Goal: Task Accomplishment & Management: Complete application form

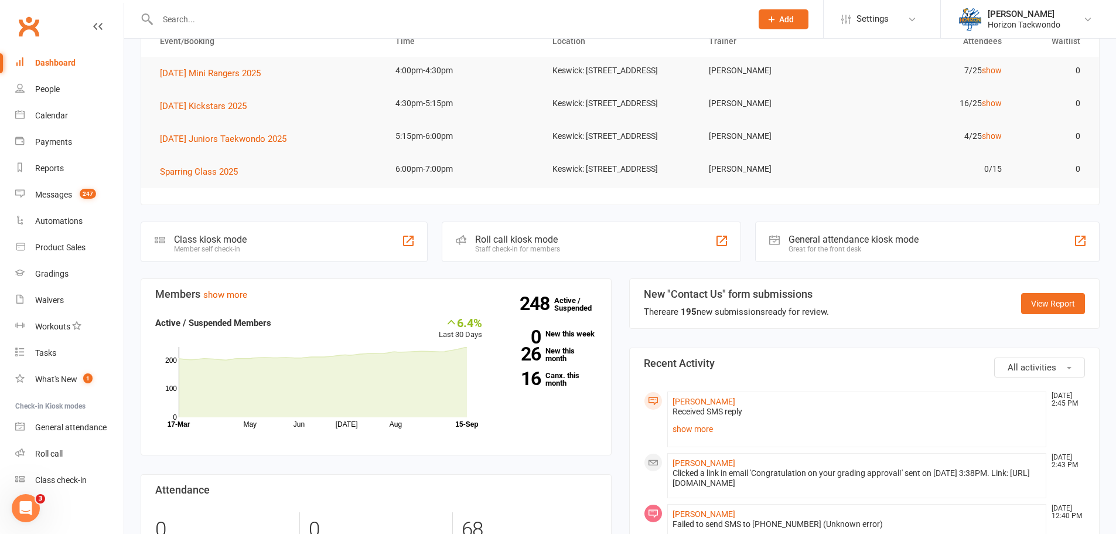
scroll to position [117, 0]
click at [709, 436] on link "show more" at bounding box center [856, 427] width 369 height 16
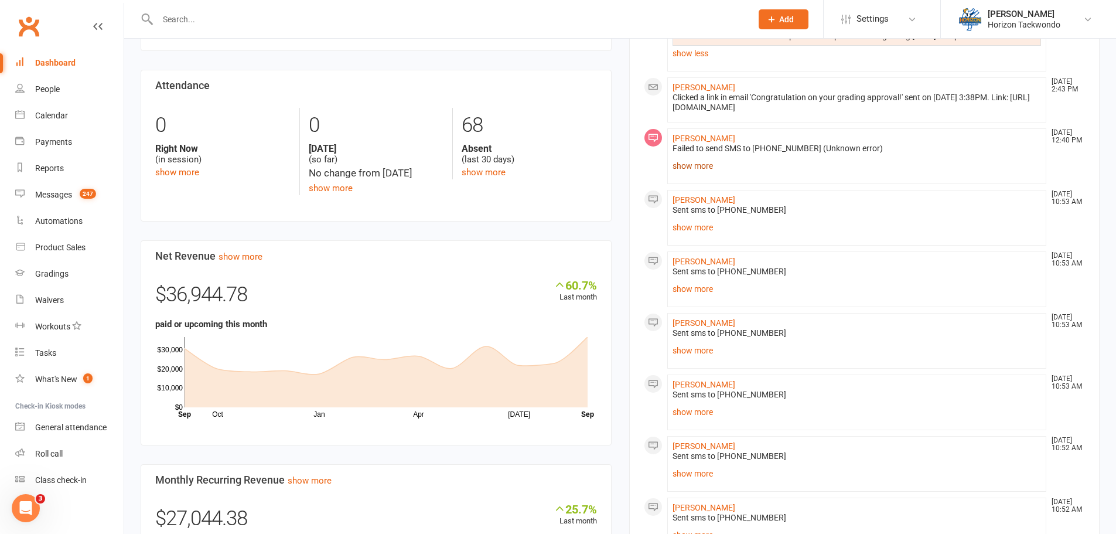
scroll to position [527, 0]
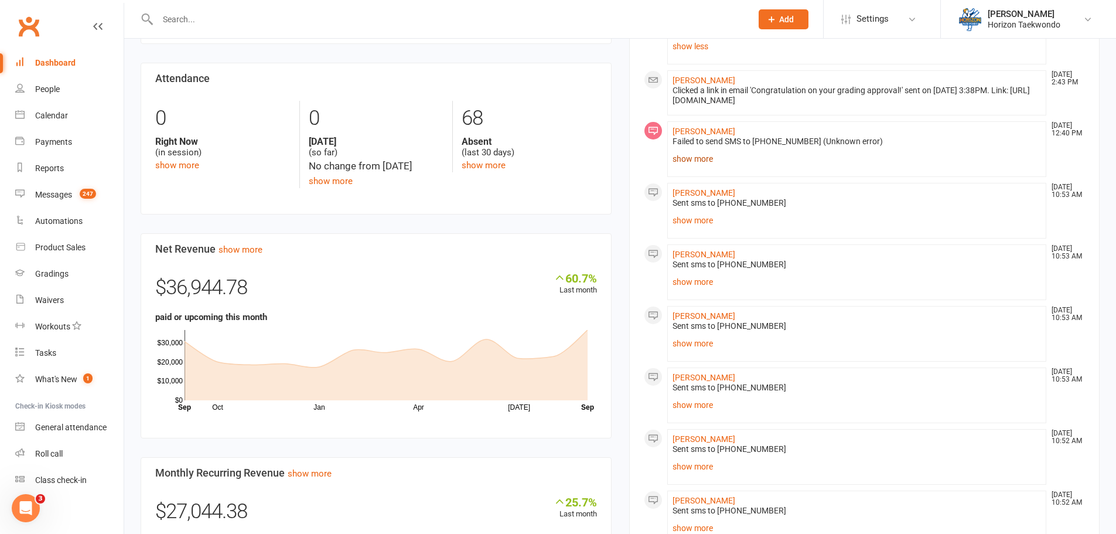
click at [696, 167] on link "show more" at bounding box center [856, 159] width 369 height 16
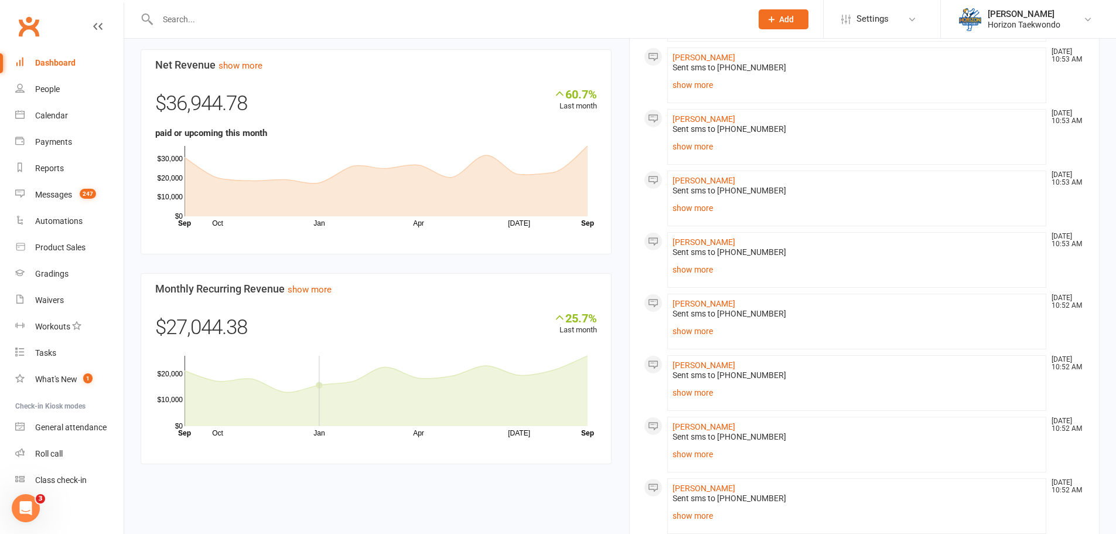
scroll to position [586, 0]
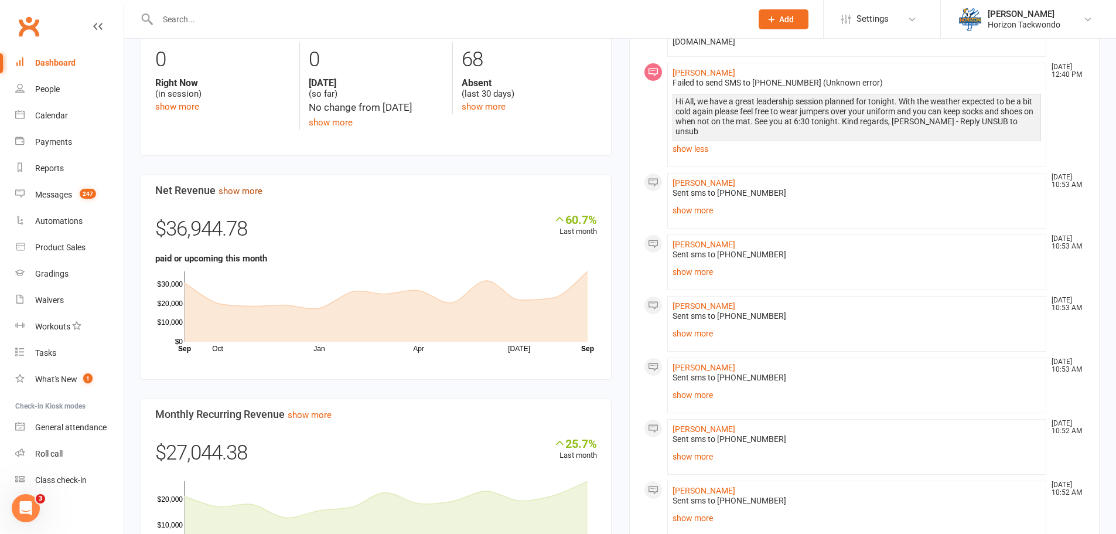
click at [240, 196] on link "show more" at bounding box center [240, 191] width 44 height 11
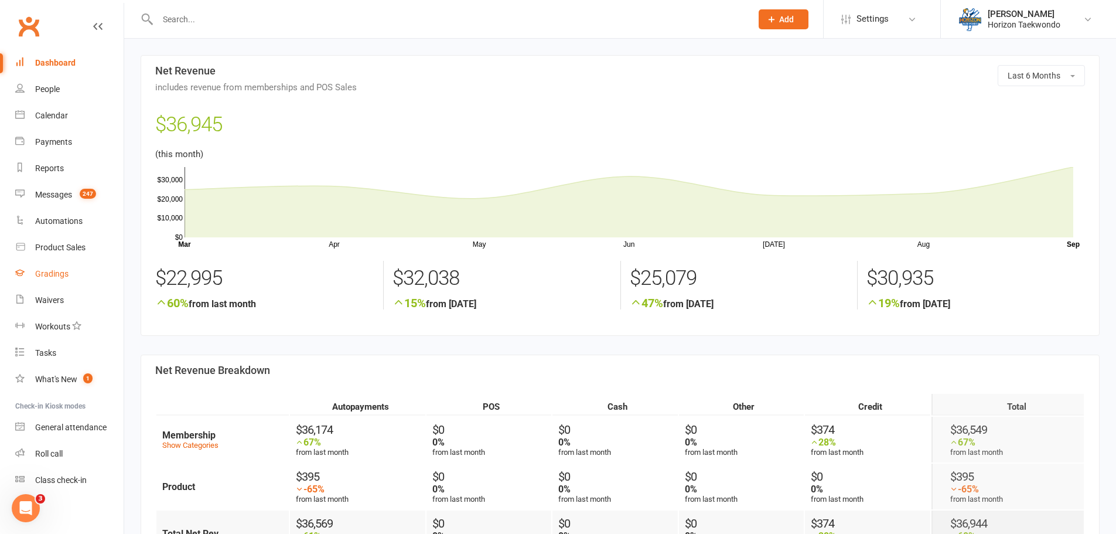
click at [50, 272] on div "Gradings" at bounding box center [51, 273] width 33 height 9
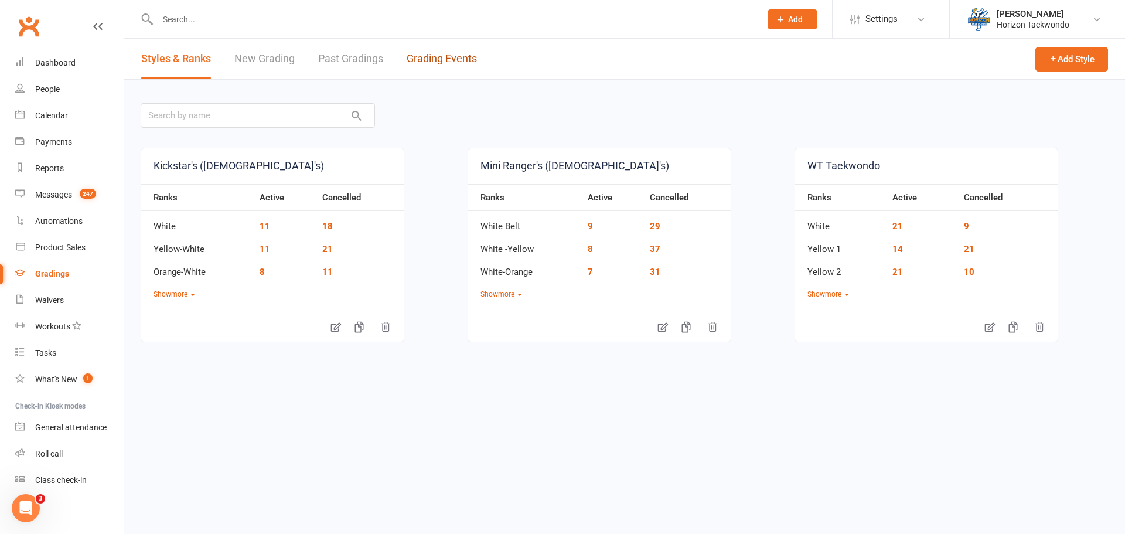
click at [442, 63] on link "Grading Events" at bounding box center [441, 59] width 70 height 40
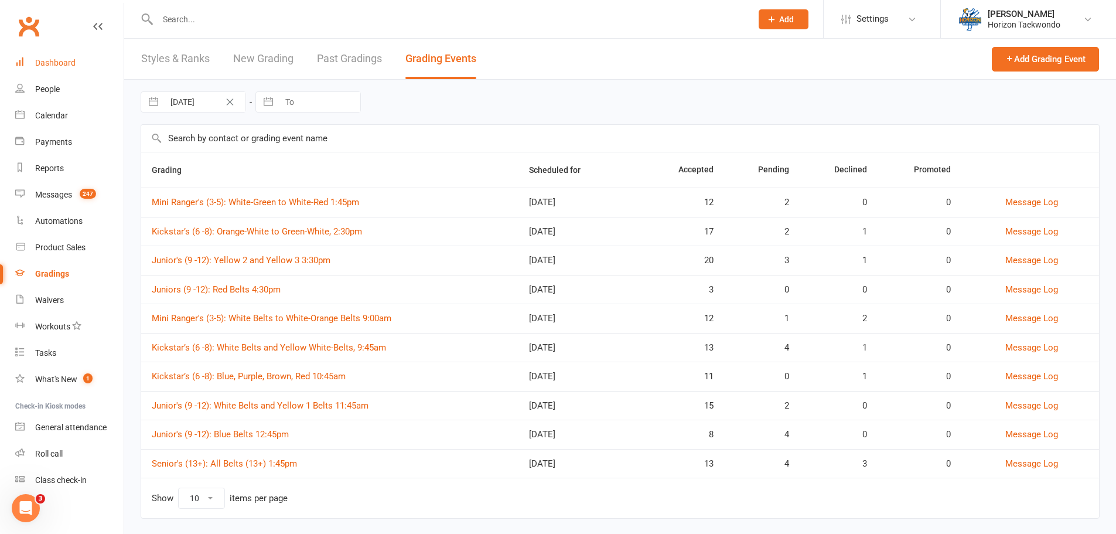
click at [67, 64] on div "Dashboard" at bounding box center [55, 62] width 40 height 9
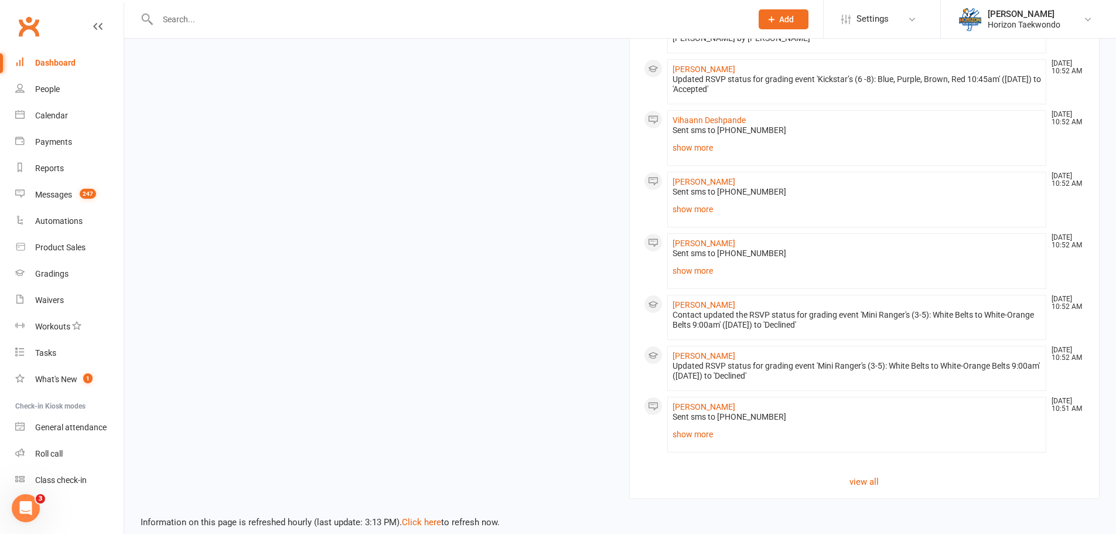
scroll to position [1230, 0]
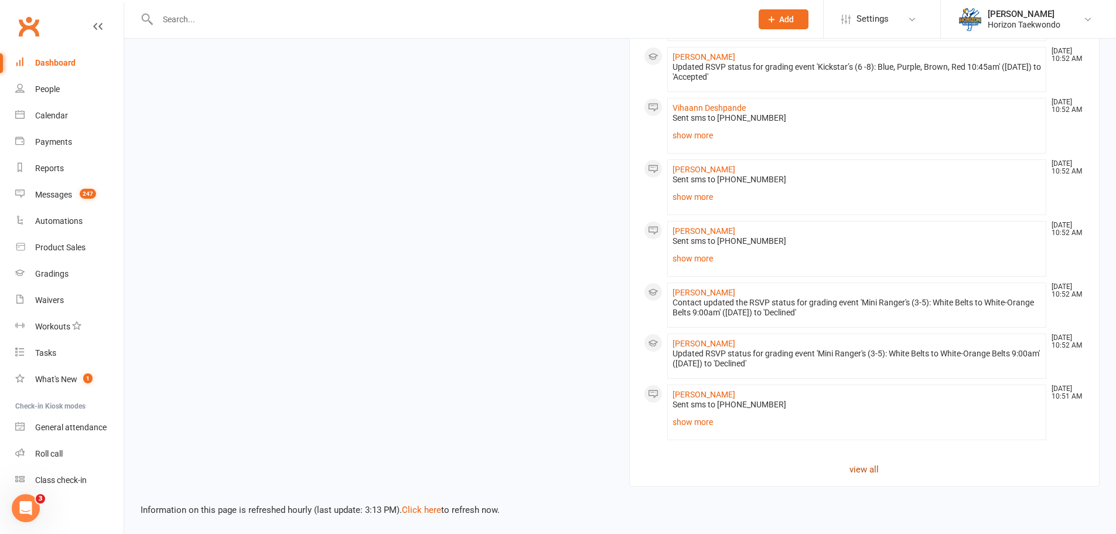
click at [870, 476] on link "view all" at bounding box center [865, 469] width 442 height 14
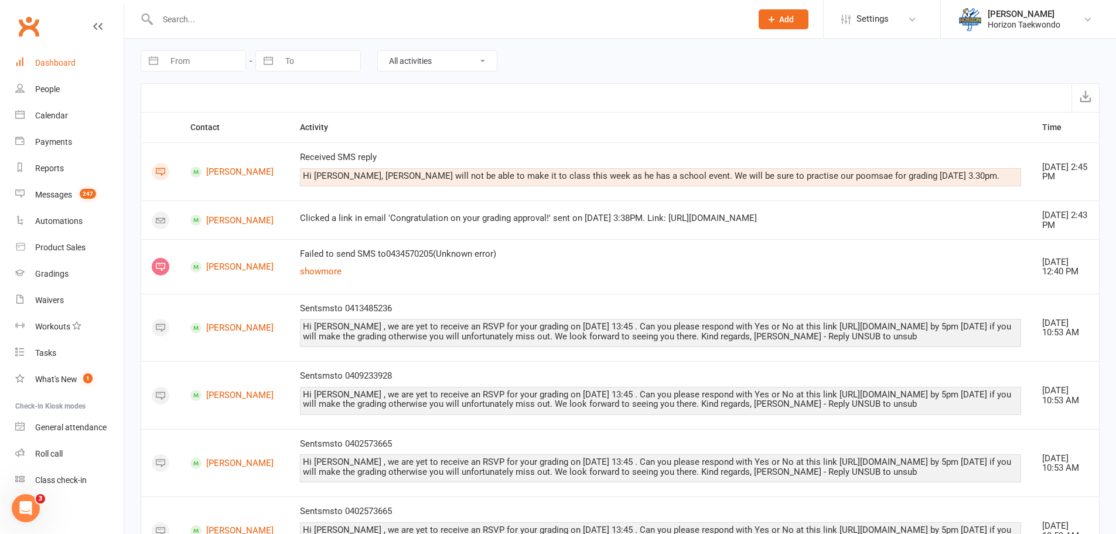
click at [74, 67] on div "Dashboard" at bounding box center [55, 62] width 40 height 9
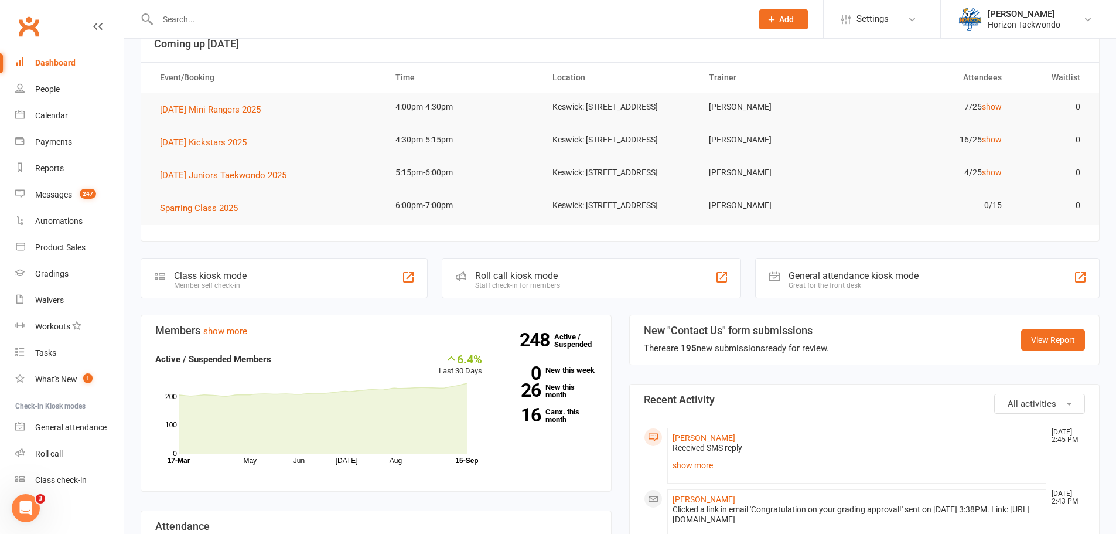
scroll to position [234, 0]
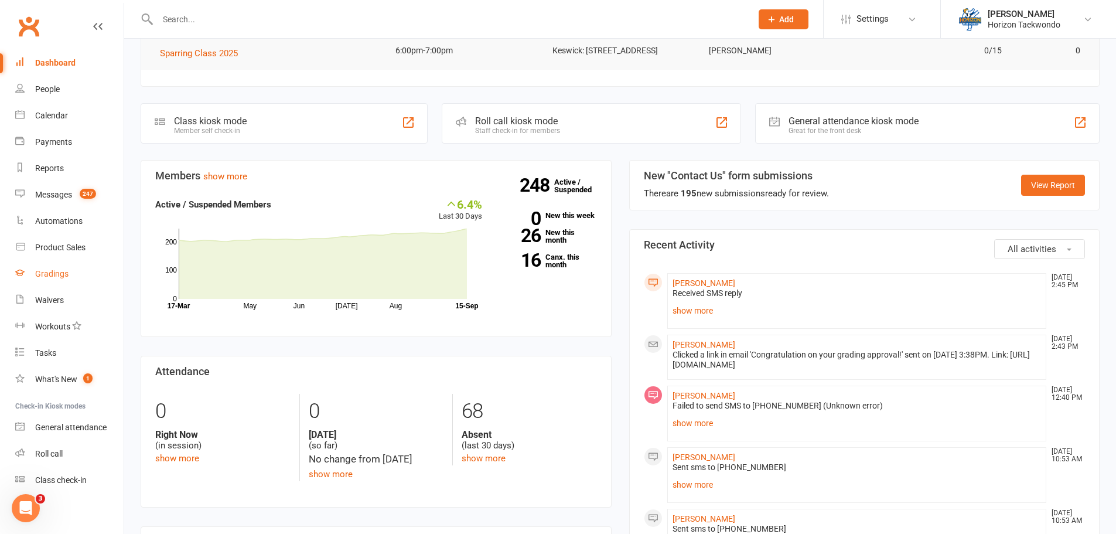
click at [58, 274] on div "Gradings" at bounding box center [51, 273] width 33 height 9
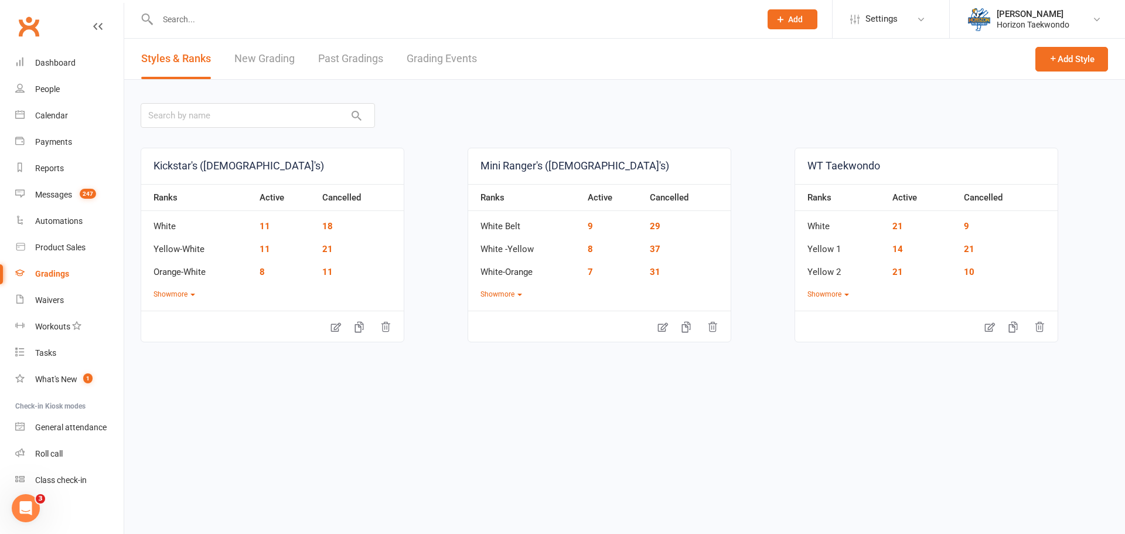
click at [438, 61] on link "Grading Events" at bounding box center [441, 59] width 70 height 40
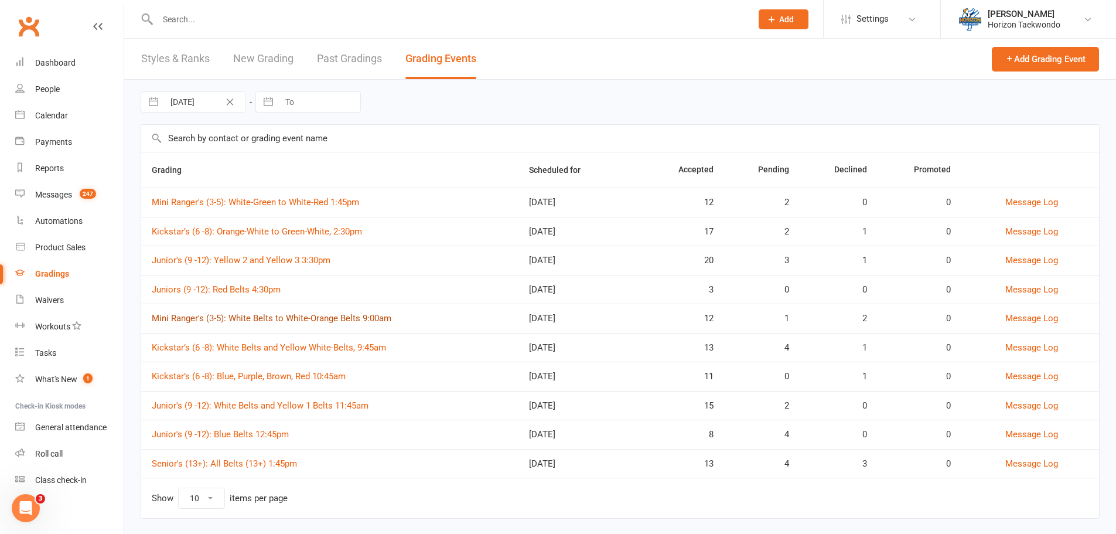
click at [266, 315] on link "Mini Ranger's (3-5): White Belts to White-Orange Belts 9:00am" at bounding box center [272, 318] width 240 height 11
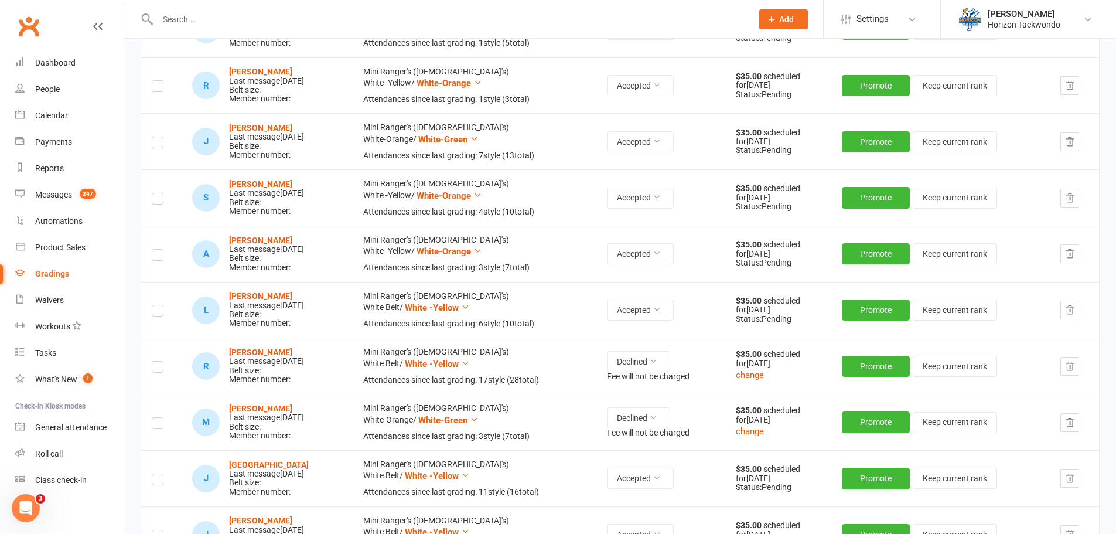
scroll to position [410, 0]
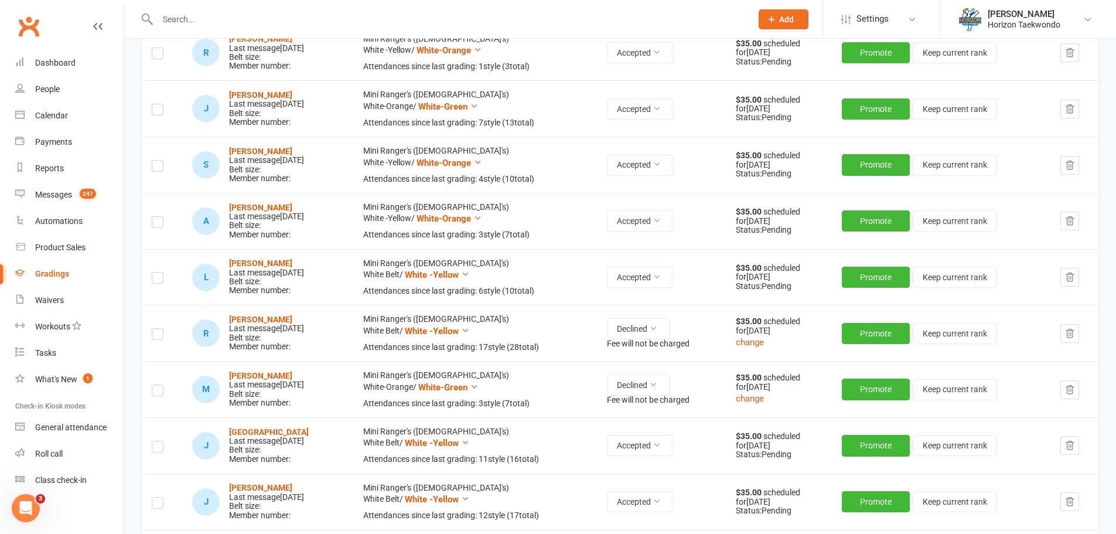
click at [1079, 339] on button "button" at bounding box center [1069, 333] width 19 height 19
click at [1074, 332] on icon "button" at bounding box center [1070, 333] width 8 height 8
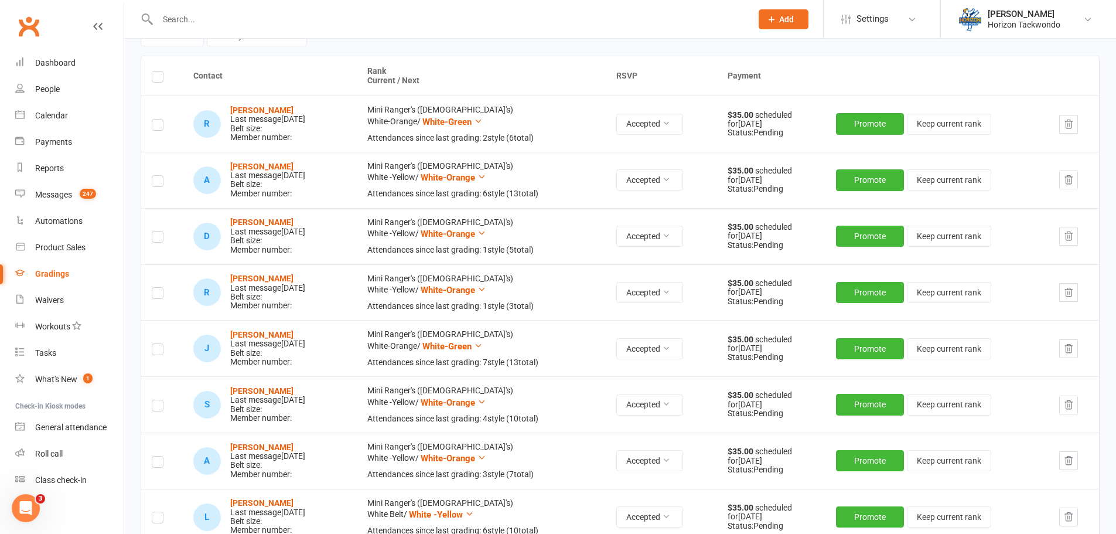
scroll to position [161, 0]
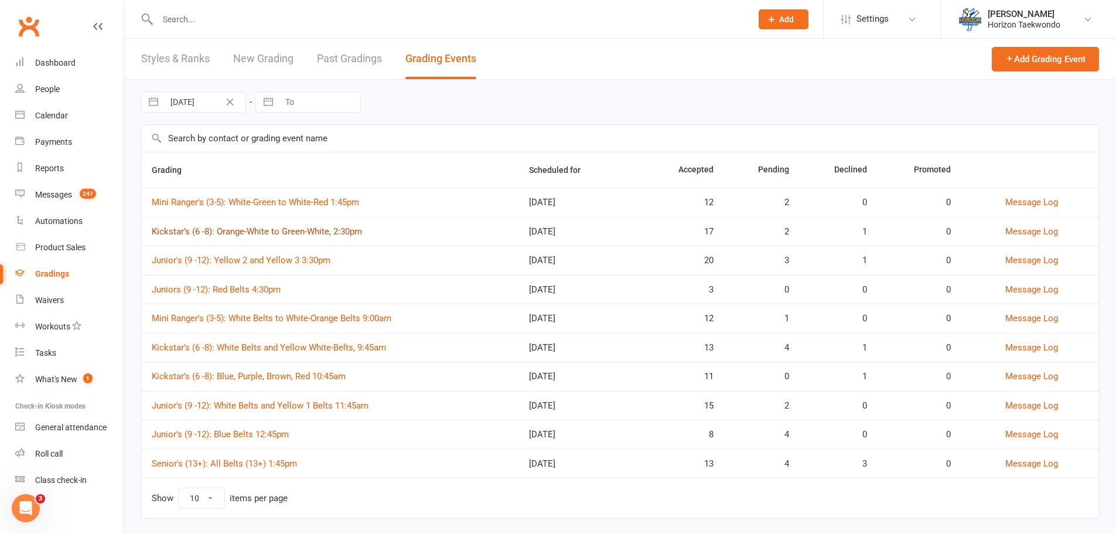
click at [251, 233] on link "Kickstar’s (6 -8): Orange-White to Green-White, 2:30pm" at bounding box center [257, 231] width 210 height 11
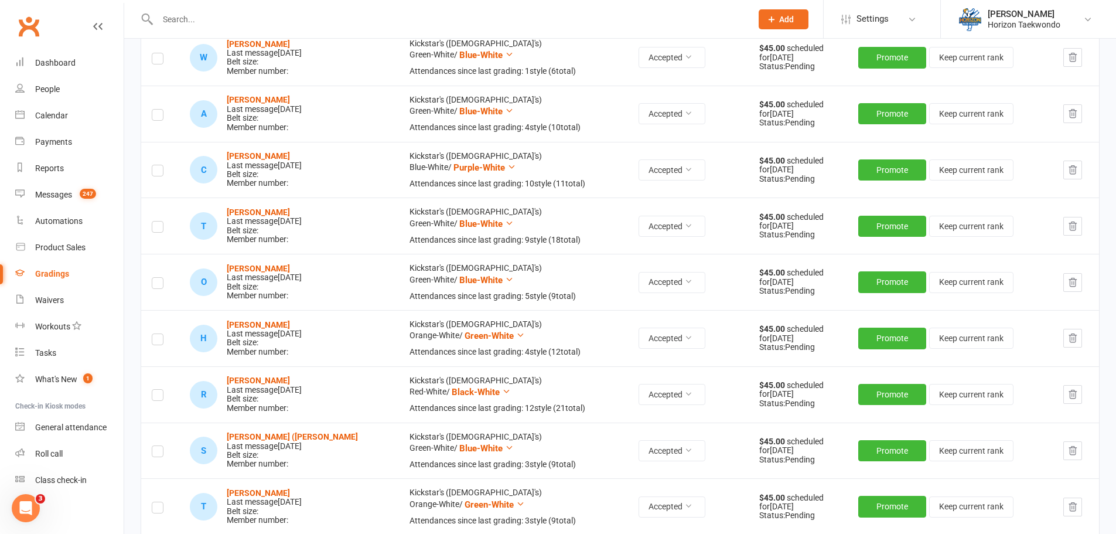
scroll to position [937, 0]
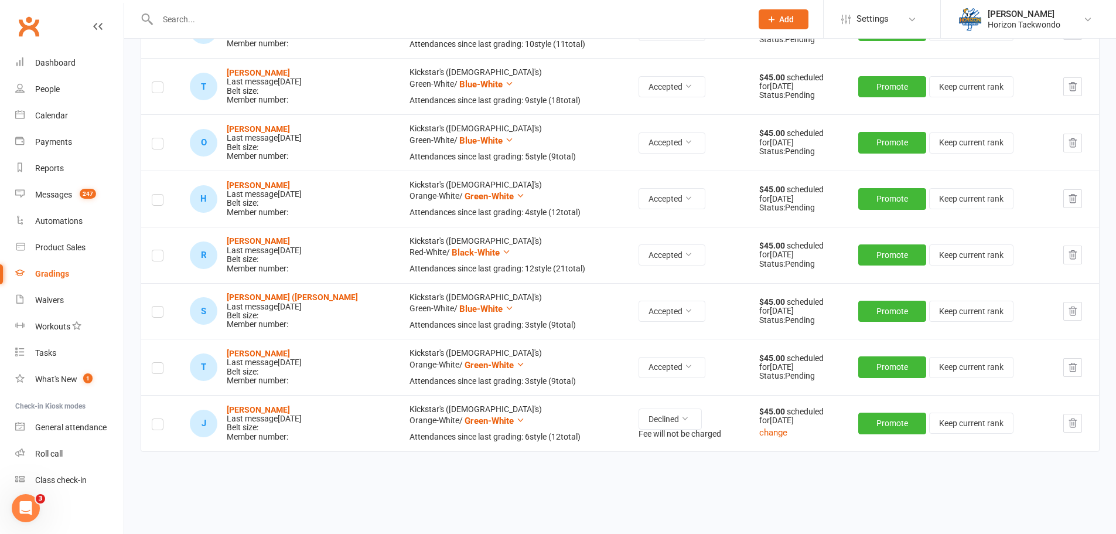
click at [1069, 426] on icon "button" at bounding box center [1072, 423] width 11 height 11
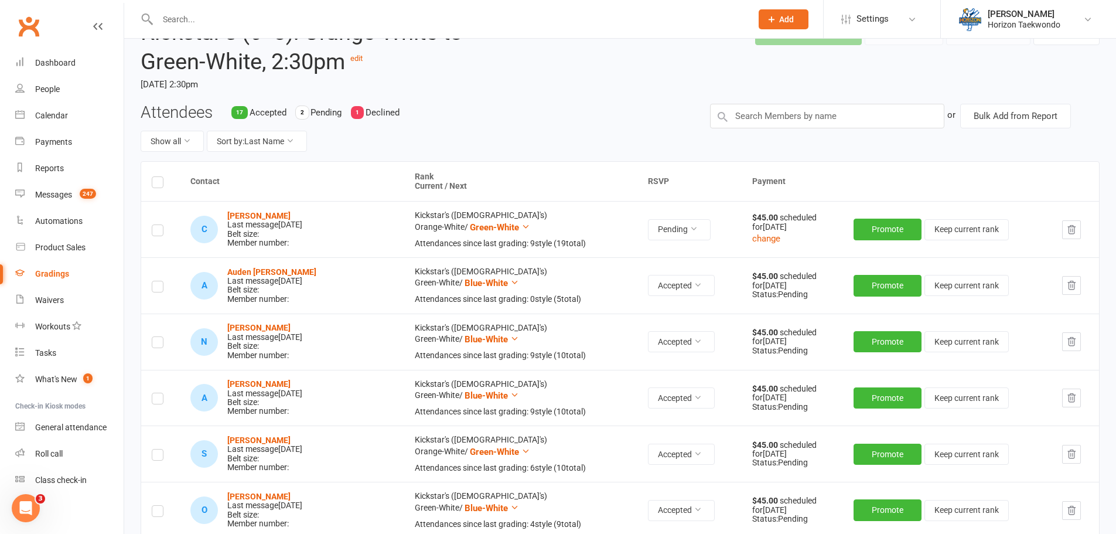
scroll to position [0, 0]
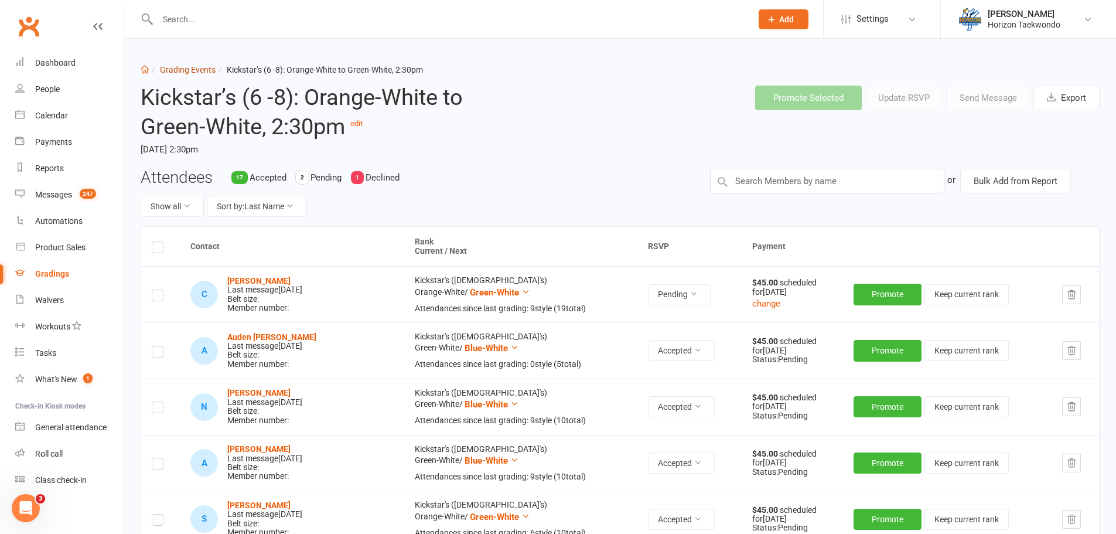
click at [190, 66] on link "Grading Events" at bounding box center [188, 69] width 56 height 9
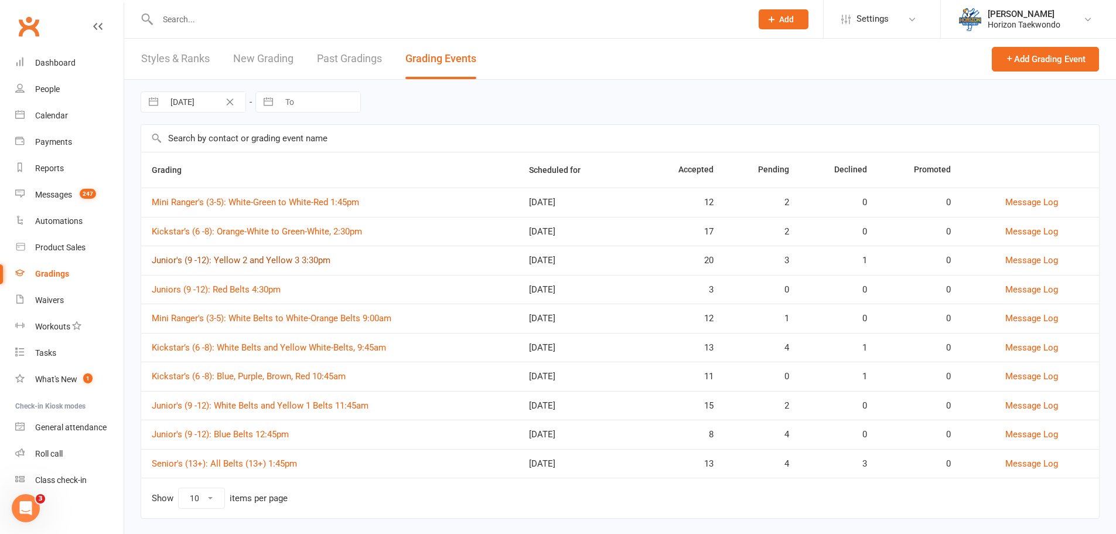
click at [261, 259] on link "Junior's (9 -12): Yellow 2 and Yellow 3 3:30pm" at bounding box center [241, 260] width 179 height 11
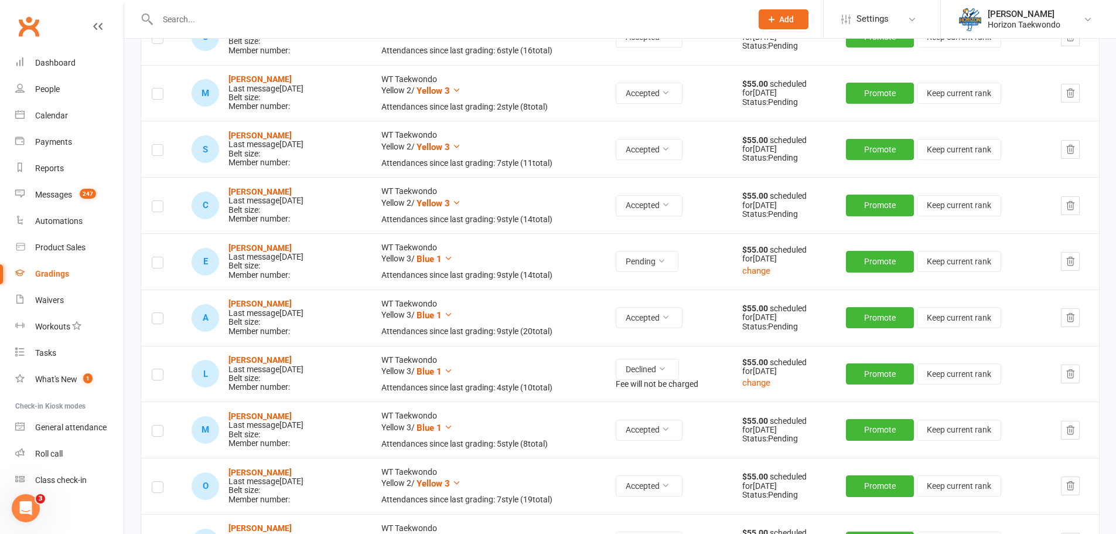
scroll to position [879, 0]
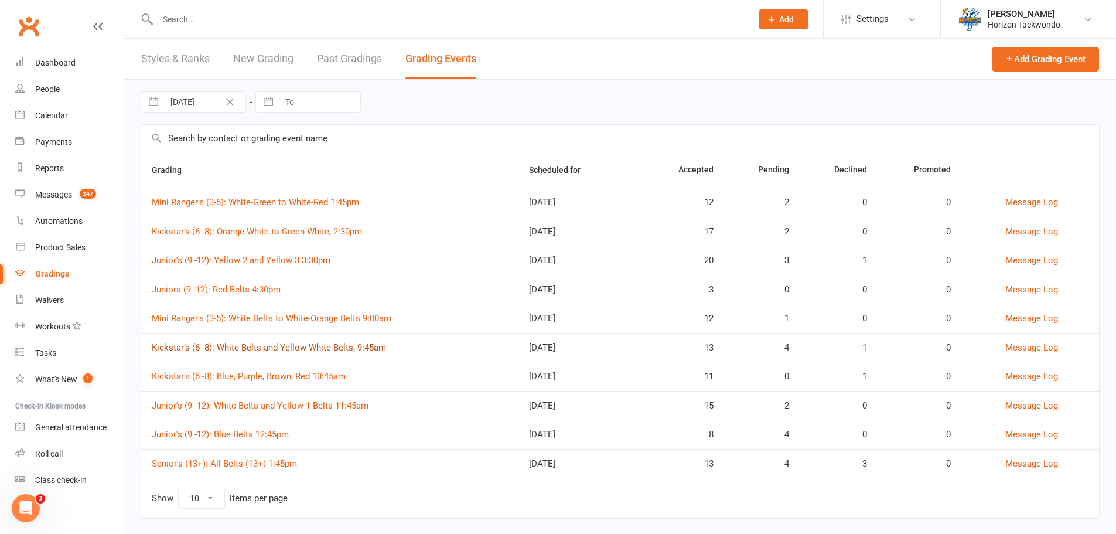
click at [249, 347] on link "Kickstar’s (6 -8): White Belts and Yellow White-Belts, 9:45am" at bounding box center [269, 347] width 234 height 11
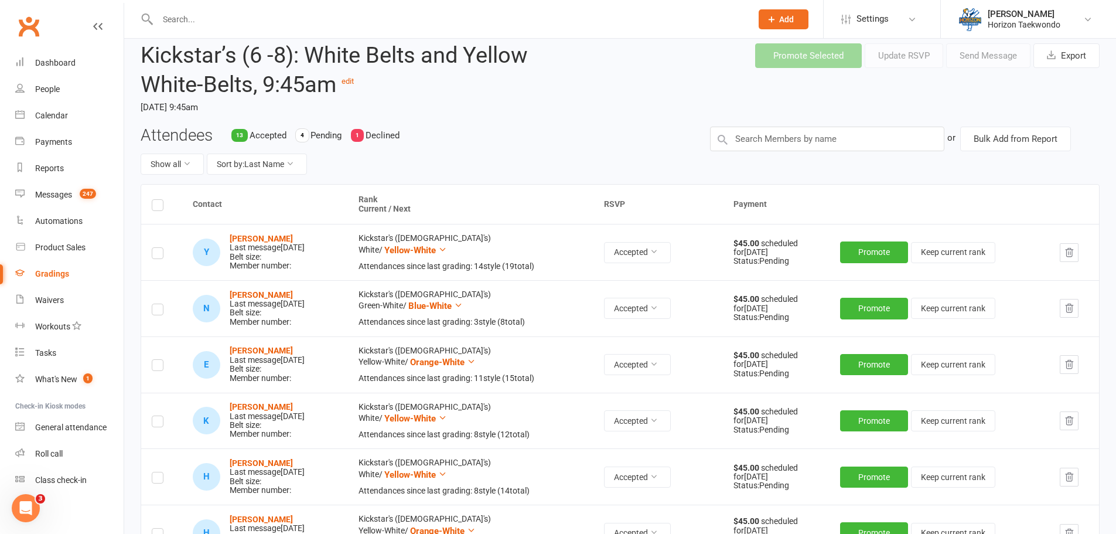
scroll to position [234, 0]
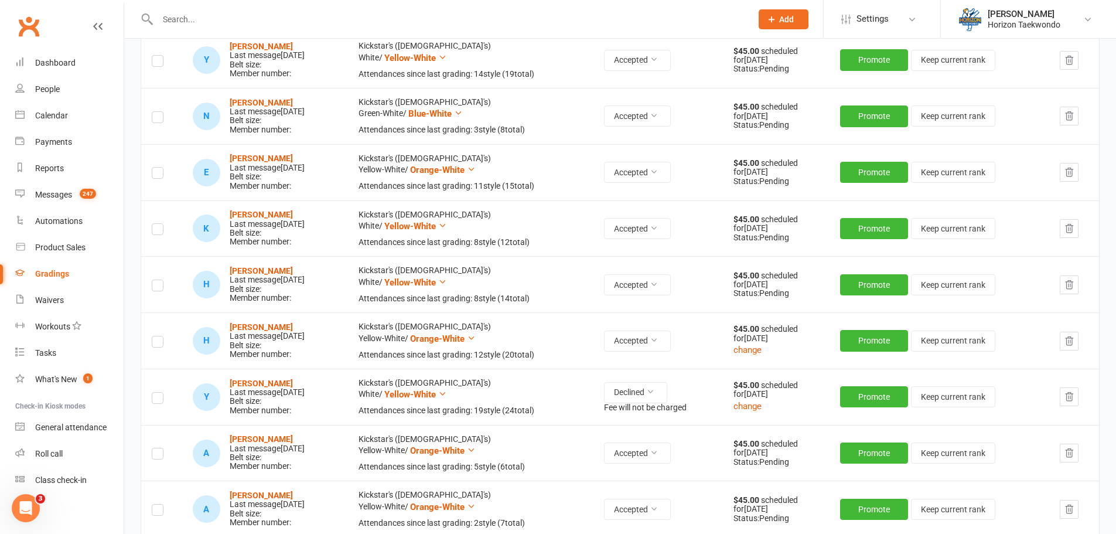
click at [1069, 399] on icon "button" at bounding box center [1069, 396] width 11 height 11
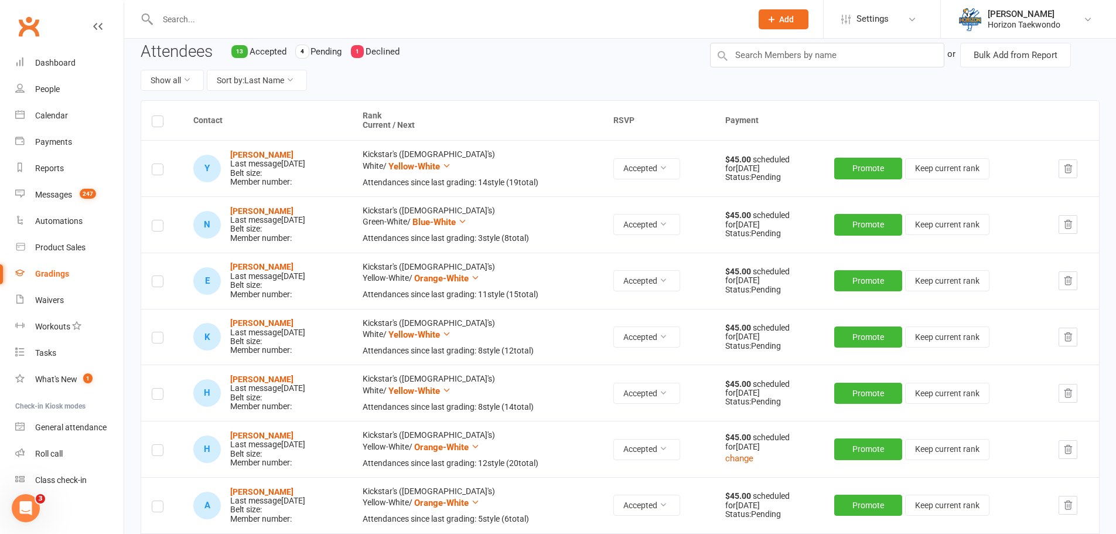
scroll to position [0, 0]
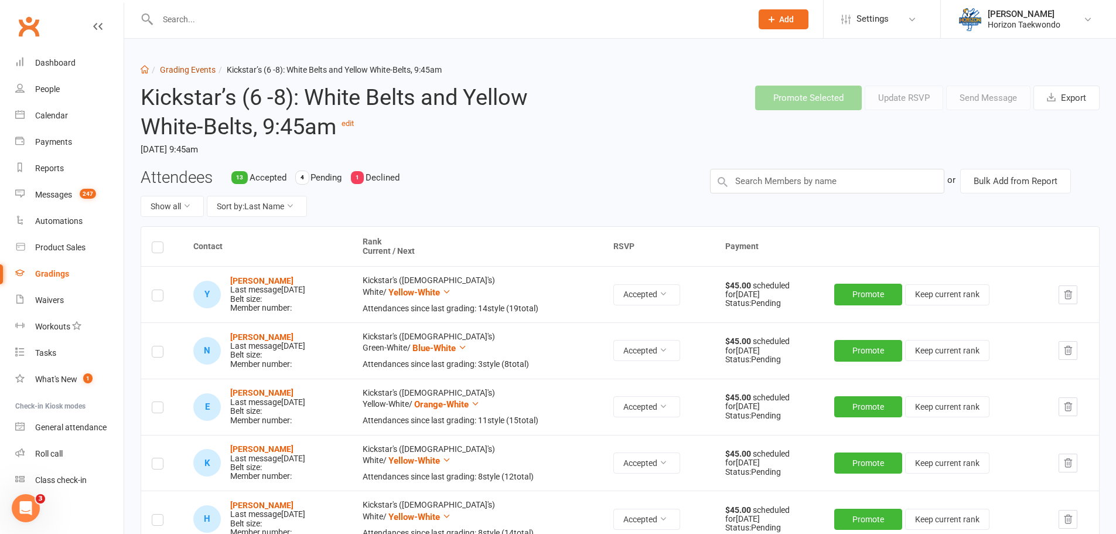
click at [192, 67] on link "Grading Events" at bounding box center [188, 69] width 56 height 9
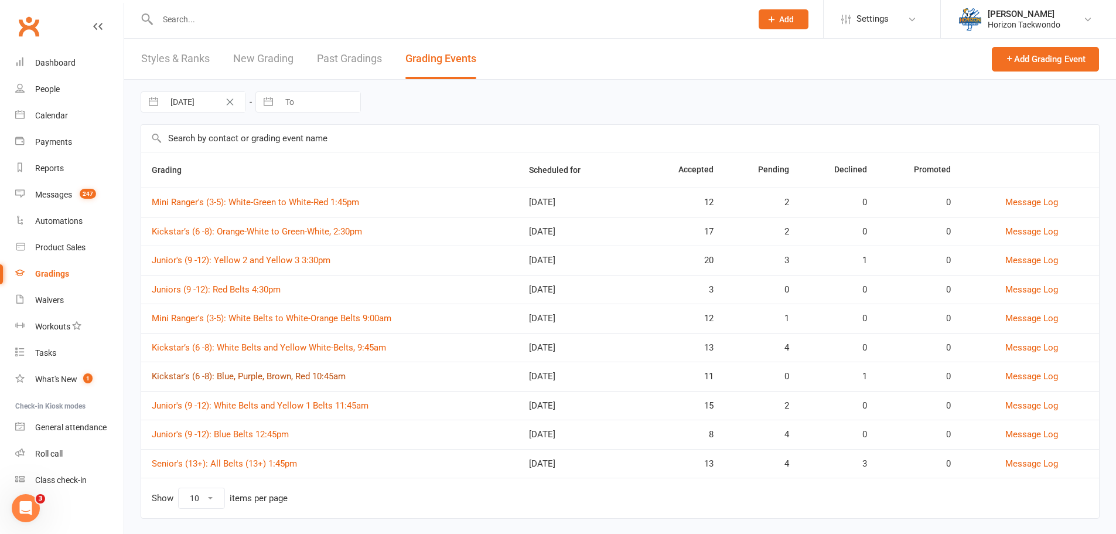
click at [320, 373] on link "Kickstar’s (6 -8): Blue, Purple, Brown, Red 10:45am" at bounding box center [249, 376] width 194 height 11
click at [237, 461] on link "Senior's (13+): All Belts (13+) 1:45pm" at bounding box center [224, 463] width 145 height 11
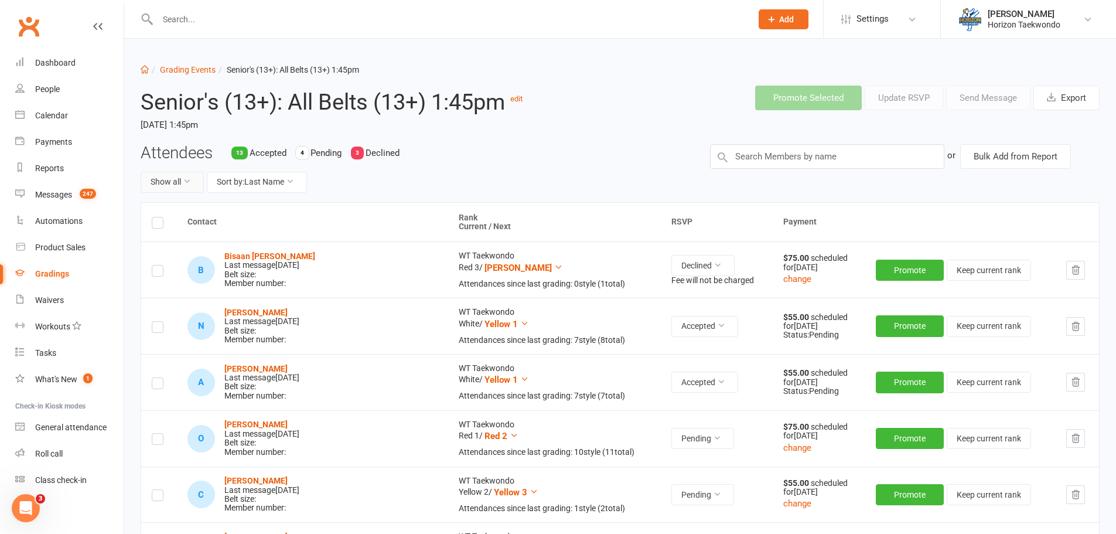
click at [191, 181] on button "Show all" at bounding box center [172, 182] width 63 height 21
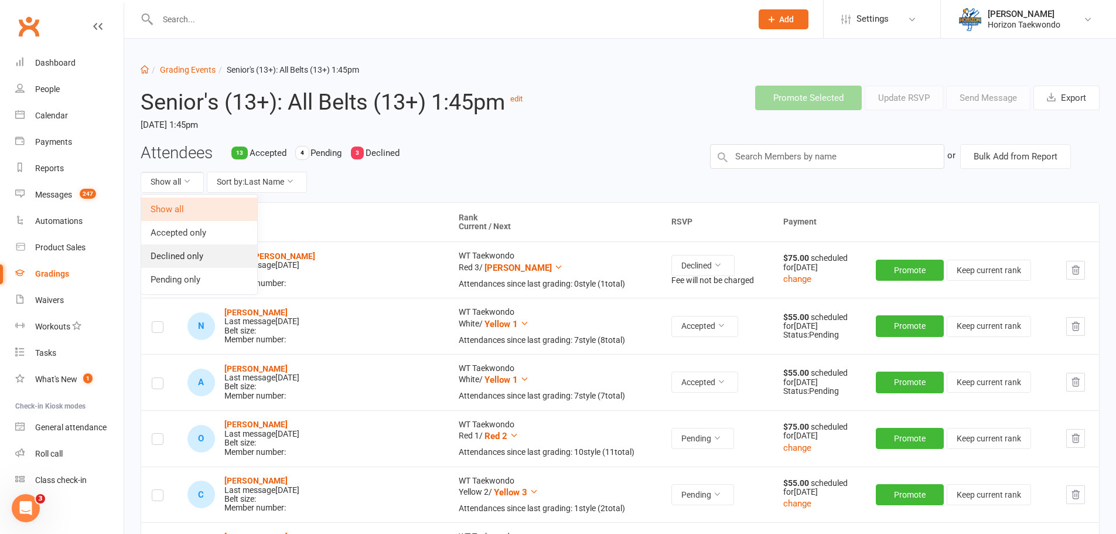
click at [196, 254] on link "Declined only" at bounding box center [199, 255] width 116 height 23
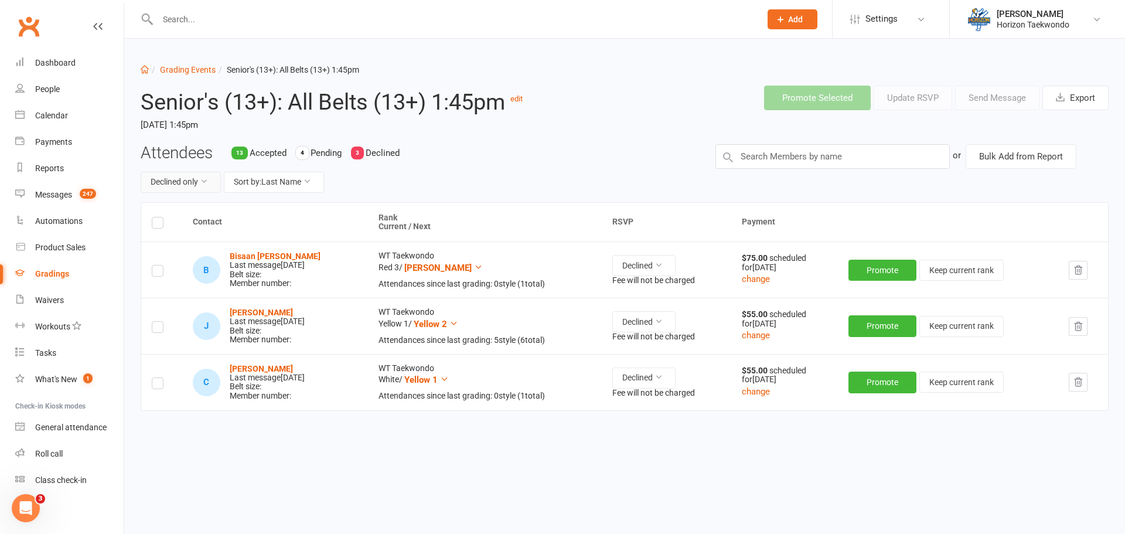
click at [200, 181] on button "Declined only" at bounding box center [181, 182] width 80 height 21
click at [175, 206] on link "Show all" at bounding box center [164, 208] width 116 height 23
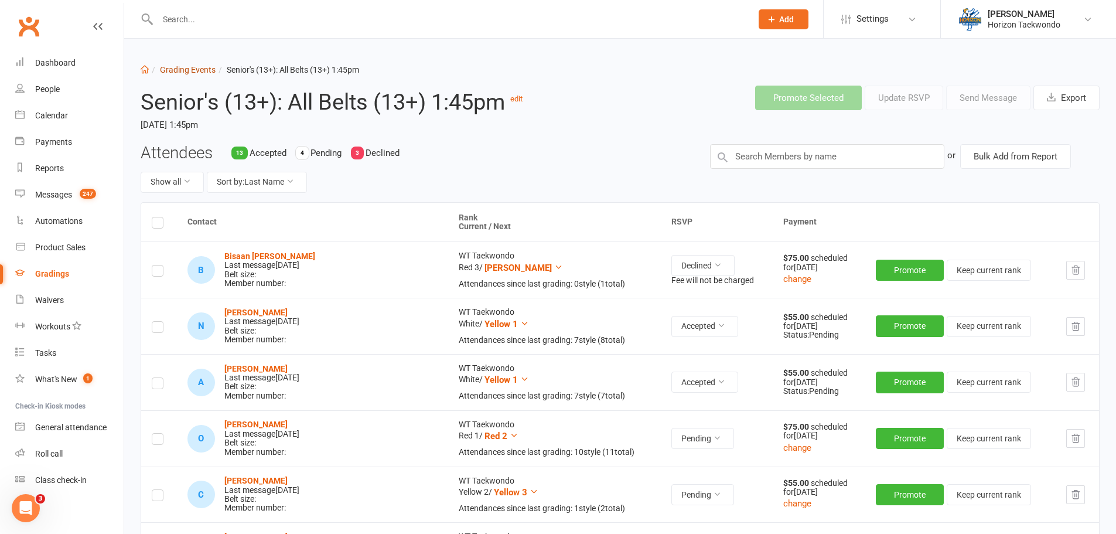
click at [193, 70] on link "Grading Events" at bounding box center [188, 69] width 56 height 9
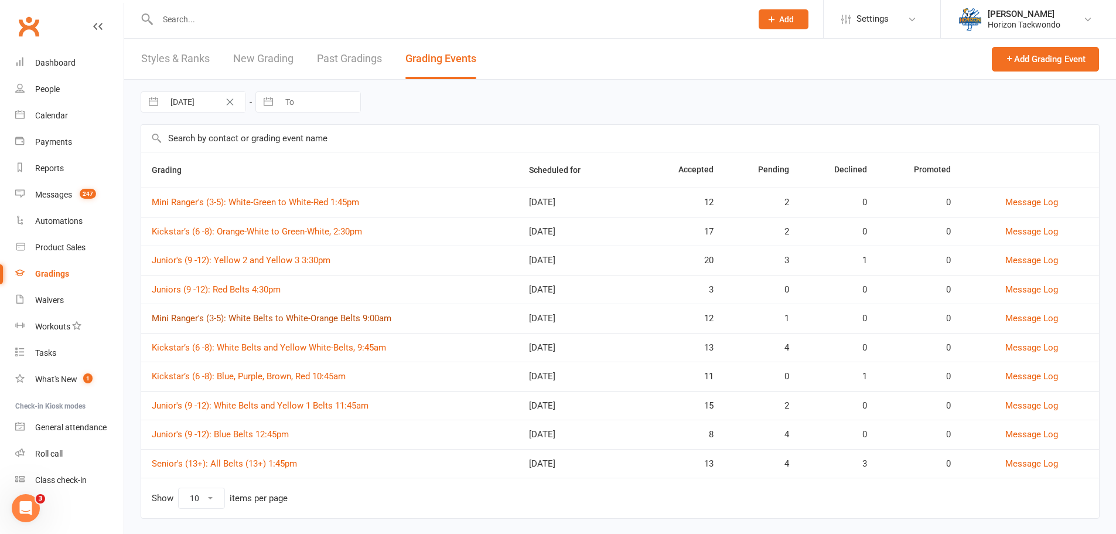
click at [371, 317] on link "Mini Ranger's (3-5): White Belts to White-Orange Belts 9:00am" at bounding box center [272, 318] width 240 height 11
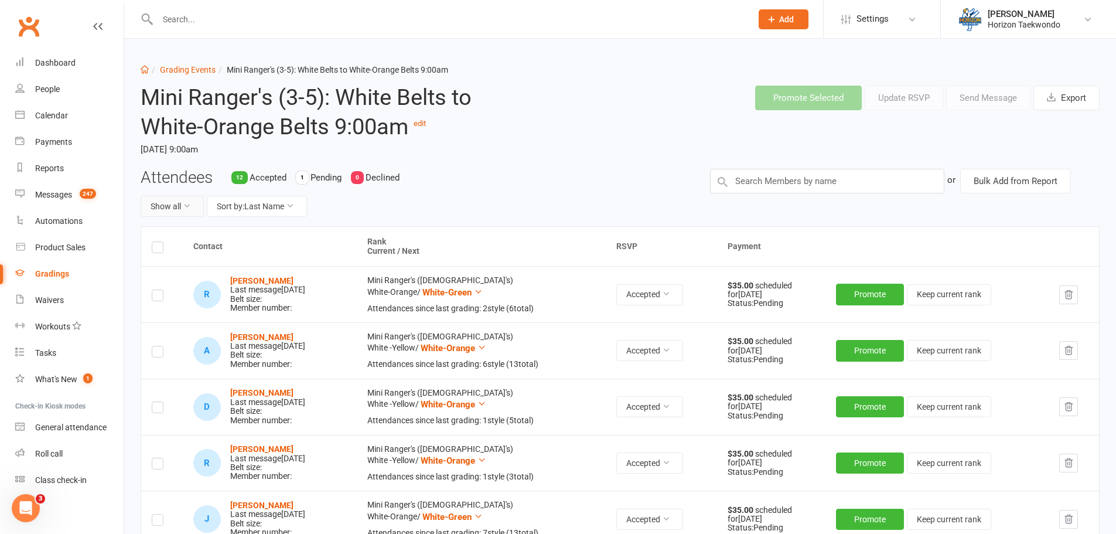
click at [184, 209] on icon at bounding box center [187, 205] width 8 height 8
click at [193, 296] on link "Pending only" at bounding box center [199, 303] width 116 height 23
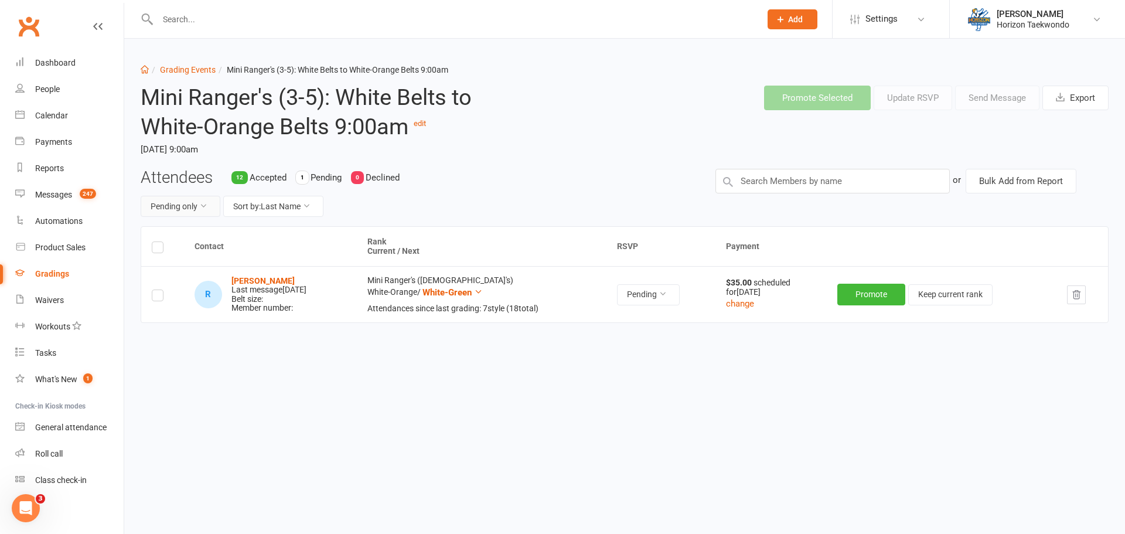
click at [196, 206] on button "Pending only" at bounding box center [181, 206] width 80 height 21
click at [162, 227] on link "Show all" at bounding box center [162, 232] width 116 height 23
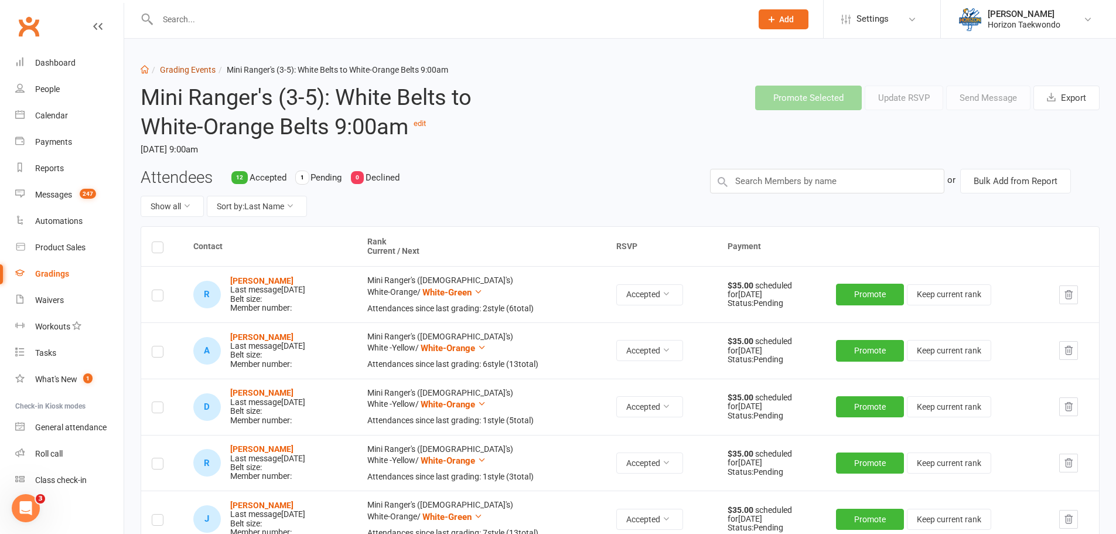
click at [176, 66] on link "Grading Events" at bounding box center [188, 69] width 56 height 9
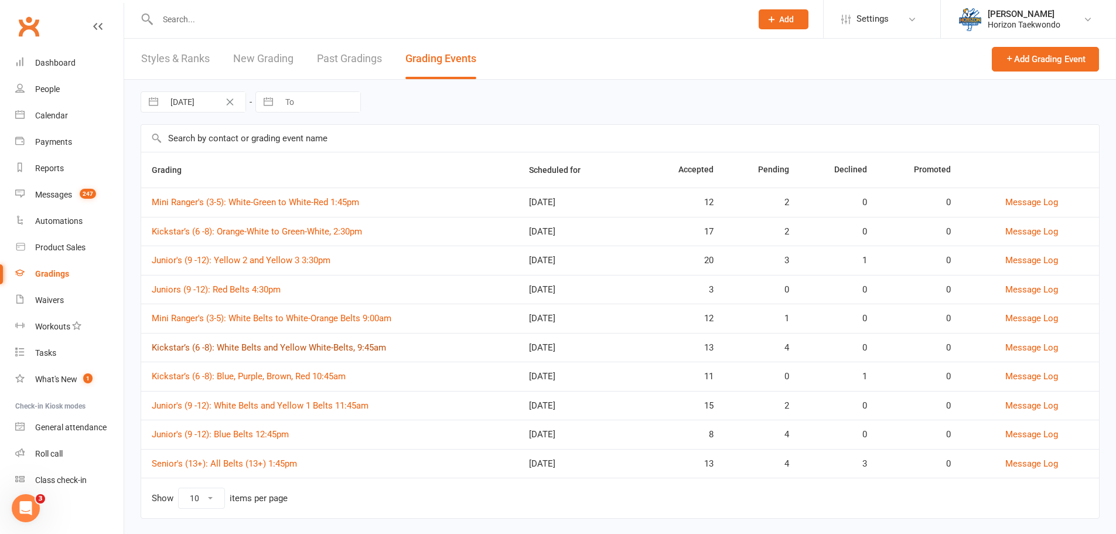
click at [300, 348] on link "Kickstar’s (6 -8): White Belts and Yellow White-Belts, 9:45am" at bounding box center [269, 347] width 234 height 11
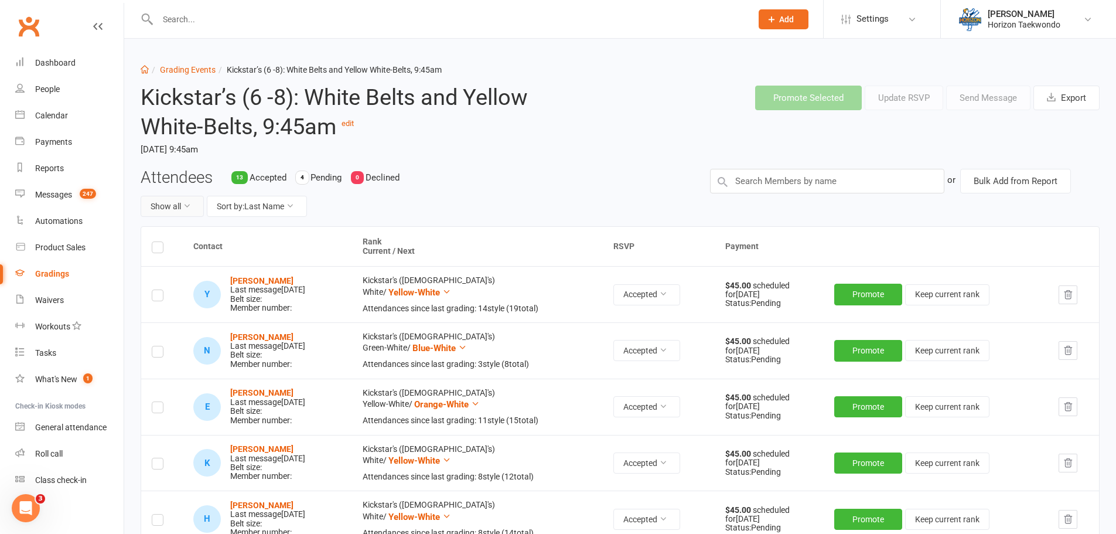
click at [182, 210] on button "Show all" at bounding box center [172, 206] width 63 height 21
click at [187, 302] on link "Pending only" at bounding box center [199, 303] width 116 height 23
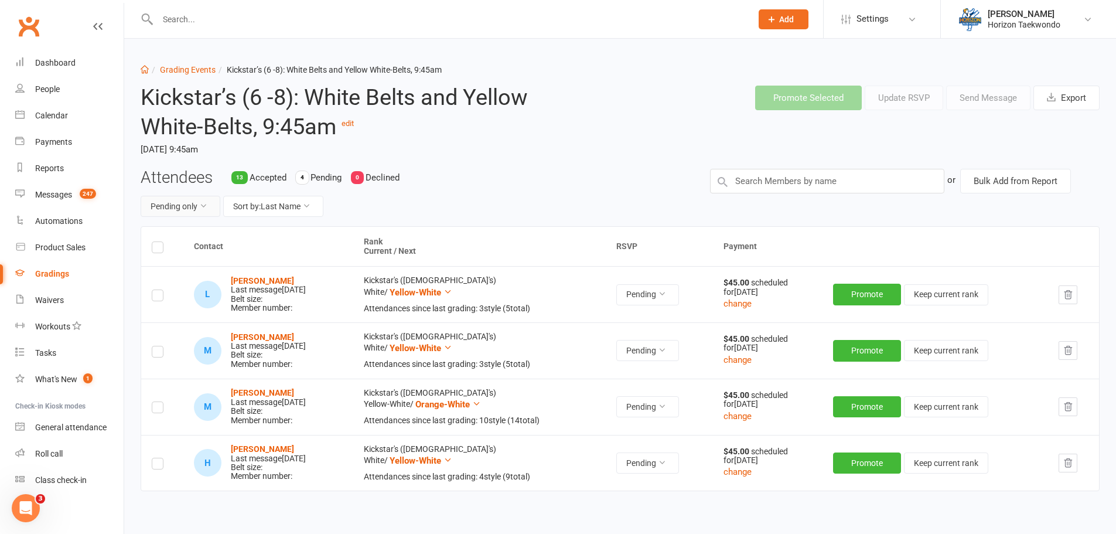
click at [192, 209] on button "Pending only" at bounding box center [181, 206] width 80 height 21
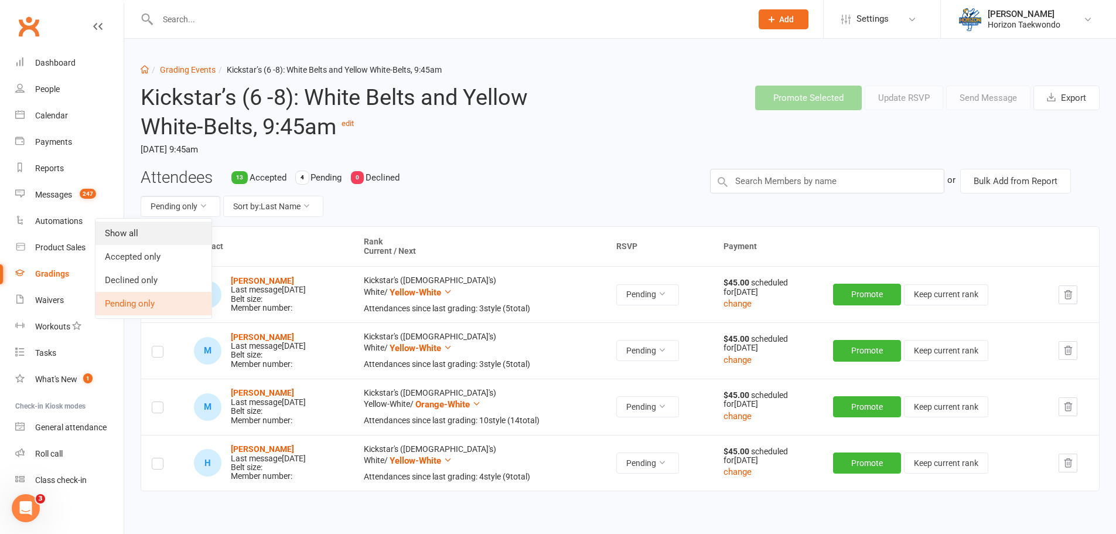
click at [167, 232] on link "Show all" at bounding box center [153, 232] width 116 height 23
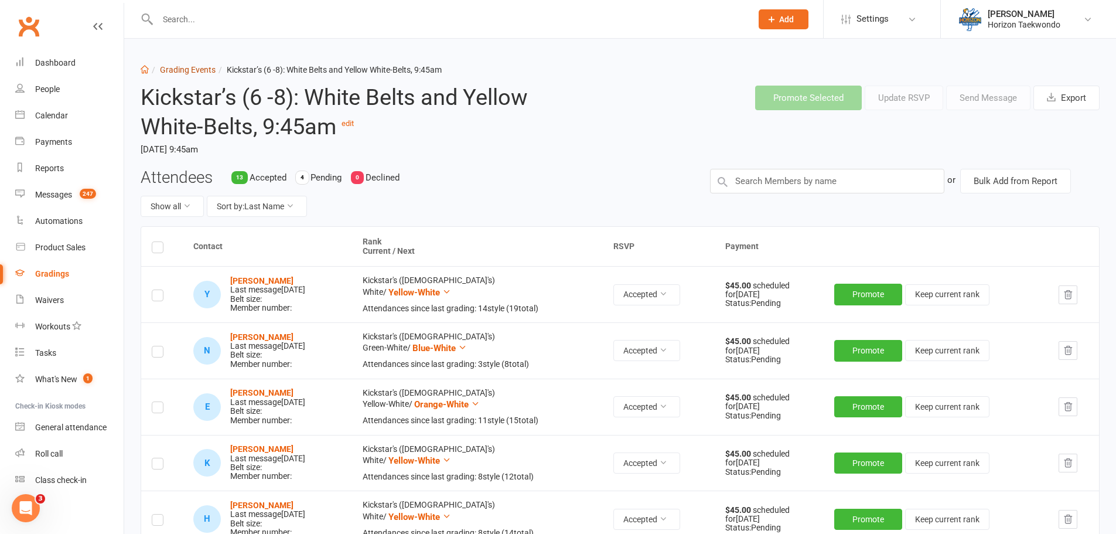
click at [192, 67] on link "Grading Events" at bounding box center [188, 69] width 56 height 9
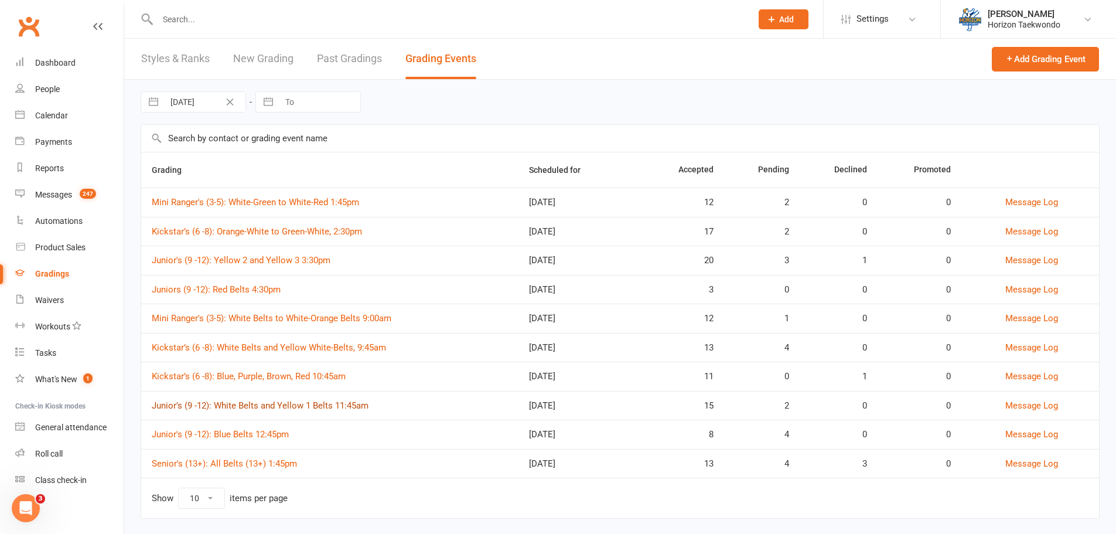
click at [319, 409] on link "Junior's (9 -12): White Belts and Yellow 1 Belts 11:45am" at bounding box center [260, 405] width 217 height 11
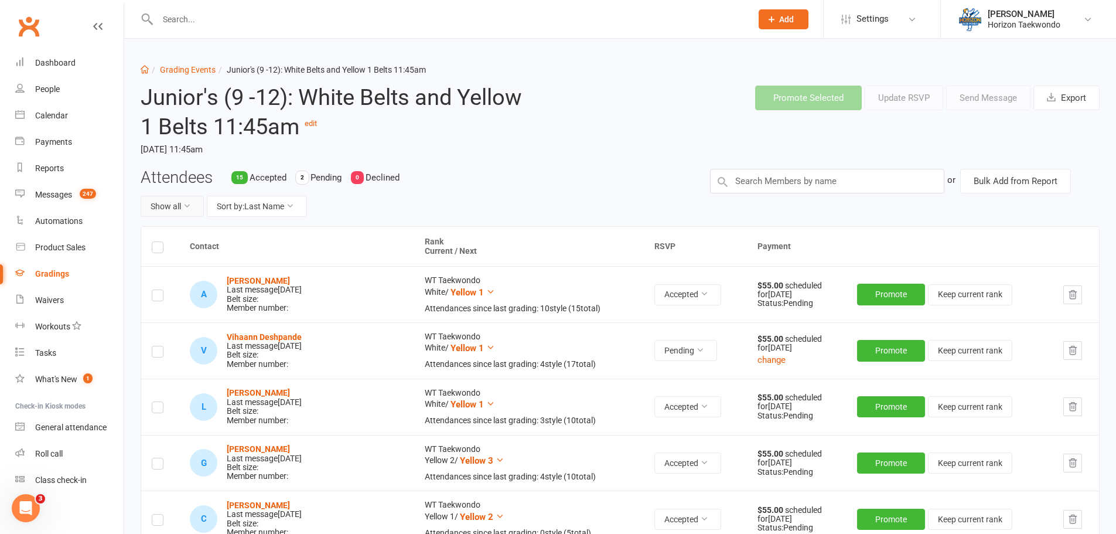
click at [184, 208] on icon at bounding box center [187, 205] width 8 height 8
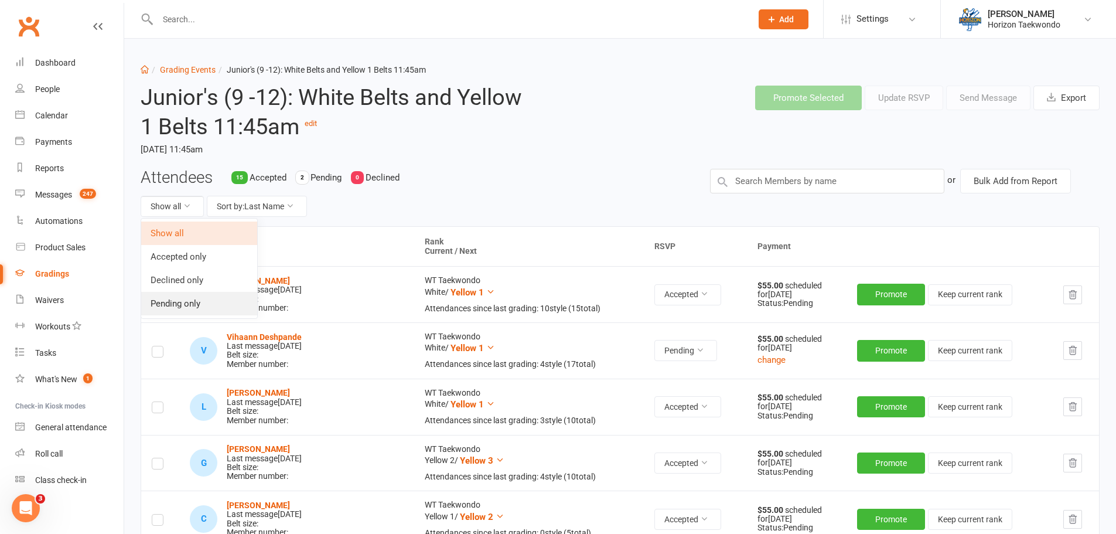
click at [192, 301] on link "Pending only" at bounding box center [199, 303] width 116 height 23
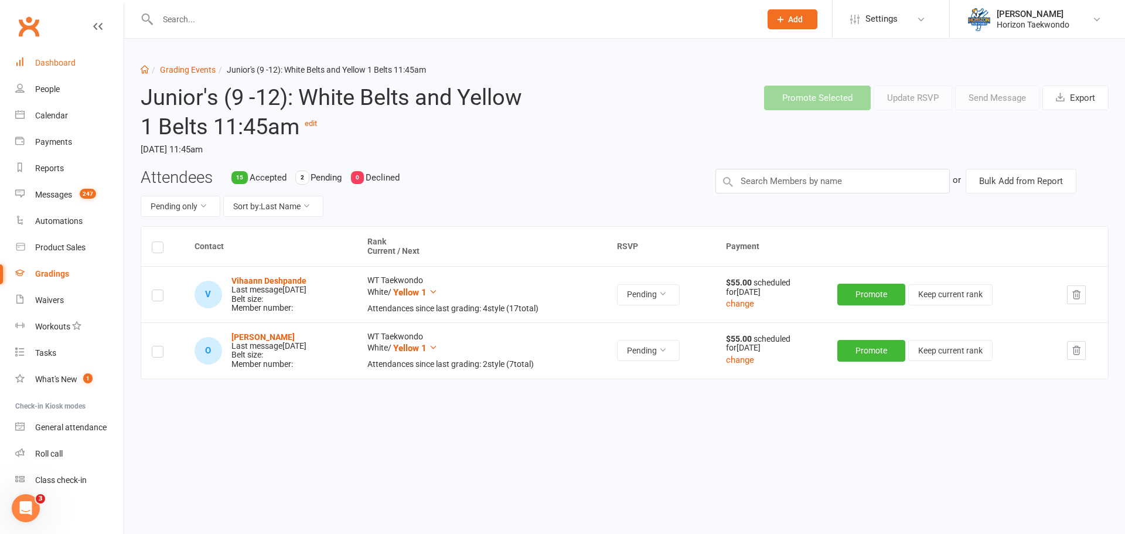
click at [63, 63] on div "Dashboard" at bounding box center [55, 62] width 40 height 9
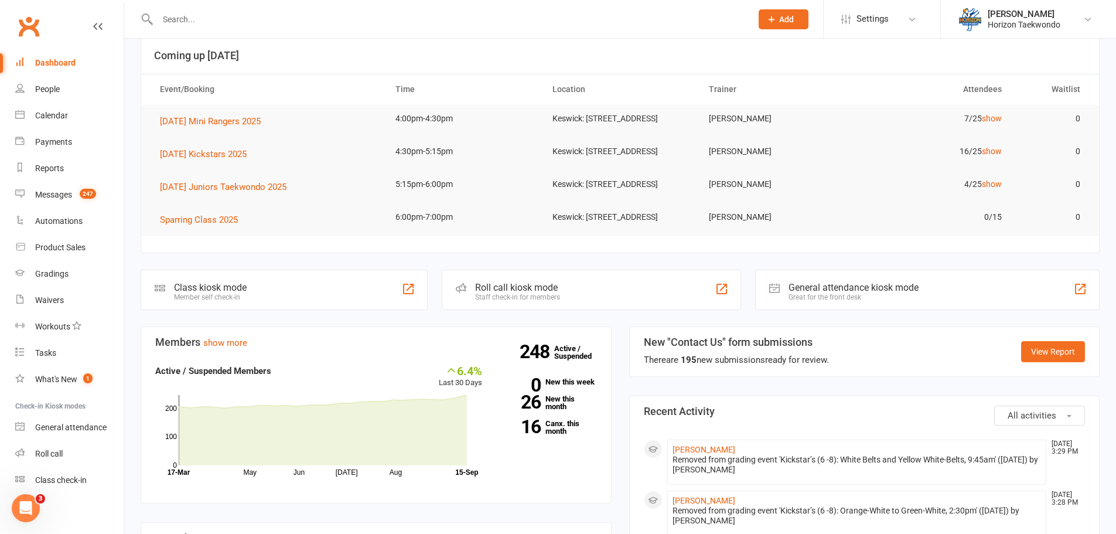
scroll to position [176, 0]
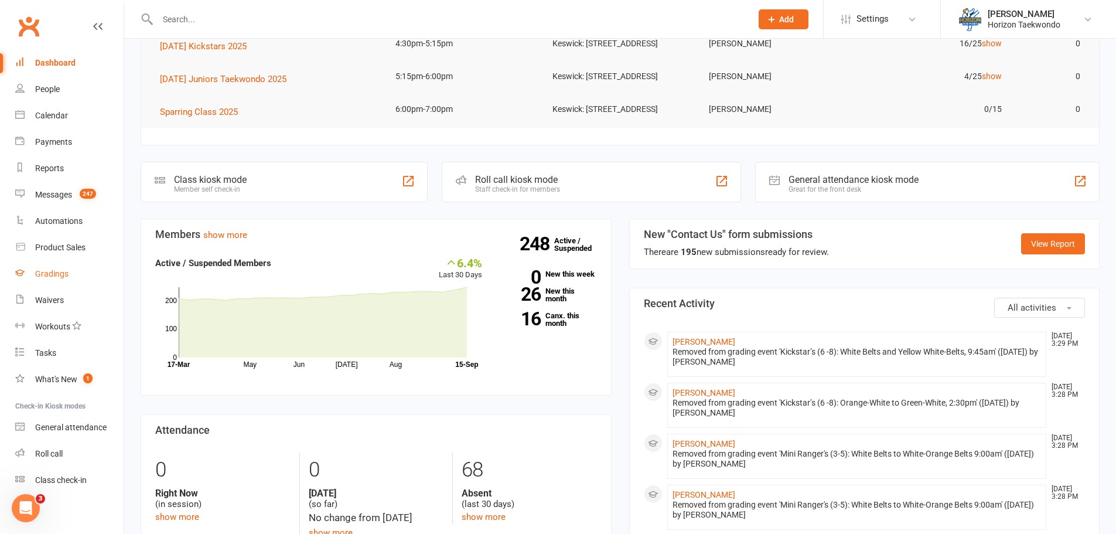
click at [54, 274] on div "Gradings" at bounding box center [51, 273] width 33 height 9
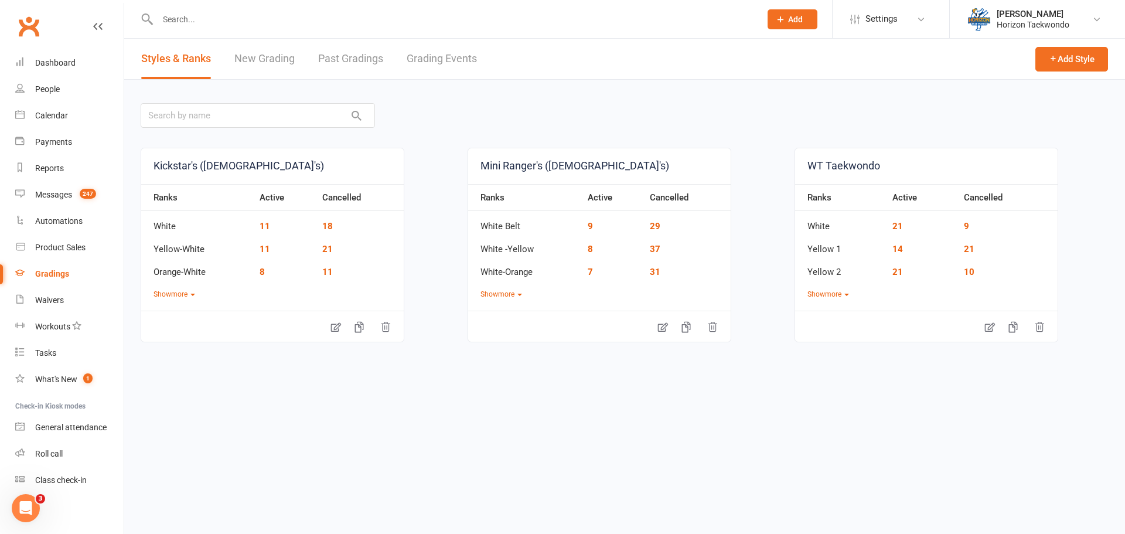
click at [439, 54] on link "Grading Events" at bounding box center [441, 59] width 70 height 40
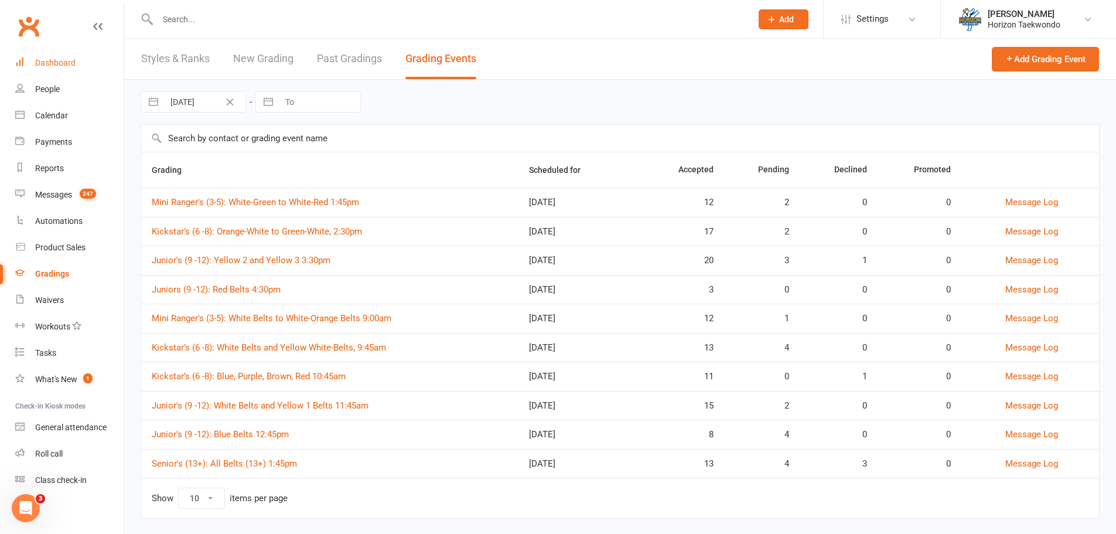
click at [64, 61] on div "Dashboard" at bounding box center [55, 62] width 40 height 9
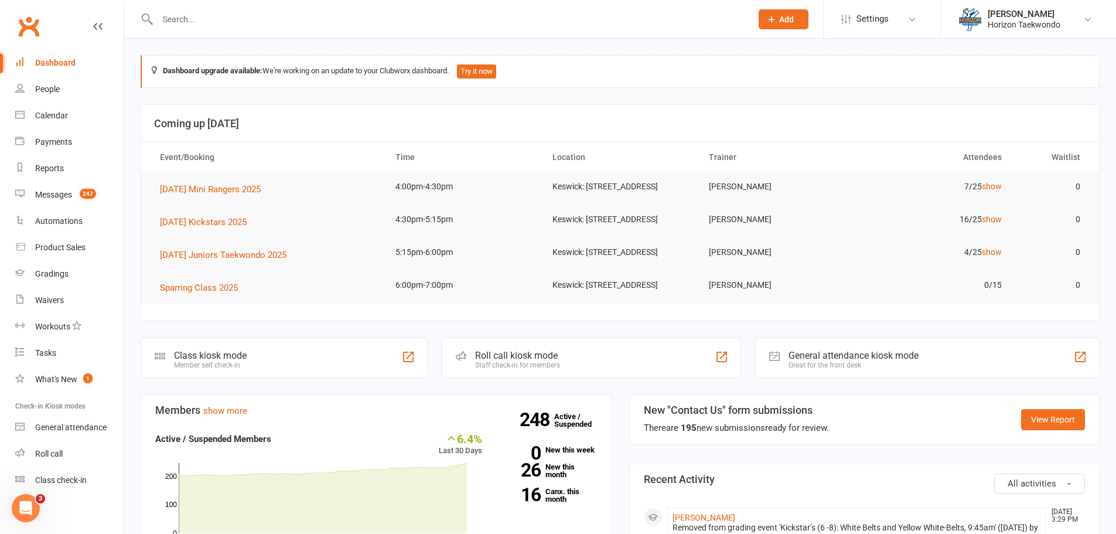
click at [61, 59] on div "Dashboard" at bounding box center [55, 62] width 40 height 9
click at [66, 198] on div "Messages" at bounding box center [53, 194] width 37 height 9
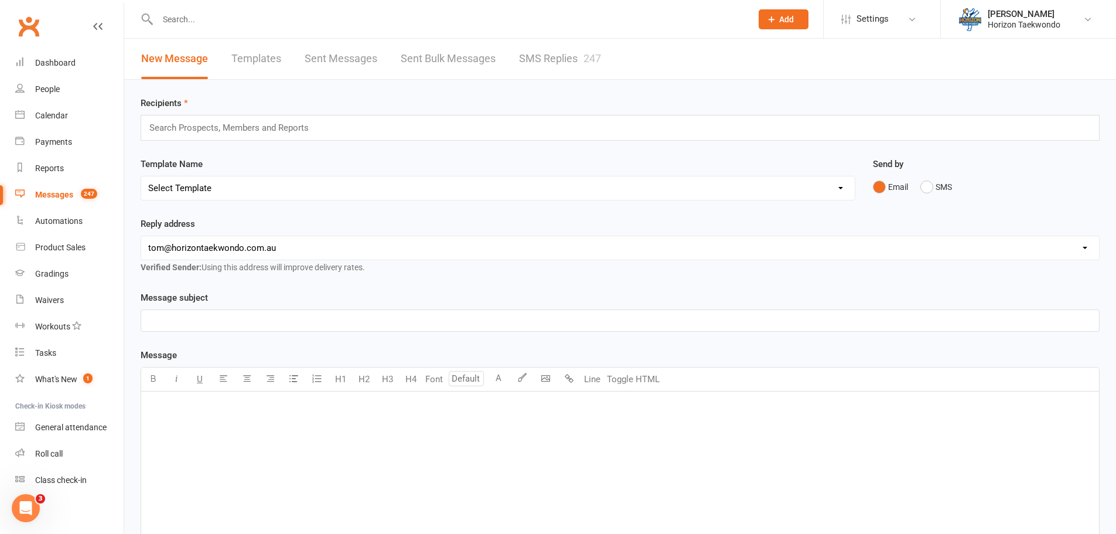
click at [804, 186] on select "Select Template [SMS] [no attendance sms] slacker text [SMS] 2 month $20 follow…" at bounding box center [497, 187] width 713 height 23
click at [695, 160] on div "Template Name Select Template [SMS] [no attendance sms] slacker text [SMS] 2 mo…" at bounding box center [498, 178] width 715 height 43
click at [287, 322] on p "﻿" at bounding box center [620, 320] width 944 height 14
click at [244, 398] on div "﻿" at bounding box center [620, 479] width 958 height 176
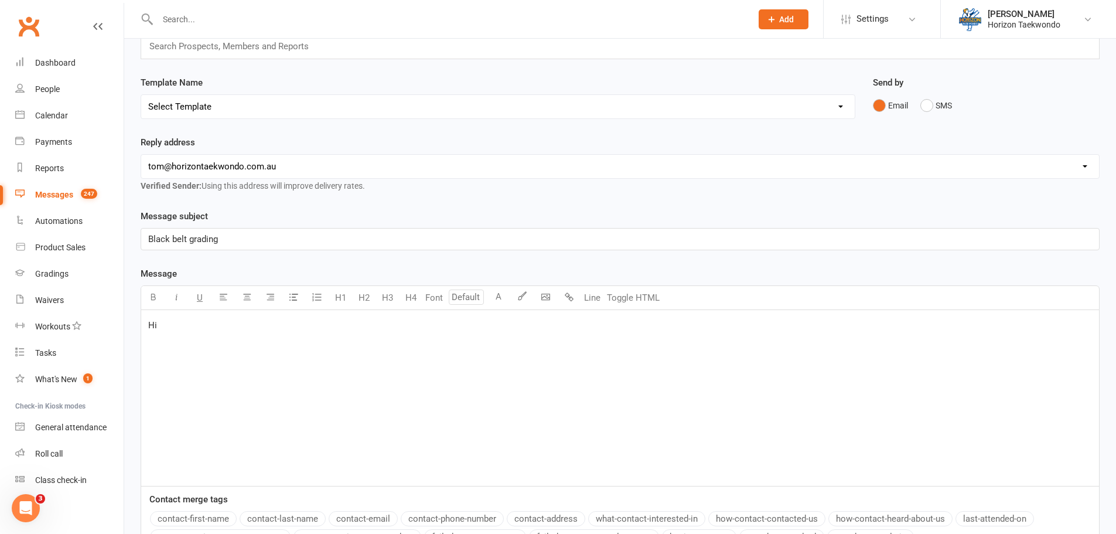
scroll to position [209, 0]
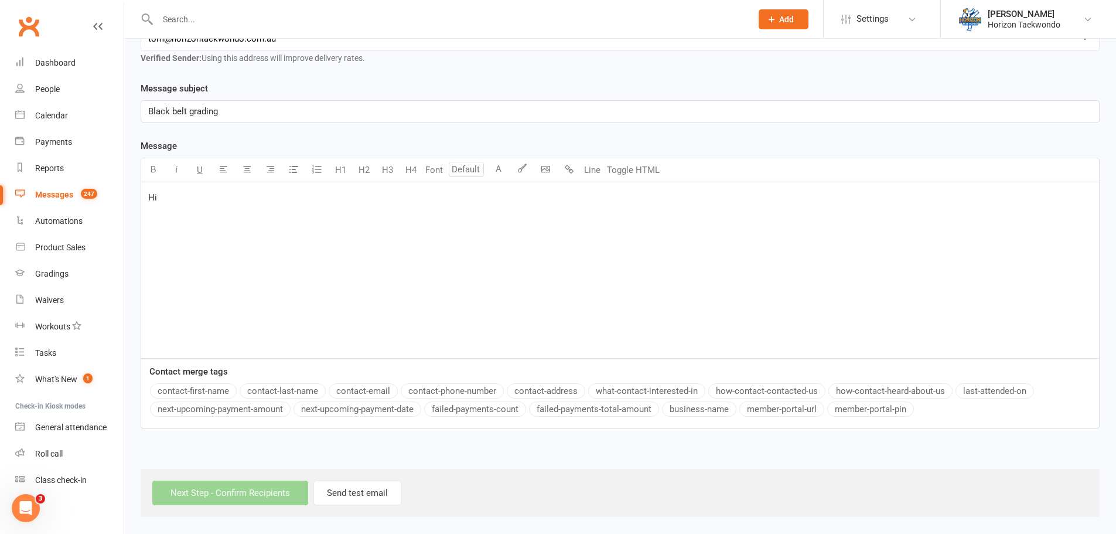
click at [180, 389] on button "contact-first-name" at bounding box center [193, 390] width 87 height 15
click at [295, 171] on icon "button" at bounding box center [293, 169] width 9 height 9
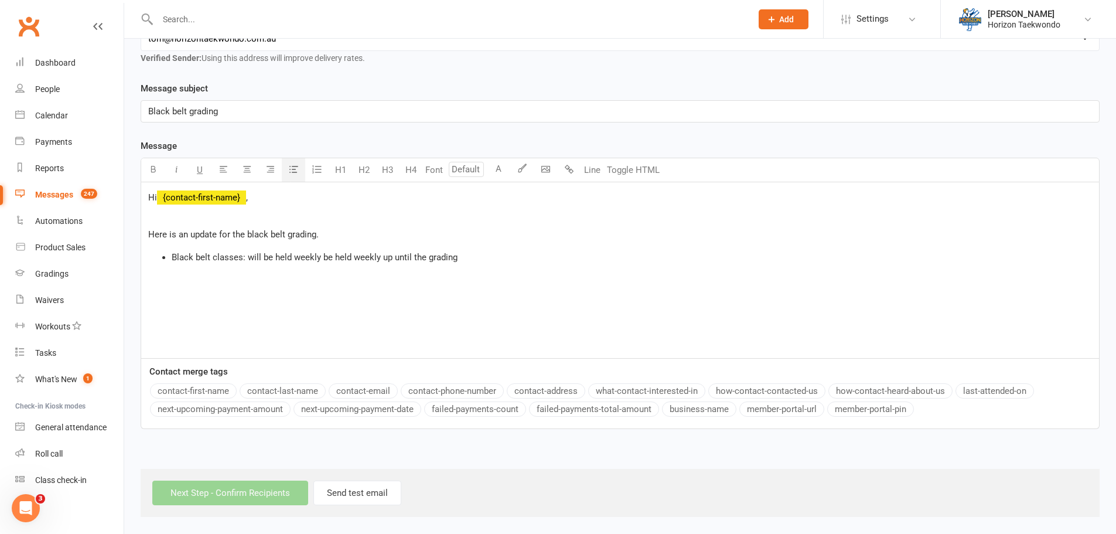
click at [462, 260] on li "Black belt classes: will be held weekly be held weekly up until the grading" at bounding box center [632, 257] width 920 height 14
click at [543, 278] on div "Hi ﻿ {contact-first-name} , ﻿ Here is an update for the black belt grading. Bla…" at bounding box center [620, 270] width 958 height 176
click at [592, 266] on li "Grading Payement: the remainder of the grading payement will be $250 and due [D…" at bounding box center [632, 271] width 920 height 14
click at [699, 272] on span "Grading Payement: the remainder of the grading payement will be $250 and due [D…" at bounding box center [465, 271] width 586 height 11
click at [849, 269] on li "Grading Payement: the remainder of the grading payement will be $250 and due [D…" at bounding box center [632, 271] width 920 height 14
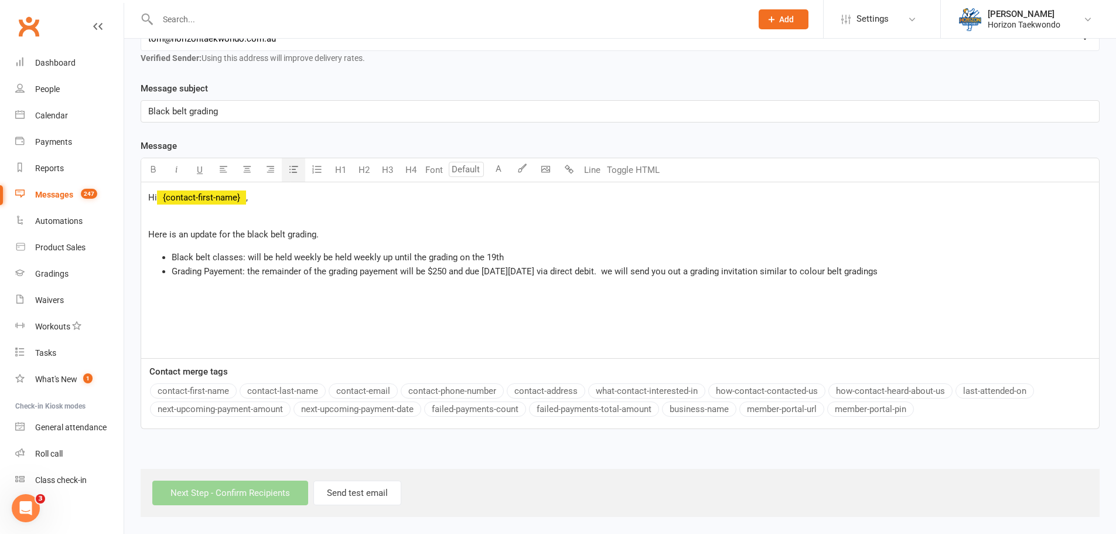
click at [508, 256] on li "Black belt classes: will be held weekly be held weekly up until the grading on …" at bounding box center [632, 257] width 920 height 14
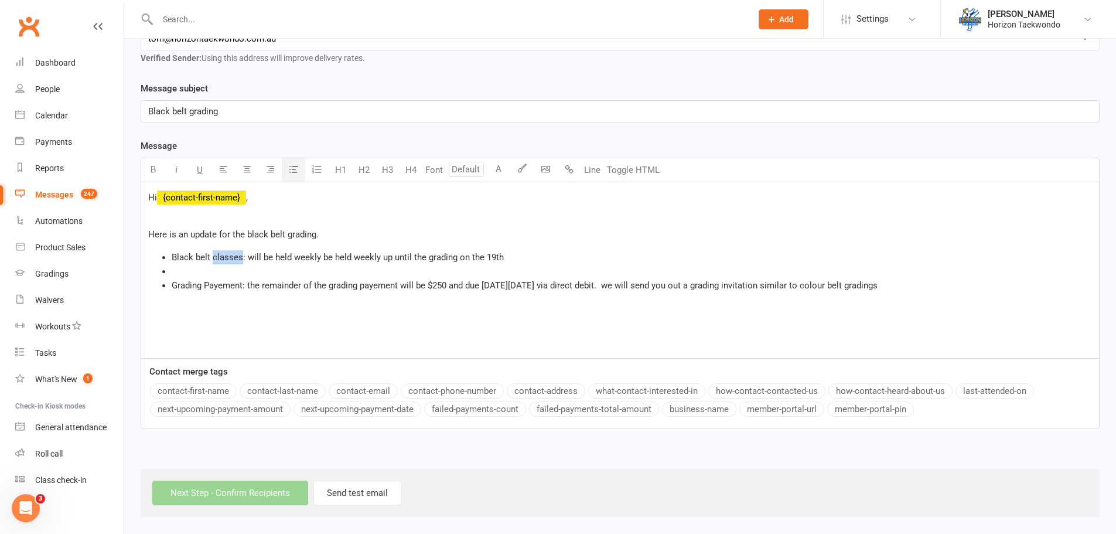
drag, startPoint x: 241, startPoint y: 257, endPoint x: 213, endPoint y: 258, distance: 27.6
click at [213, 258] on span "Black belt classes: will be held weekly be held weekly up until the grading on …" at bounding box center [338, 257] width 332 height 11
click at [240, 258] on span "Black belt classes: will be held weekly be held weekly up until the grading on …" at bounding box center [338, 257] width 332 height 11
click at [216, 271] on li "﻿" at bounding box center [632, 271] width 920 height 14
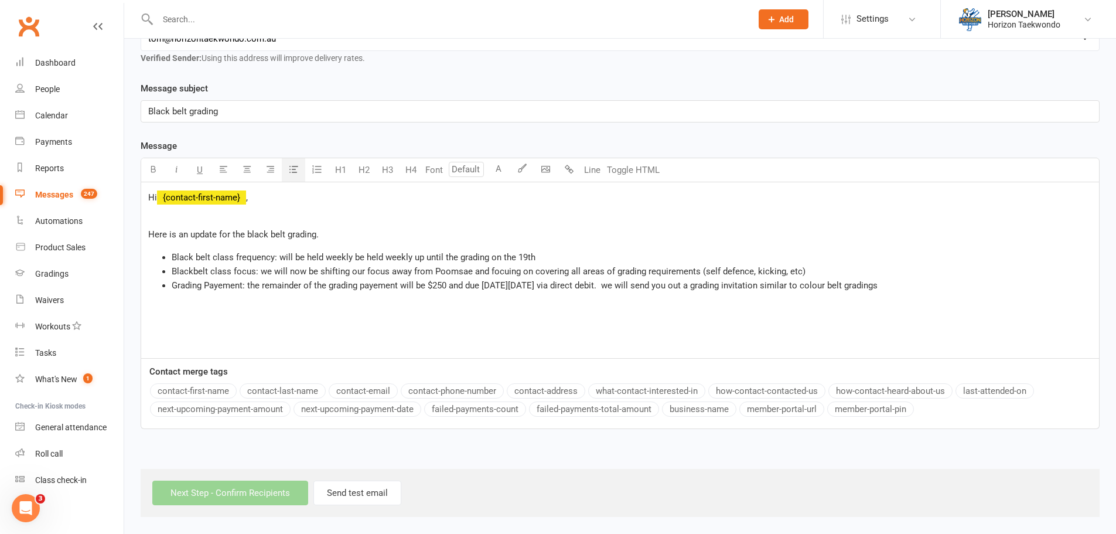
click at [807, 267] on li "Blackbelt class focus: we will now be shifting our focus away from Poomsae and …" at bounding box center [632, 271] width 920 height 14
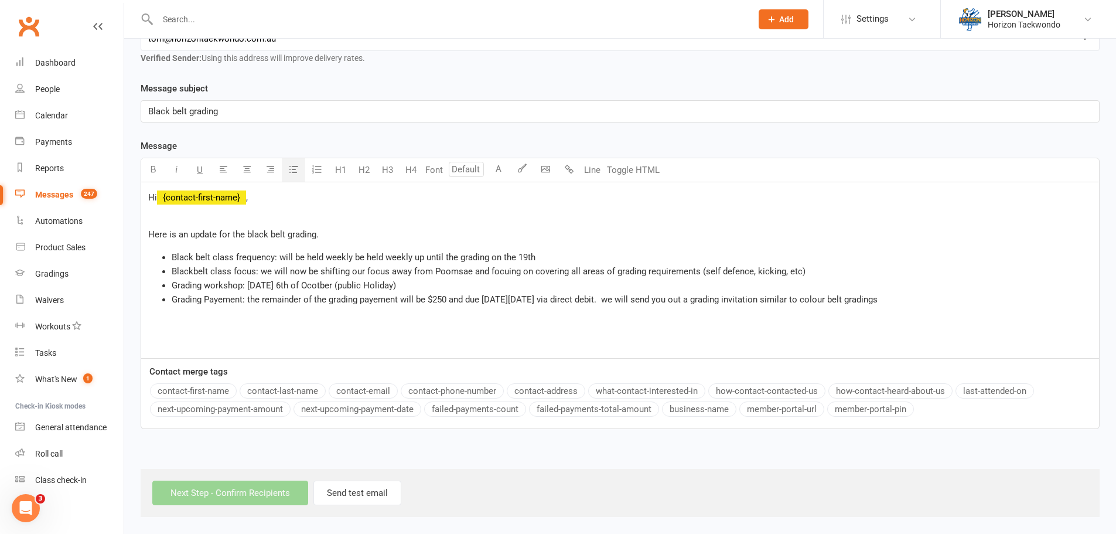
click at [336, 285] on span "Grading workshop: [DATE] 6th of Ocotber (public Holiday)" at bounding box center [284, 285] width 224 height 11
click at [355, 285] on span "Grading workshop: [DATE][DATE] (public Holiday)" at bounding box center [268, 285] width 192 height 11
click at [358, 281] on span "Grading workshop: [DATE][DATE] (public Holiday)" at bounding box center [268, 285] width 192 height 11
click at [481, 282] on li "Grading workshop: [DATE][DATE] (Public Holiday)" at bounding box center [632, 285] width 920 height 14
click at [962, 302] on li "Grading Payement: the remainder of the grading payement will be $250 and due [D…" at bounding box center [632, 299] width 920 height 14
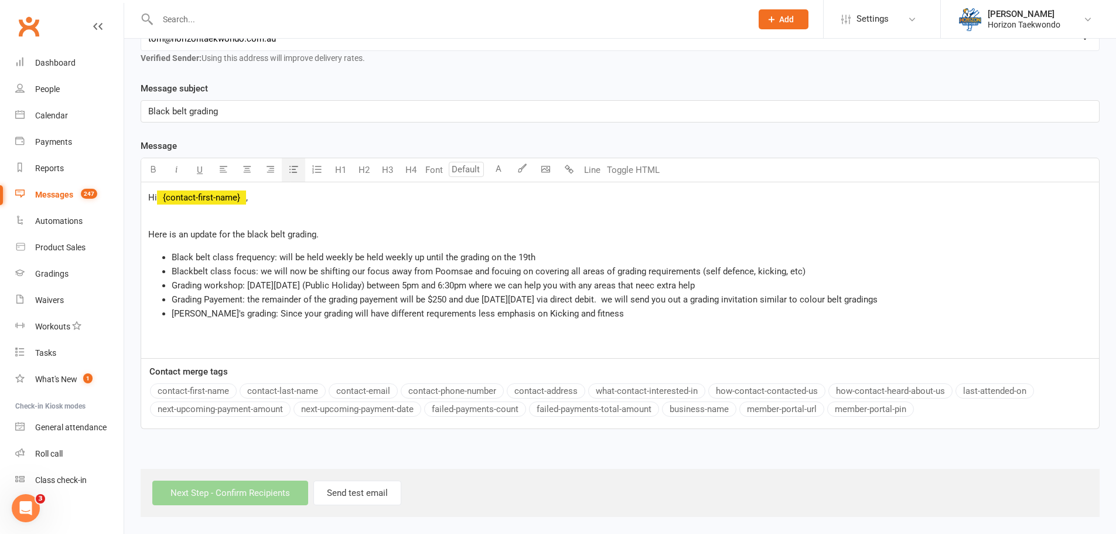
click at [515, 312] on span "[PERSON_NAME]'s grading: Since your grading will have different requrements les…" at bounding box center [398, 313] width 452 height 11
click at [594, 313] on li "[PERSON_NAME]'s grading: Since your grading will have different requrements les…" at bounding box center [632, 313] width 920 height 14
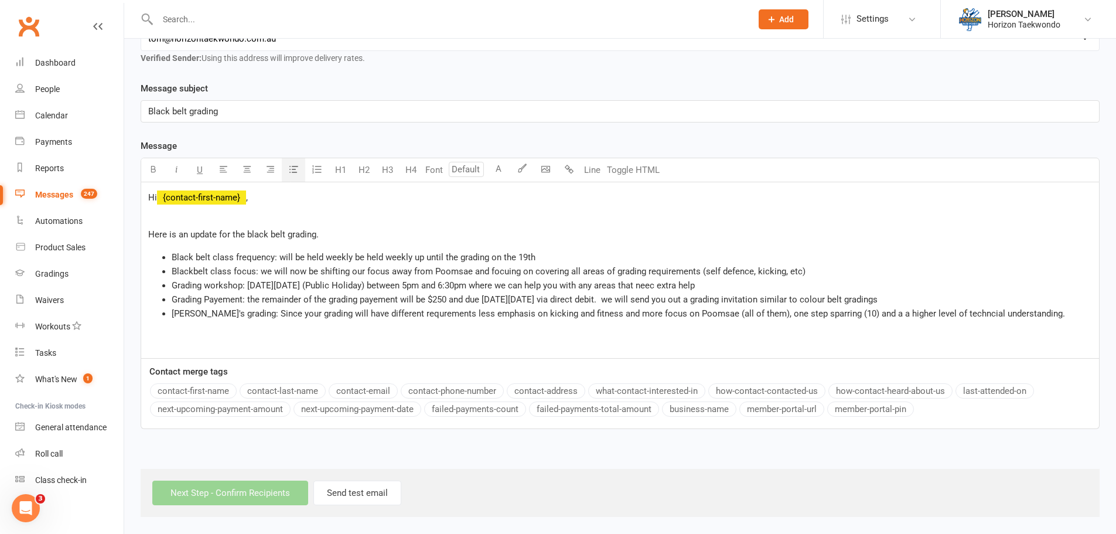
click at [246, 313] on span "[PERSON_NAME]'s grading: Since your grading will have different requrements les…" at bounding box center [618, 313] width 893 height 11
click at [1047, 313] on li "[PERSON_NAME]'s grading: Since your grading will have different requrements les…" at bounding box center [632, 313] width 920 height 14
click at [591, 329] on li "[PERSON_NAME]'s grading: Since your grading will have different requrements les…" at bounding box center [632, 320] width 920 height 28
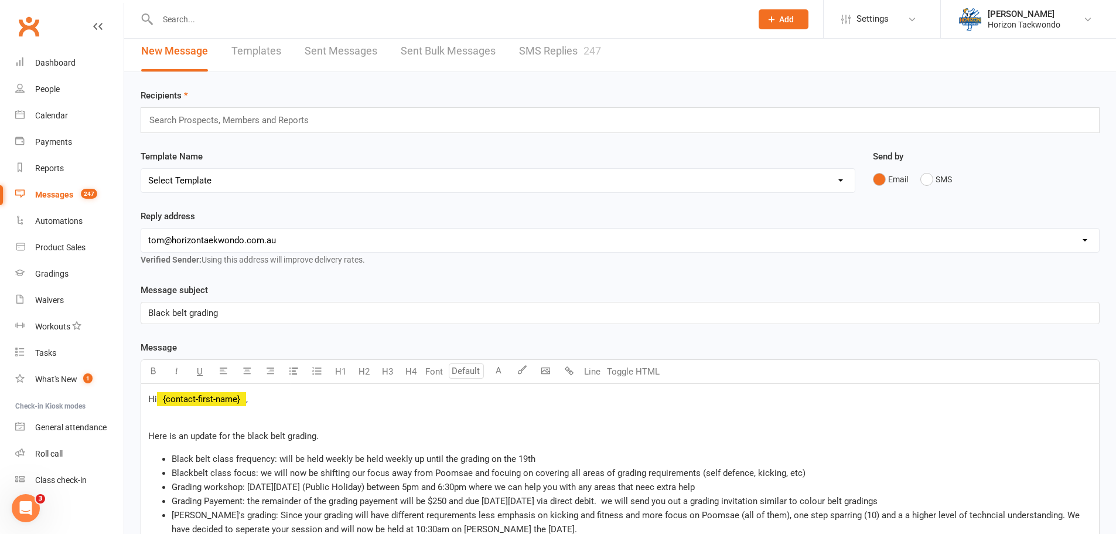
scroll to position [0, 0]
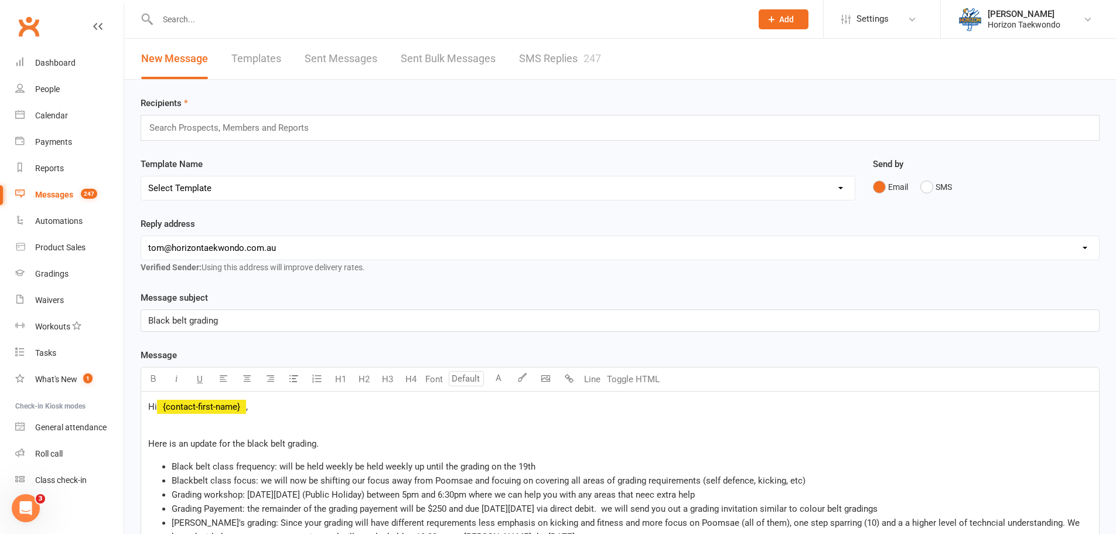
click at [210, 131] on input "text" at bounding box center [234, 127] width 172 height 15
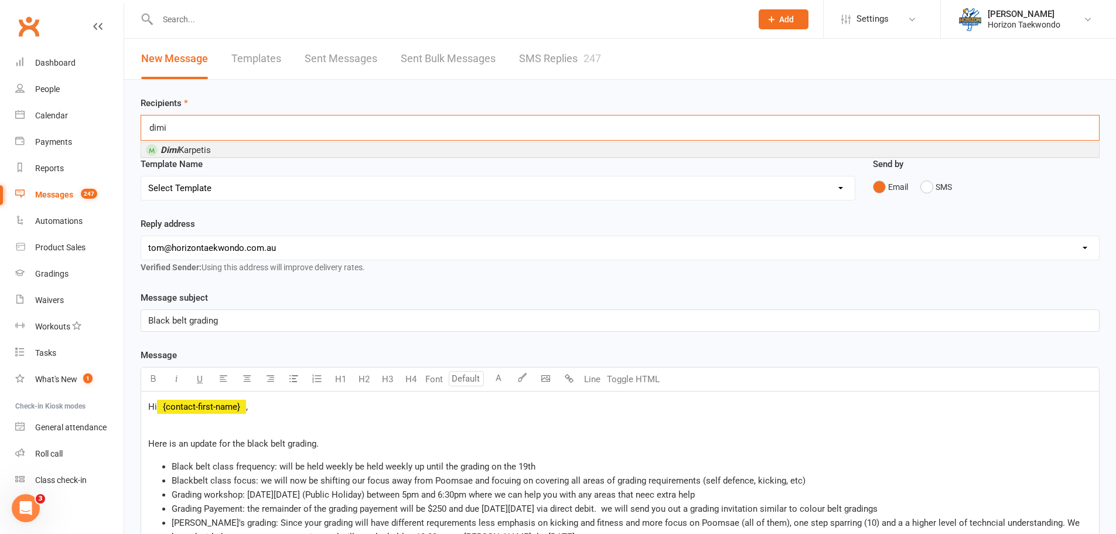
type input "dimi"
click at [214, 148] on li "[PERSON_NAME]" at bounding box center [620, 149] width 958 height 15
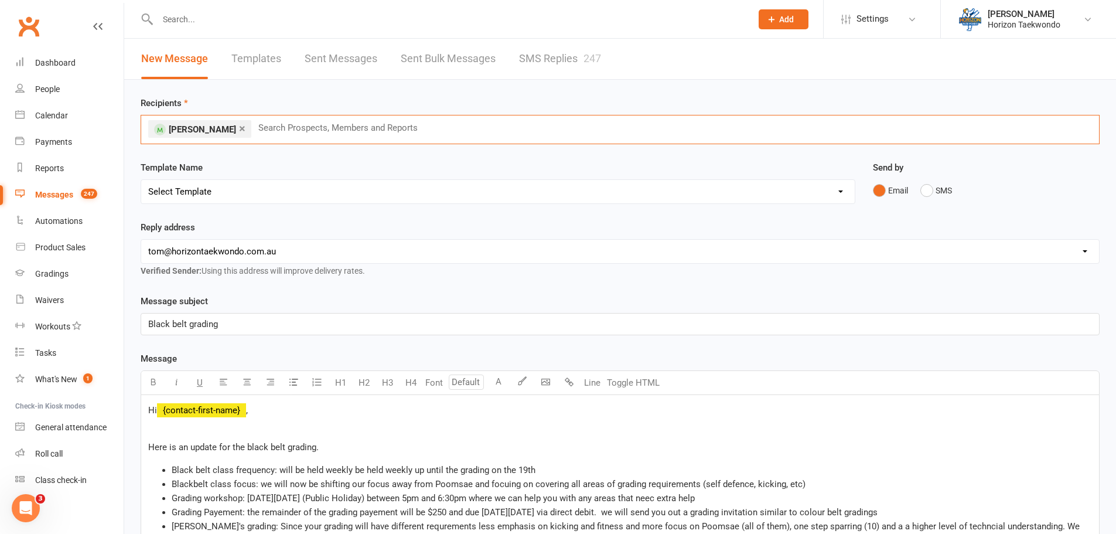
click at [257, 129] on input "text" at bounding box center [343, 127] width 172 height 15
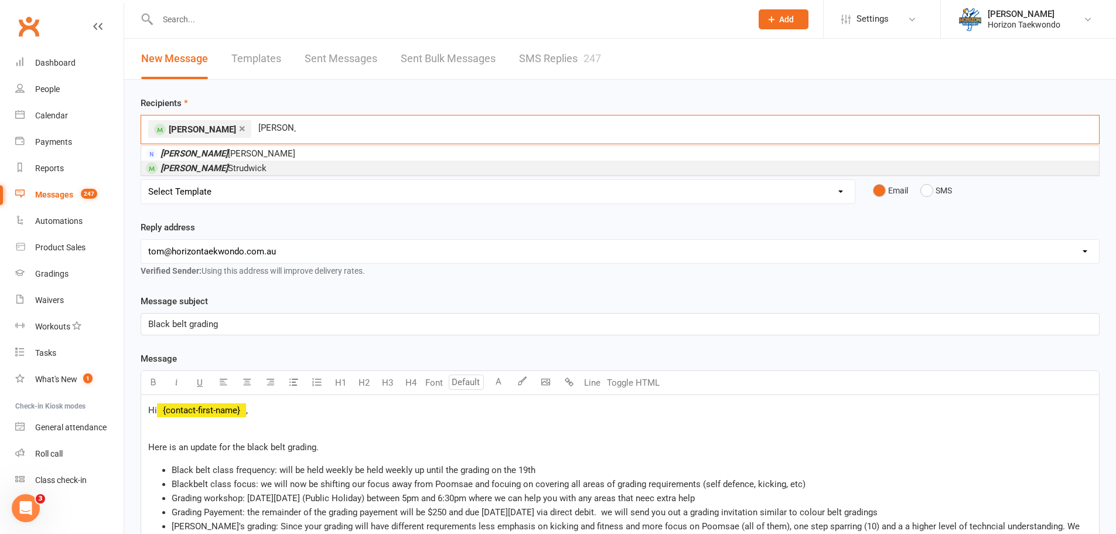
type input "[PERSON_NAME]"
click at [201, 163] on span "[PERSON_NAME]" at bounding box center [213, 168] width 106 height 11
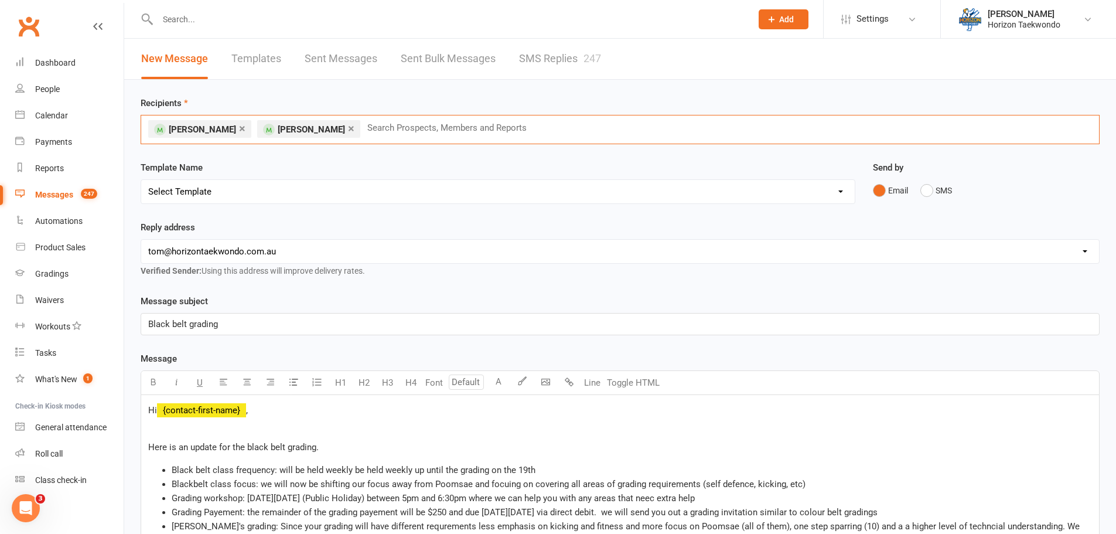
click at [357, 129] on ul "× [PERSON_NAME] × [PERSON_NAME]" at bounding box center [257, 129] width 218 height 11
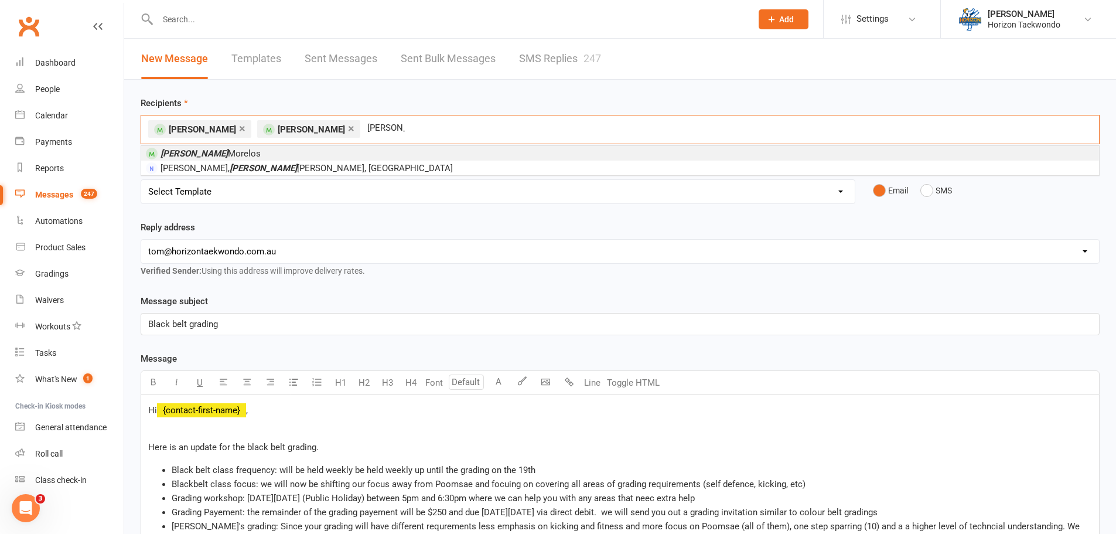
type input "[PERSON_NAME]"
click at [214, 152] on span "[PERSON_NAME]" at bounding box center [210, 153] width 100 height 11
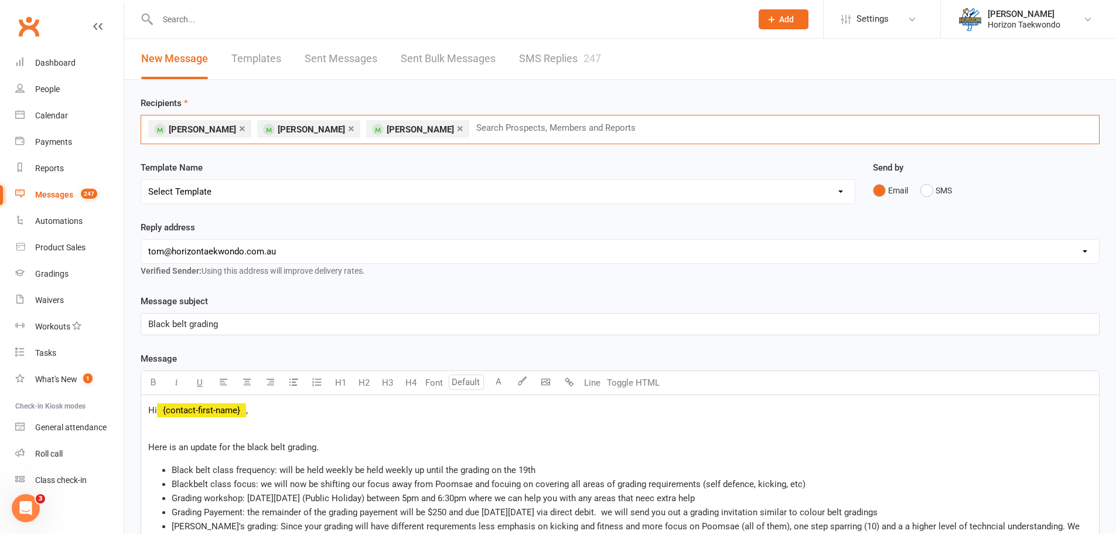
click at [480, 128] on input "text" at bounding box center [561, 127] width 172 height 15
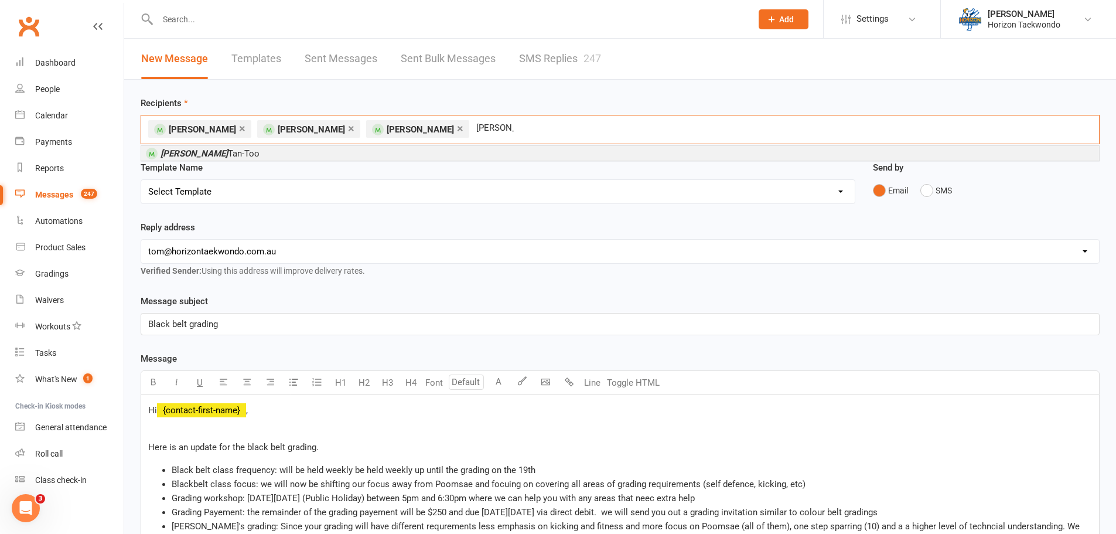
type input "[PERSON_NAME]"
click at [198, 155] on span "[PERSON_NAME]-Too" at bounding box center [209, 153] width 99 height 11
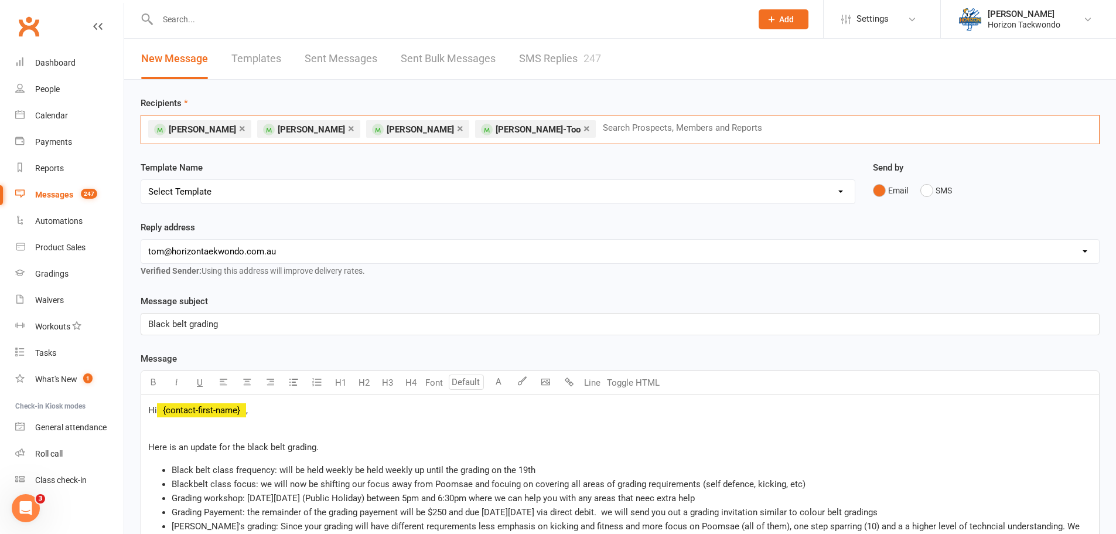
click at [601, 124] on input "text" at bounding box center [687, 127] width 172 height 15
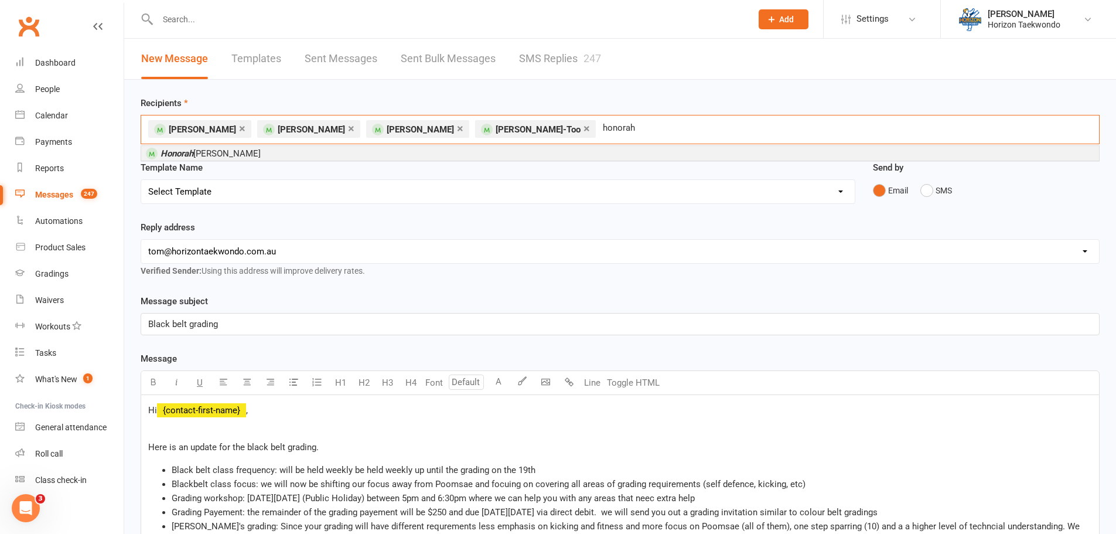
type input "honorah"
click at [233, 154] on li "[PERSON_NAME]" at bounding box center [620, 153] width 958 height 15
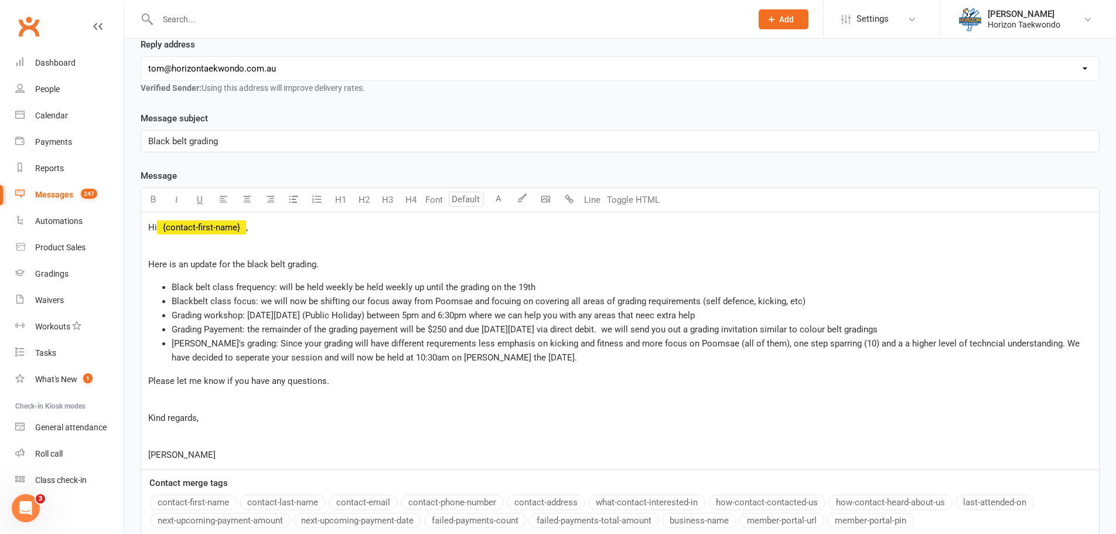
scroll to position [294, 0]
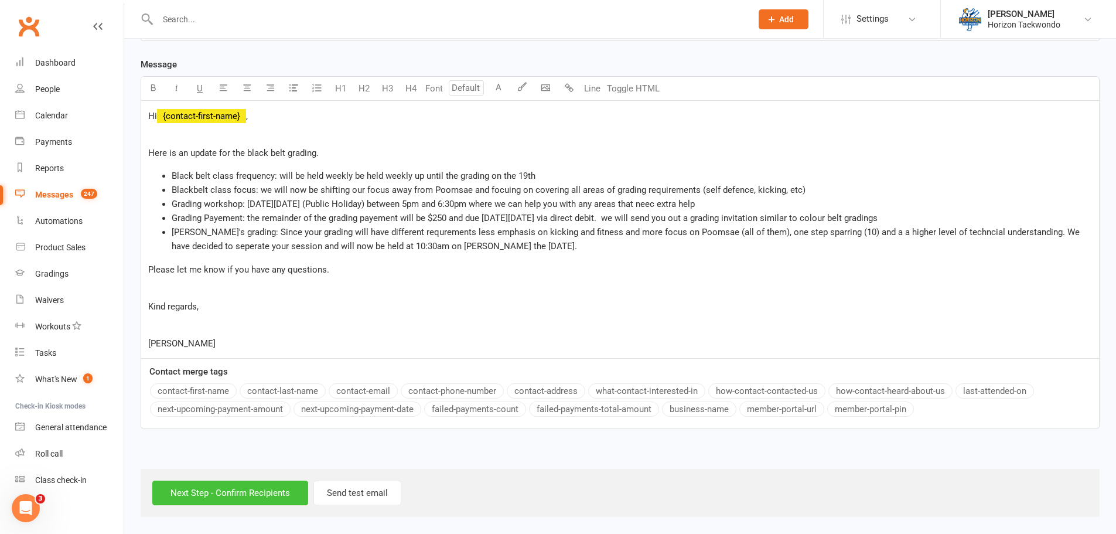
click at [244, 486] on input "Next Step - Confirm Recipients" at bounding box center [230, 492] width 156 height 25
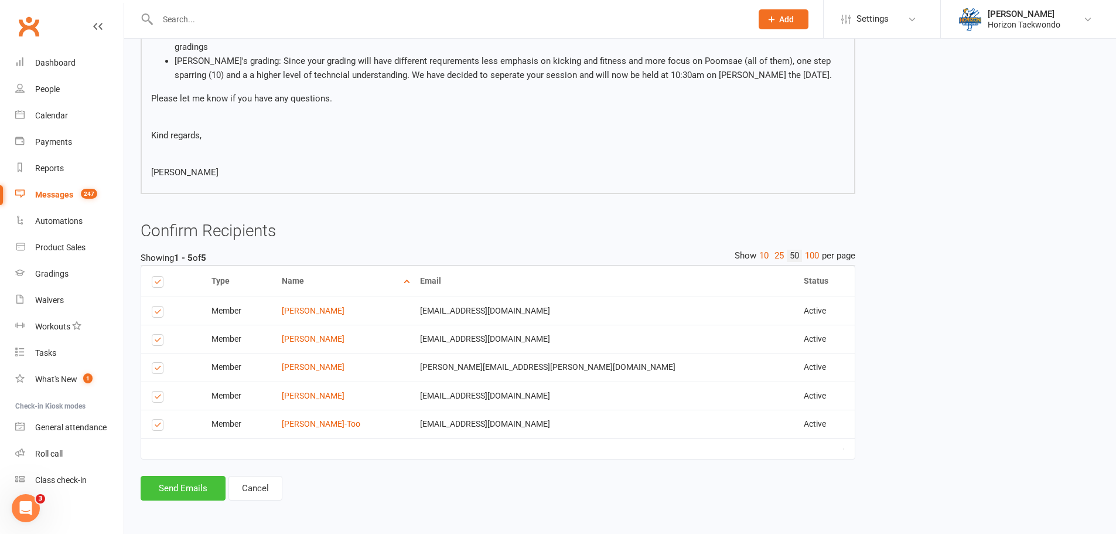
click at [180, 488] on button "Send Emails" at bounding box center [183, 488] width 85 height 25
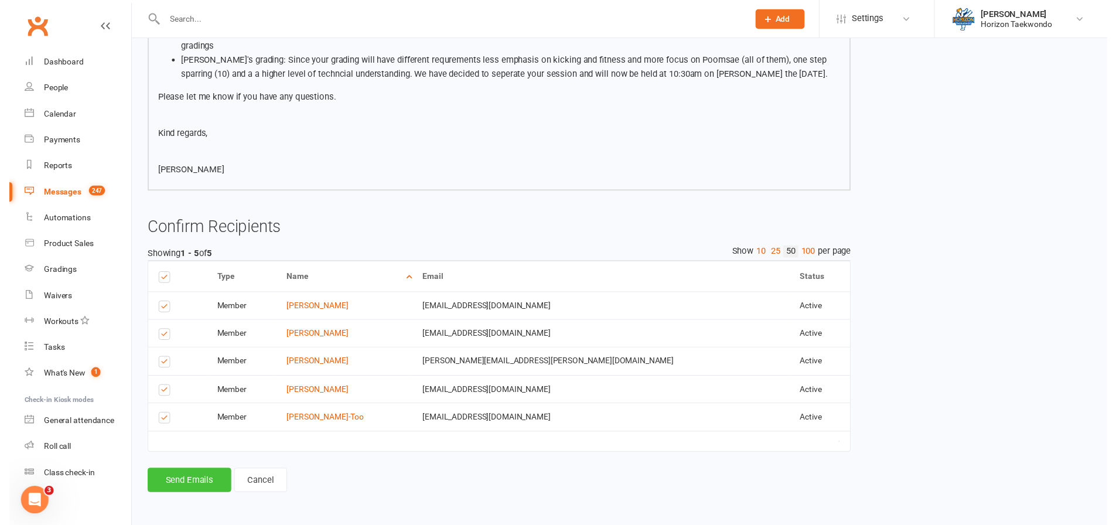
scroll to position [290, 0]
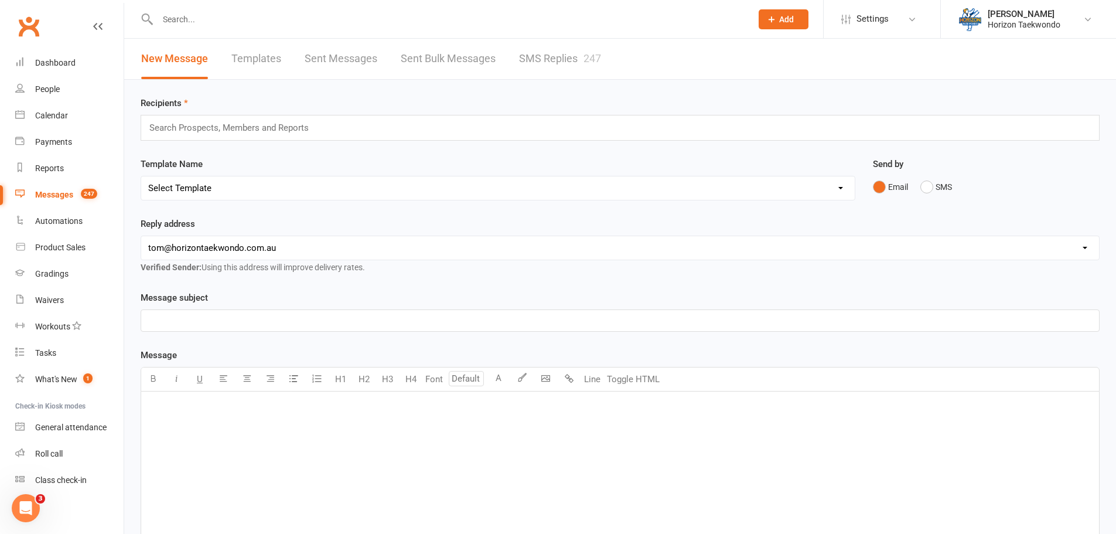
click at [174, 18] on input "text" at bounding box center [448, 19] width 589 height 16
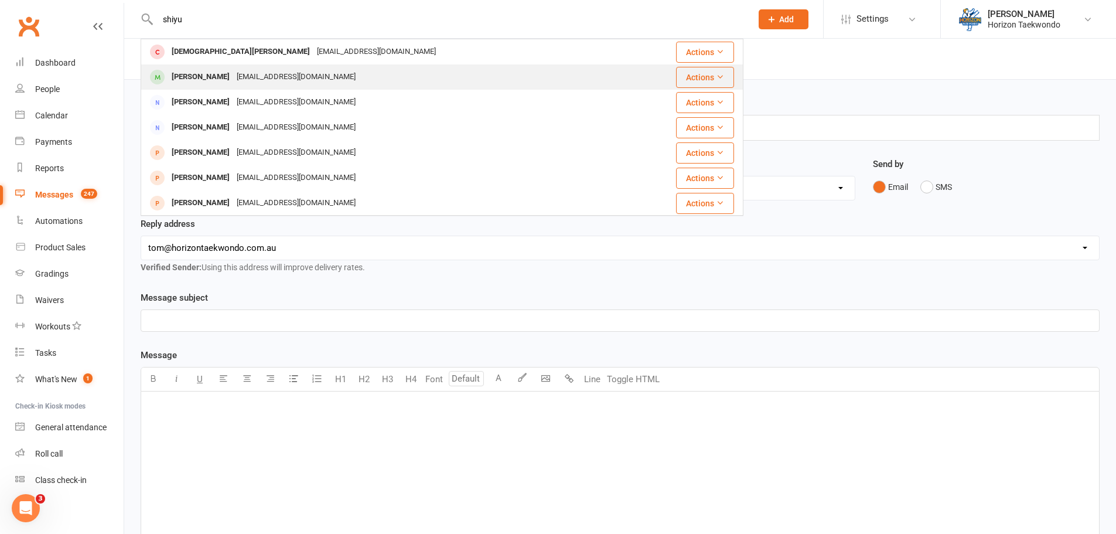
type input "shiyu"
click at [250, 68] on div "[PERSON_NAME] [PERSON_NAME][EMAIL_ADDRESS][DOMAIN_NAME]" at bounding box center [387, 77] width 491 height 24
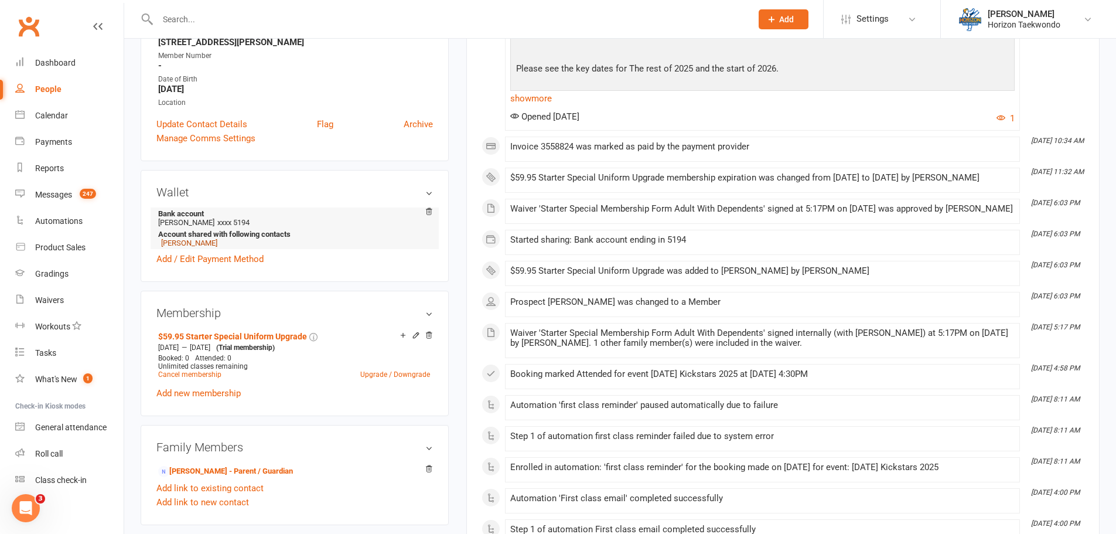
scroll to position [410, 0]
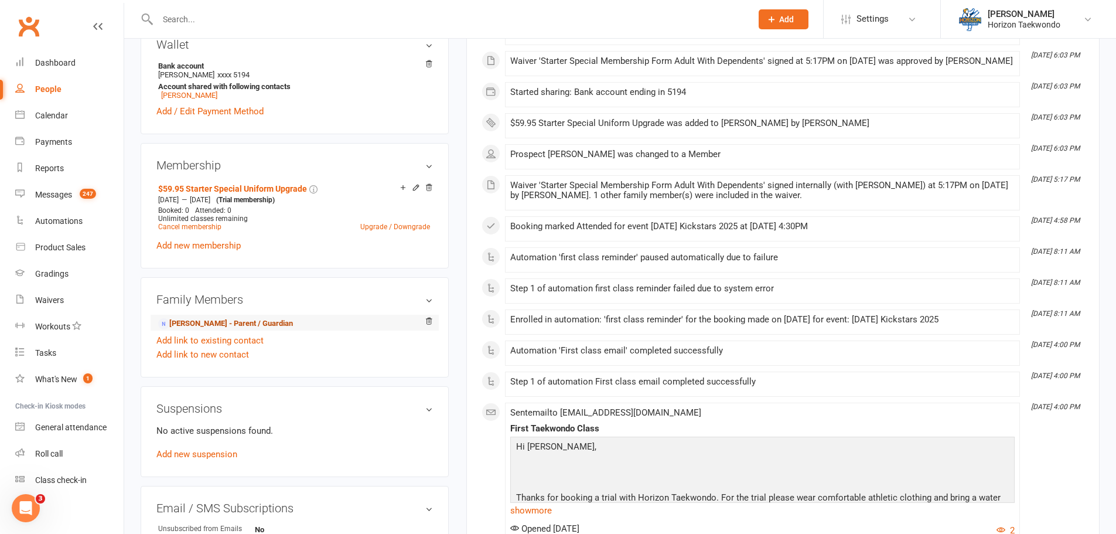
click at [201, 323] on link "[PERSON_NAME] - Parent / Guardian" at bounding box center [225, 323] width 135 height 12
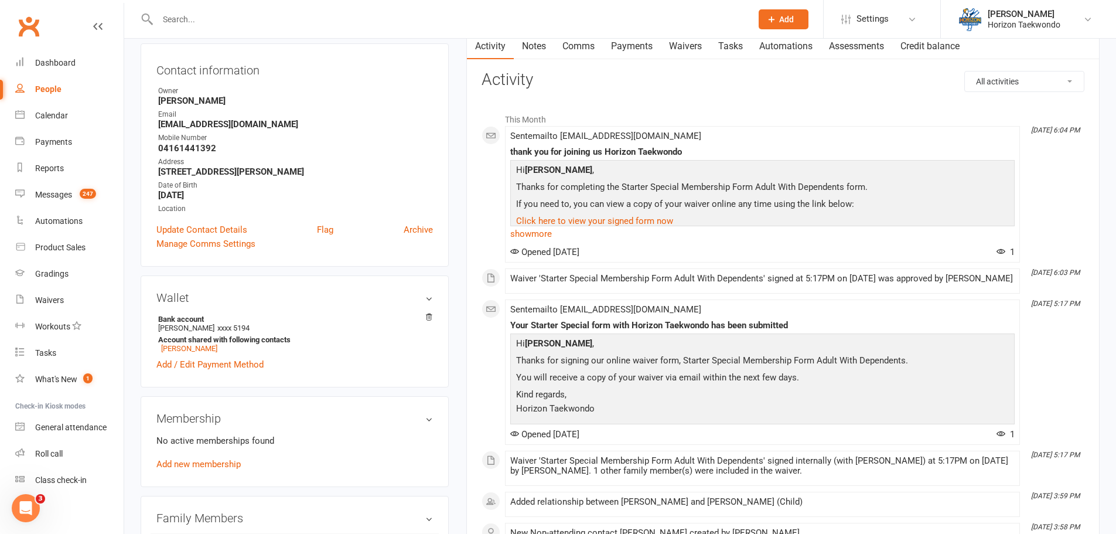
scroll to position [293, 0]
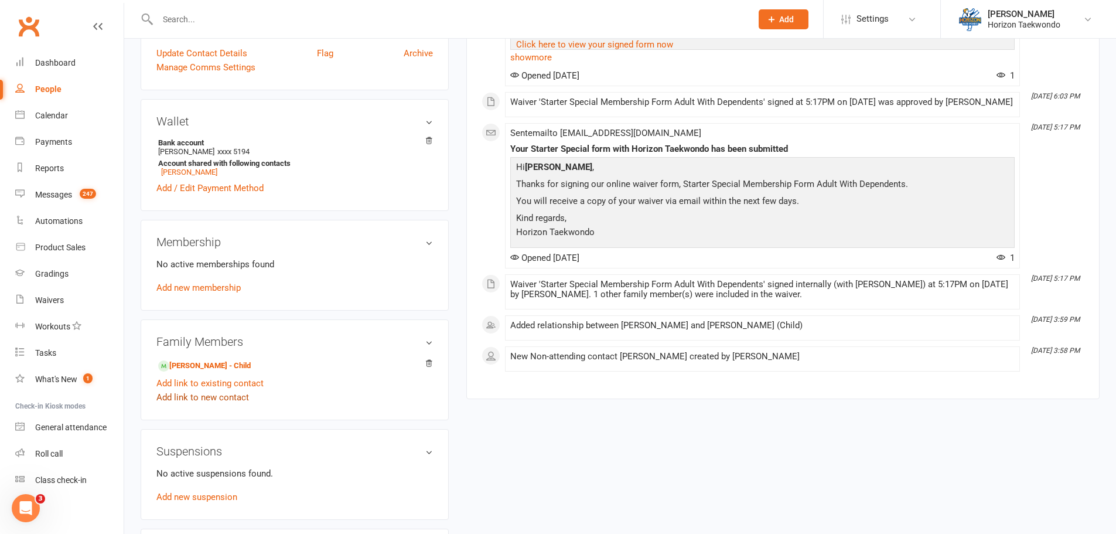
click at [204, 394] on link "Add link to new contact" at bounding box center [202, 397] width 93 height 14
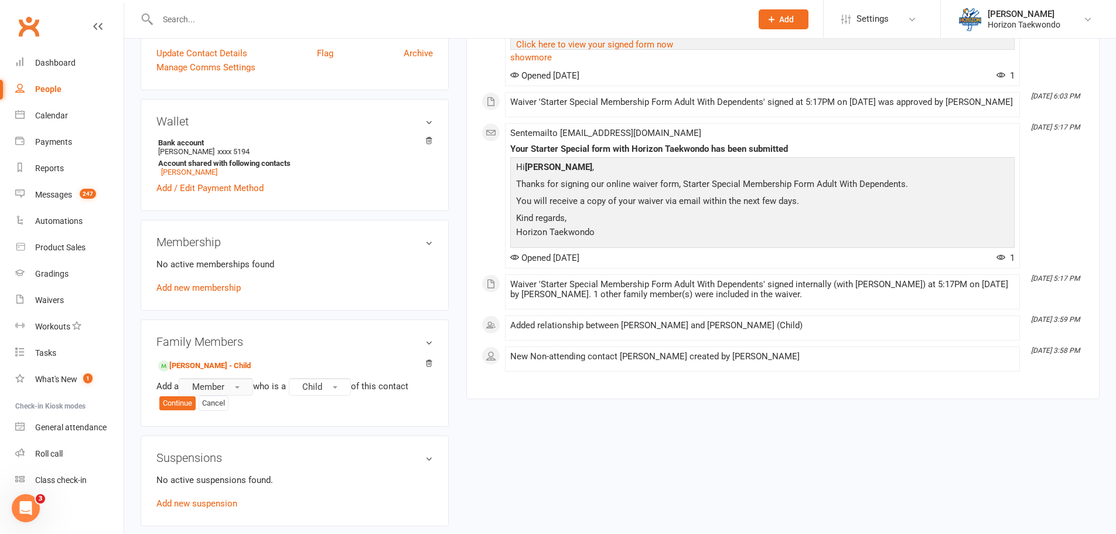
click at [245, 384] on button "Member" at bounding box center [216, 387] width 74 height 18
click at [223, 432] on span "Prospect" at bounding box center [206, 434] width 35 height 11
click at [174, 401] on button "Continue" at bounding box center [177, 403] width 36 height 14
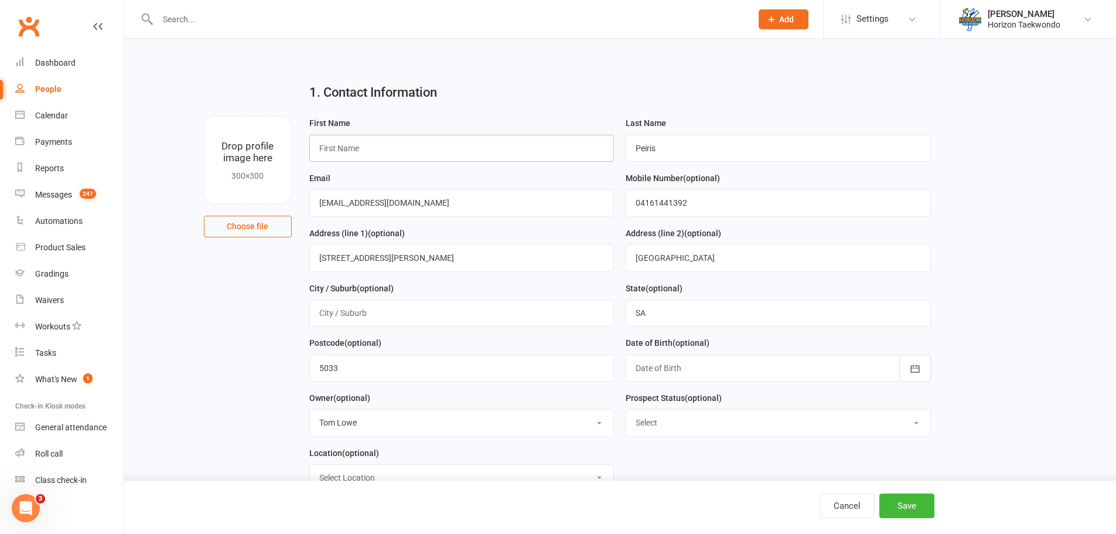
click at [363, 151] on input "text" at bounding box center [461, 148] width 305 height 27
paste input "[PERSON_NAME]"
drag, startPoint x: 399, startPoint y: 149, endPoint x: 344, endPoint y: 149, distance: 54.5
click at [344, 149] on input "[PERSON_NAME]" at bounding box center [461, 148] width 305 height 27
type input "Thevin"
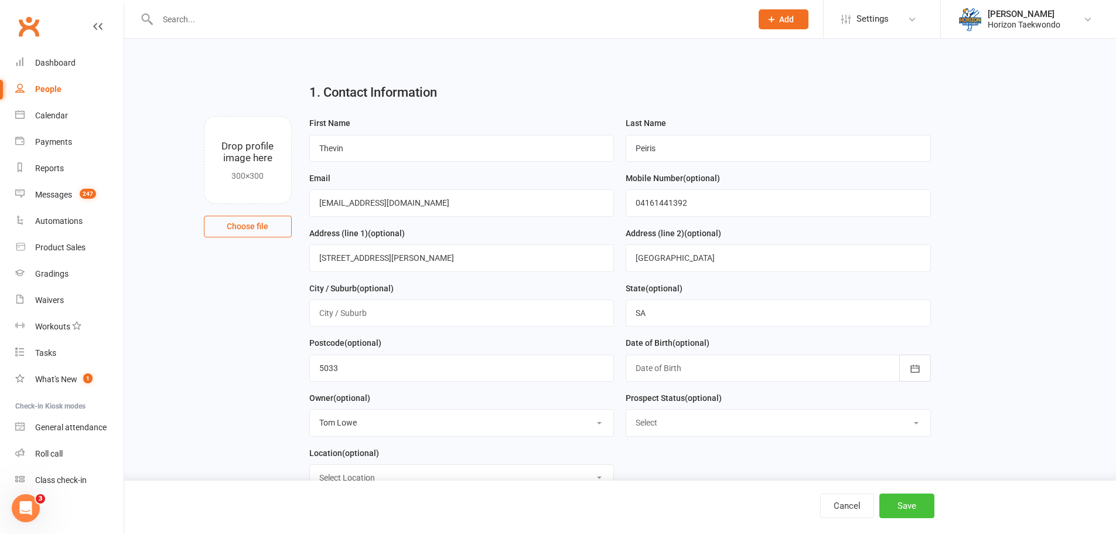
click at [910, 509] on button "Save" at bounding box center [906, 505] width 55 height 25
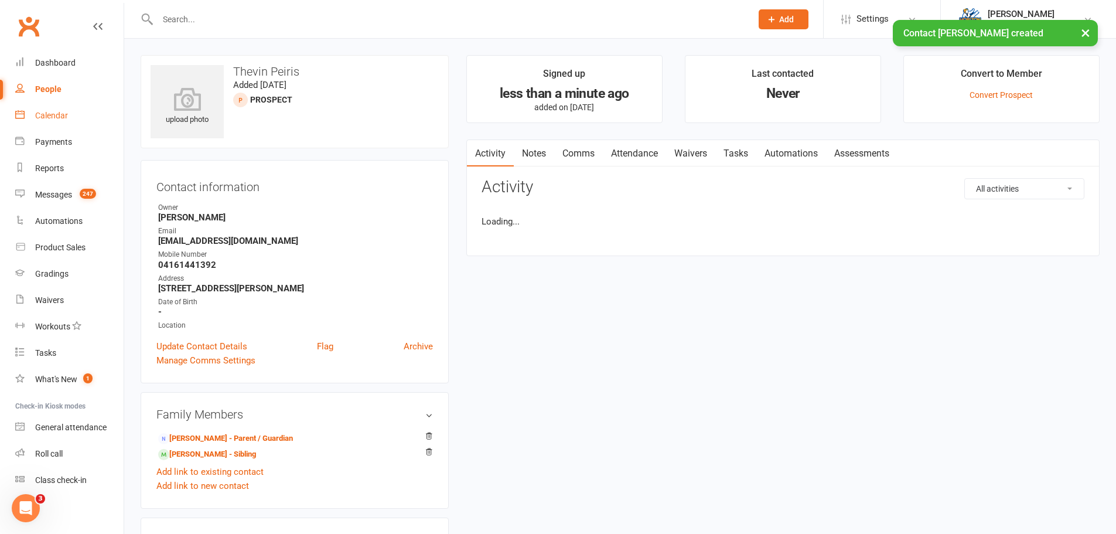
click at [60, 114] on div "Calendar" at bounding box center [51, 115] width 33 height 9
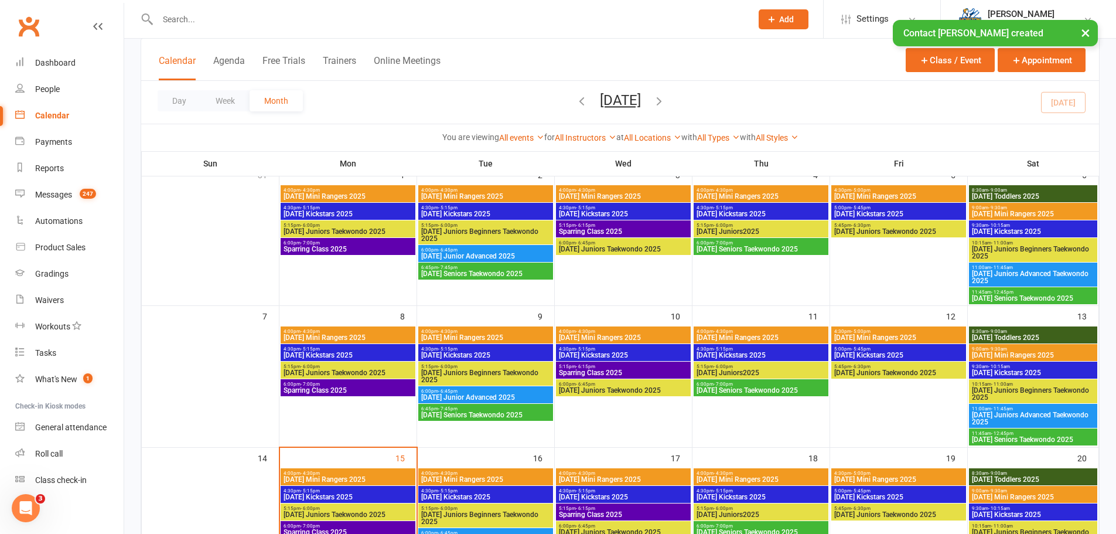
scroll to position [176, 0]
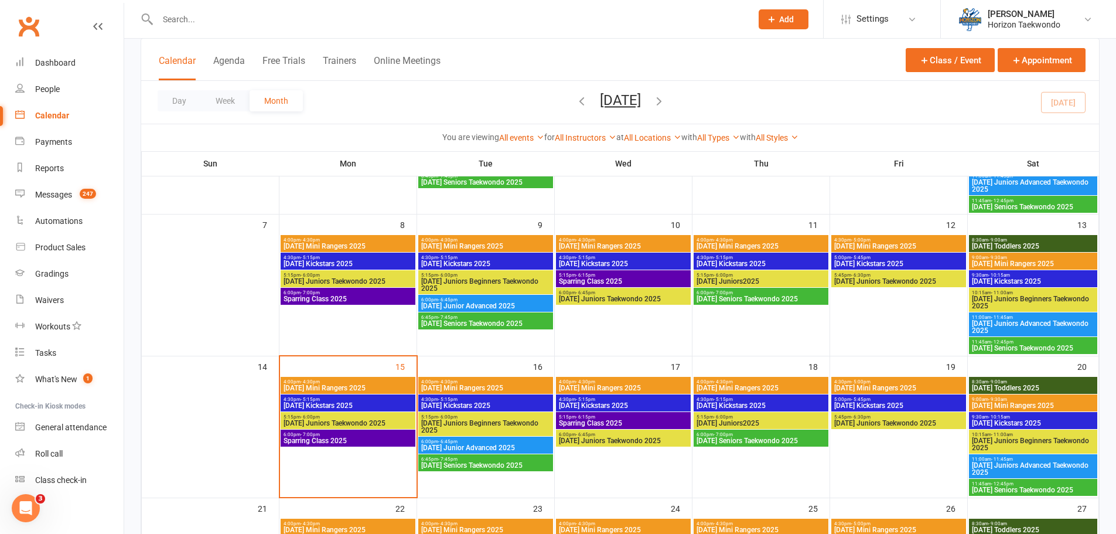
click at [377, 385] on span "[DATE] Mini Rangers 2025" at bounding box center [348, 387] width 130 height 7
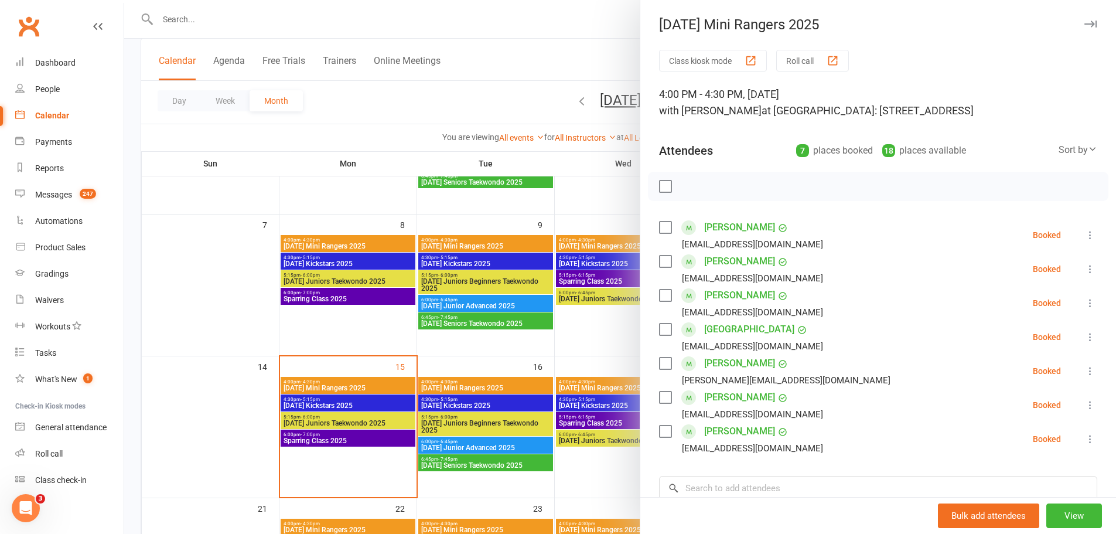
click at [500, 354] on div at bounding box center [620, 267] width 992 height 534
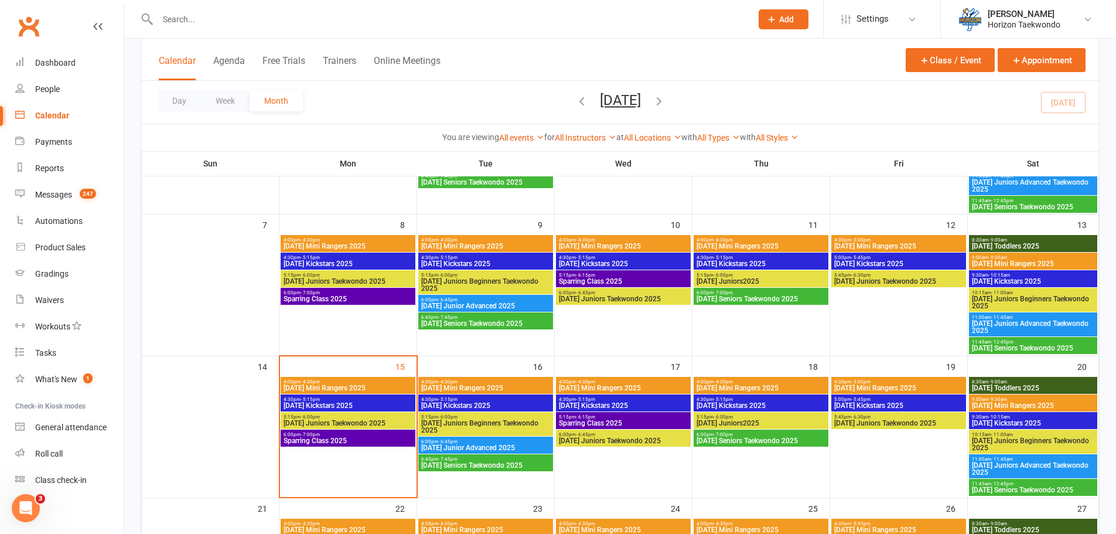
click at [496, 382] on span "4:00pm - 4:30pm" at bounding box center [486, 381] width 130 height 5
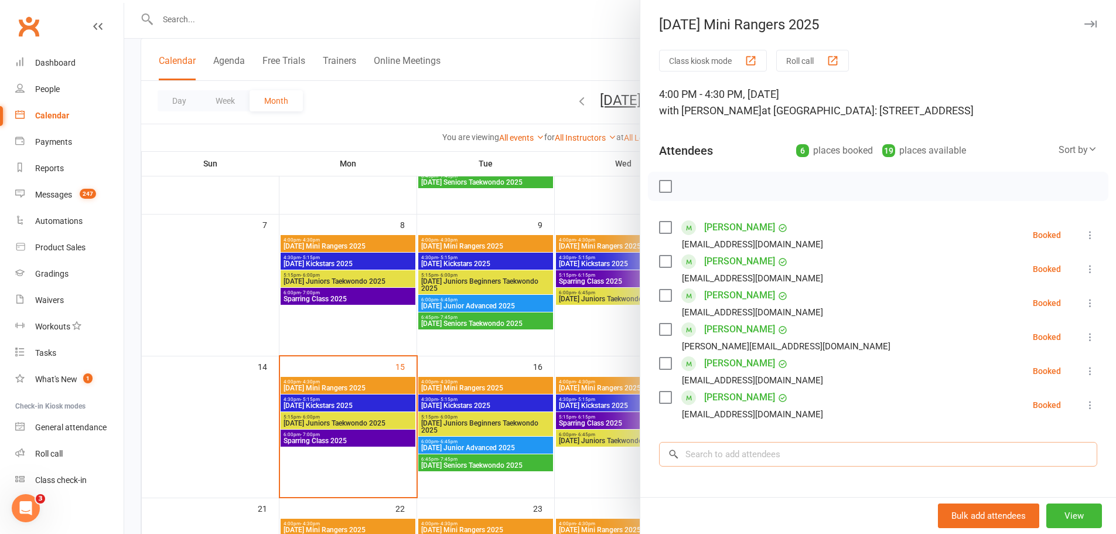
click at [715, 459] on input "search" at bounding box center [878, 454] width 438 height 25
type input "ther"
click at [740, 452] on input "search" at bounding box center [878, 454] width 438 height 25
paste input "[PERSON_NAME]"
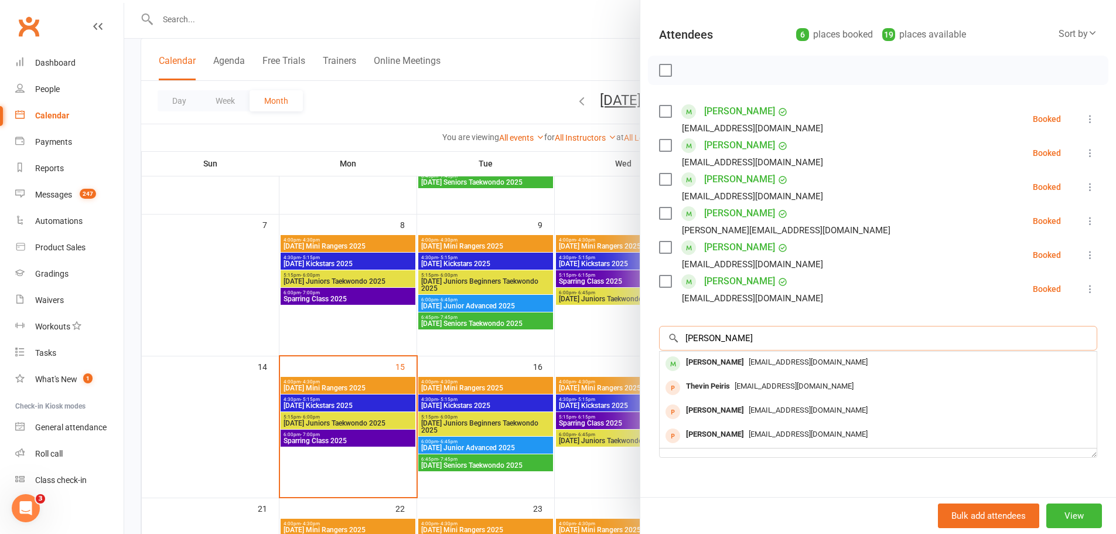
scroll to position [117, 0]
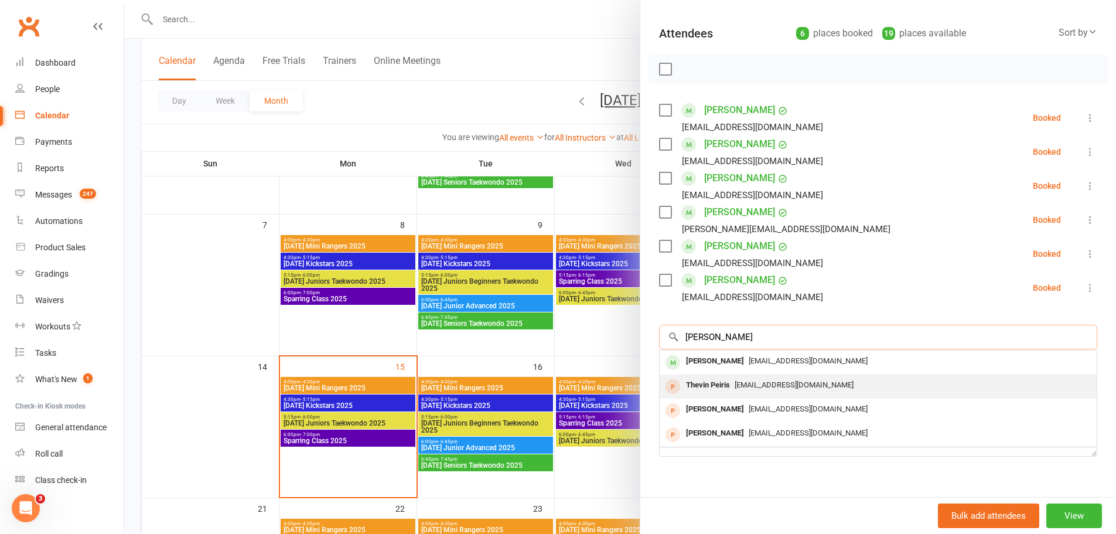
type input "[PERSON_NAME]"
click at [781, 387] on span "[EMAIL_ADDRESS][DOMAIN_NAME]" at bounding box center [793, 384] width 119 height 9
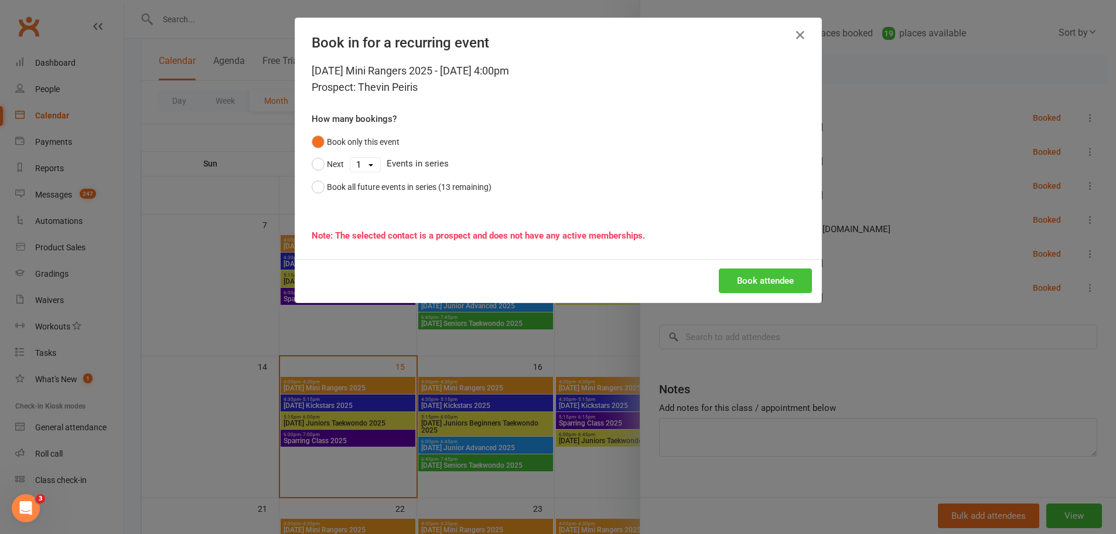
click at [740, 271] on button "Book attendee" at bounding box center [765, 280] width 93 height 25
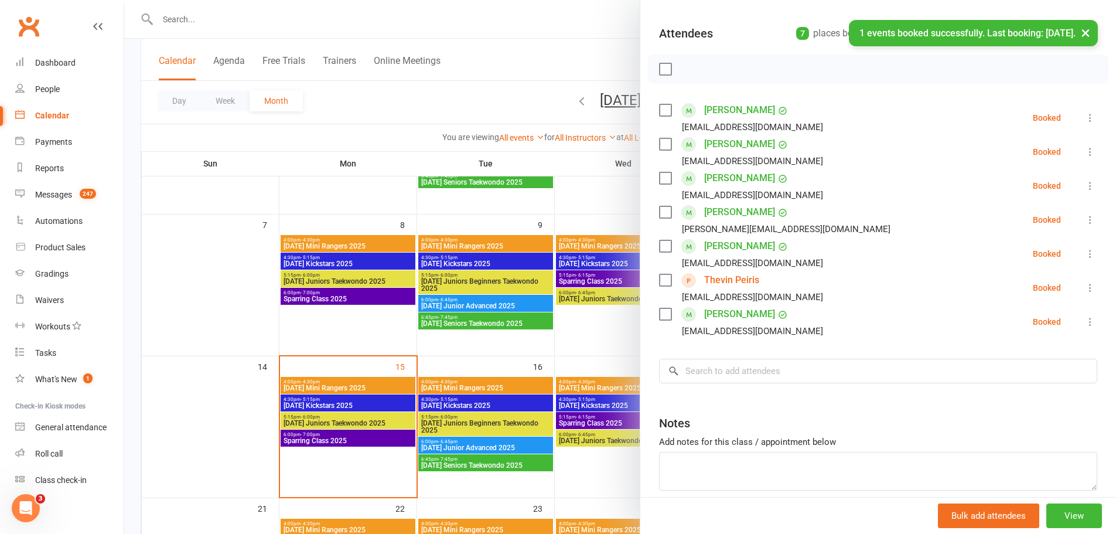
click at [717, 275] on link "Thevin Peiris" at bounding box center [731, 280] width 55 height 19
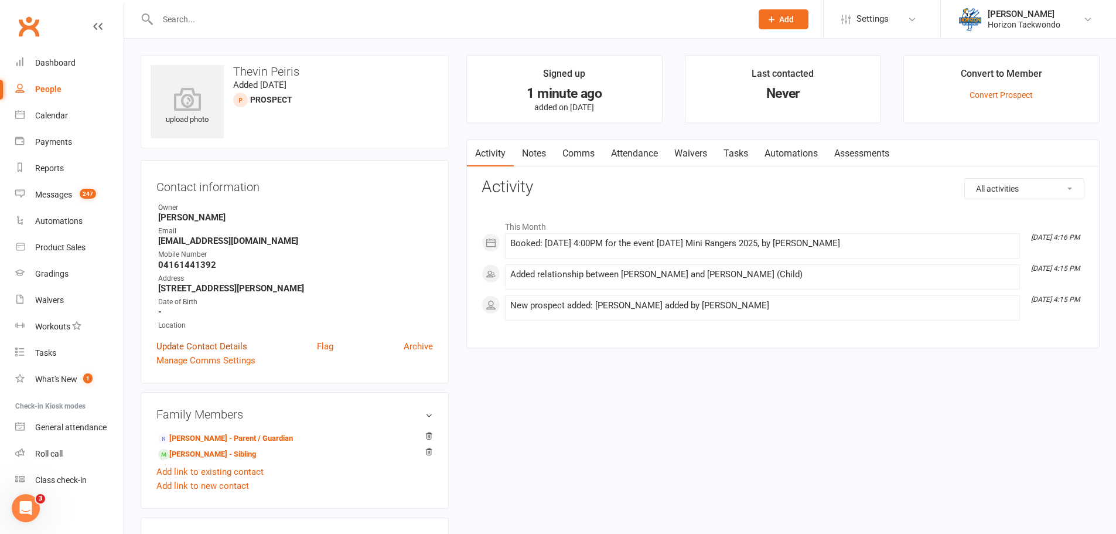
click at [219, 347] on link "Update Contact Details" at bounding box center [201, 346] width 91 height 14
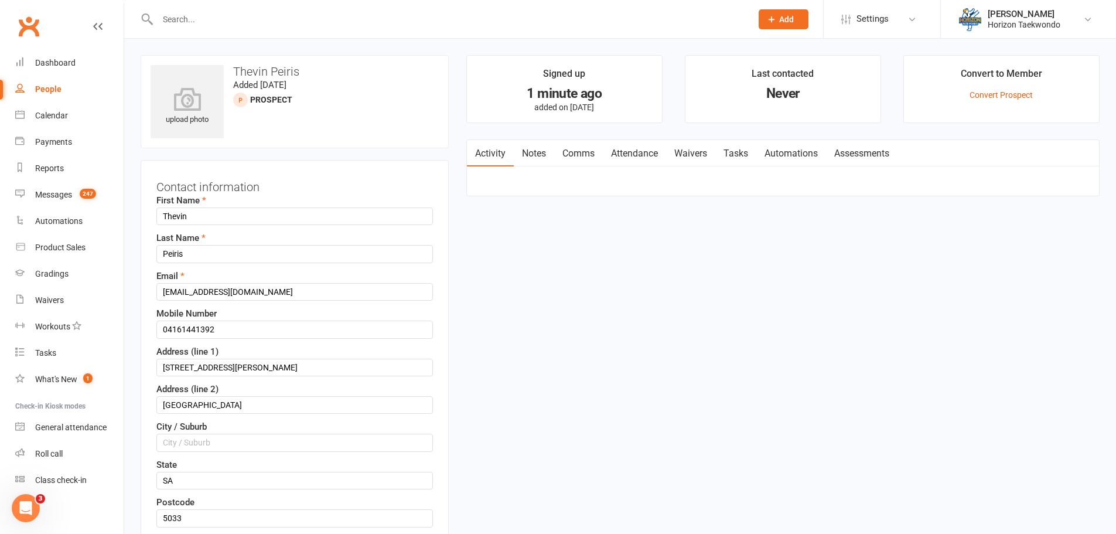
scroll to position [55, 0]
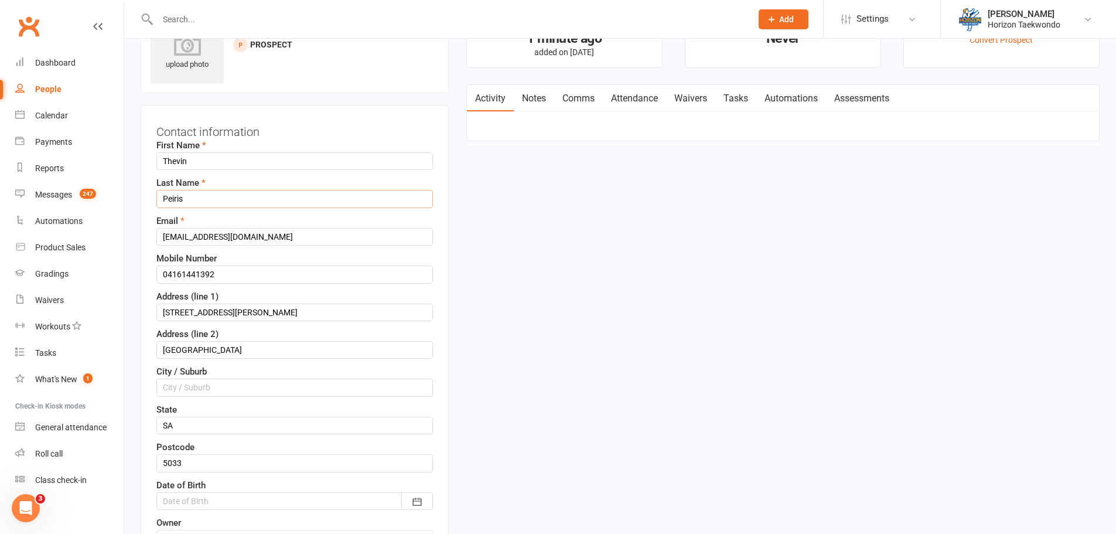
drag, startPoint x: 197, startPoint y: 198, endPoint x: 156, endPoint y: 197, distance: 41.0
click at [156, 197] on input "Peiris" at bounding box center [294, 199] width 276 height 18
paste input "[PERSON_NAME]"
drag, startPoint x: 190, startPoint y: 200, endPoint x: 149, endPoint y: 198, distance: 40.5
click at [149, 198] on div "Contact information First Name Thevin Last Name [PERSON_NAME] Email [EMAIL_ADDR…" at bounding box center [295, 387] width 308 height 565
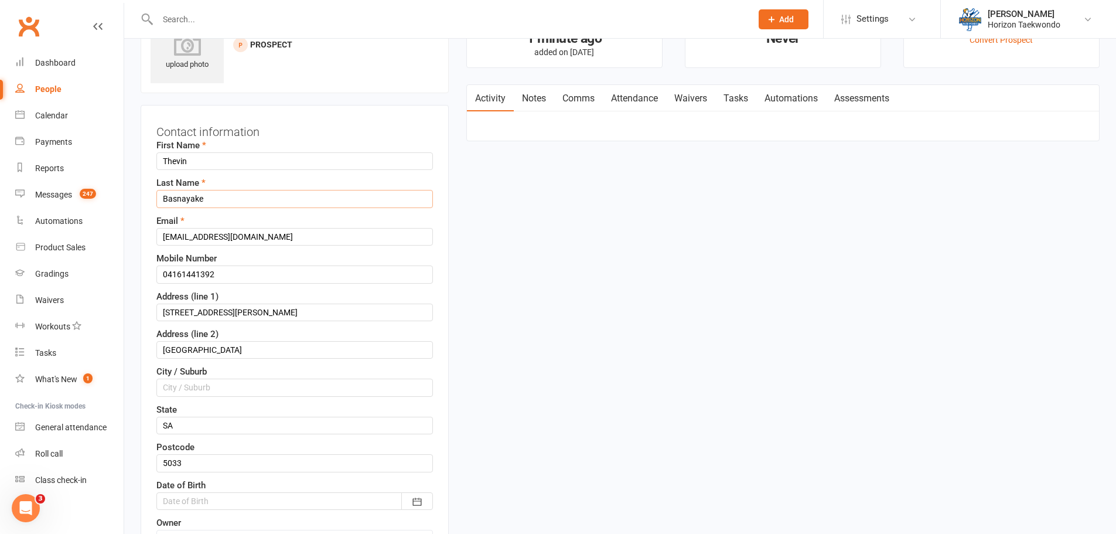
scroll to position [406, 0]
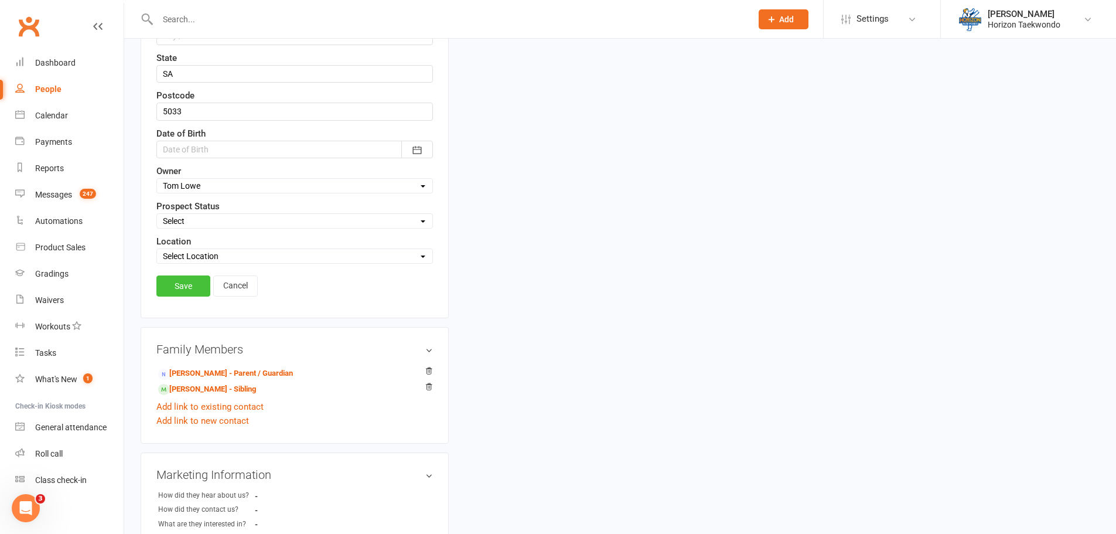
type input "Basnayake"
click at [180, 281] on link "Save" at bounding box center [183, 285] width 54 height 21
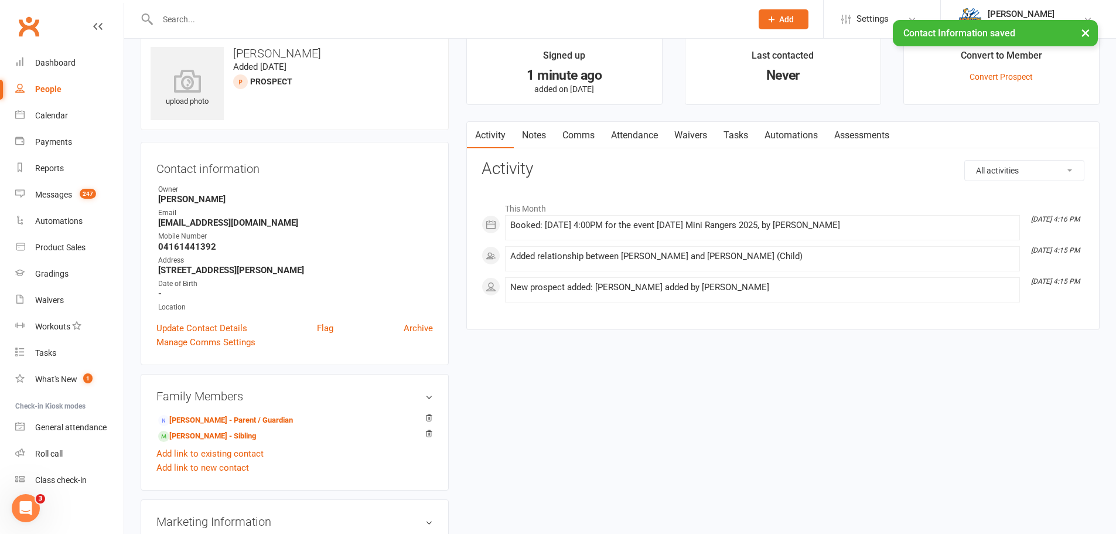
scroll to position [0, 0]
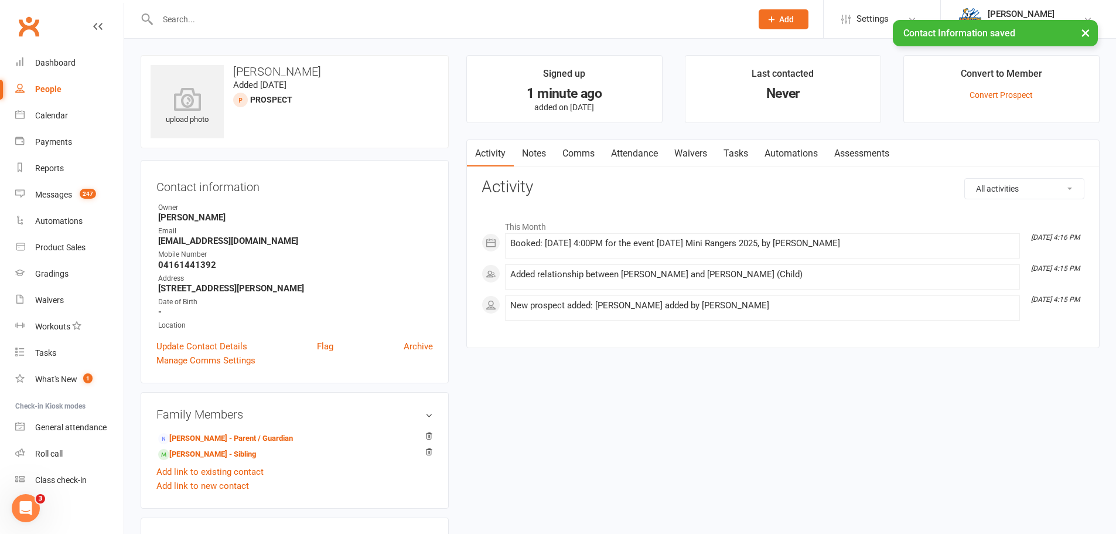
click at [786, 158] on link "Automations" at bounding box center [791, 153] width 70 height 27
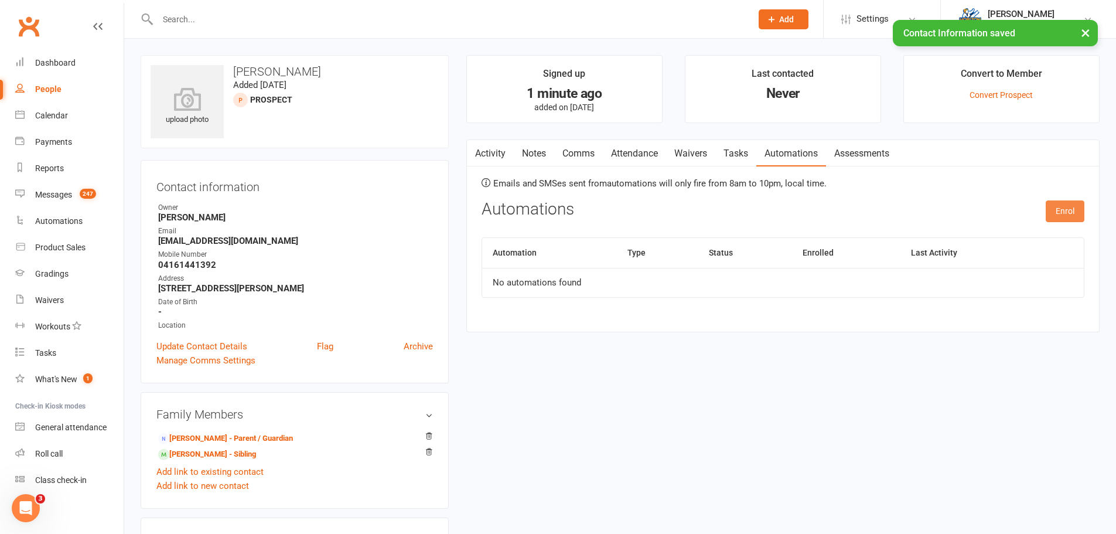
click at [1070, 210] on button "Enrol" at bounding box center [1064, 210] width 39 height 21
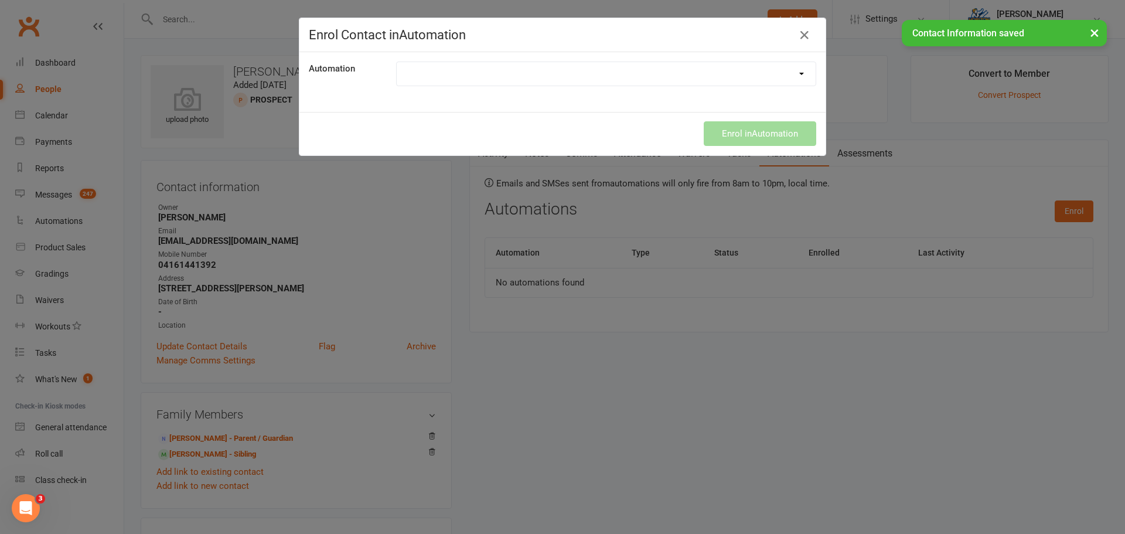
click at [728, 83] on select "First class email first class reminder" at bounding box center [606, 73] width 419 height 23
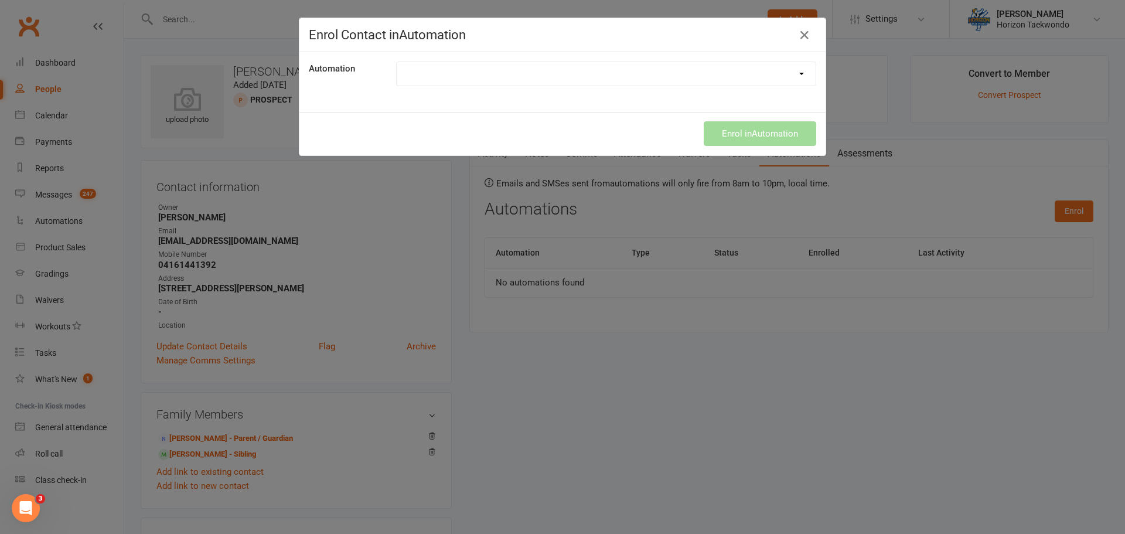
select select "4171"
click at [397, 62] on select "First class email first class reminder" at bounding box center [606, 73] width 419 height 23
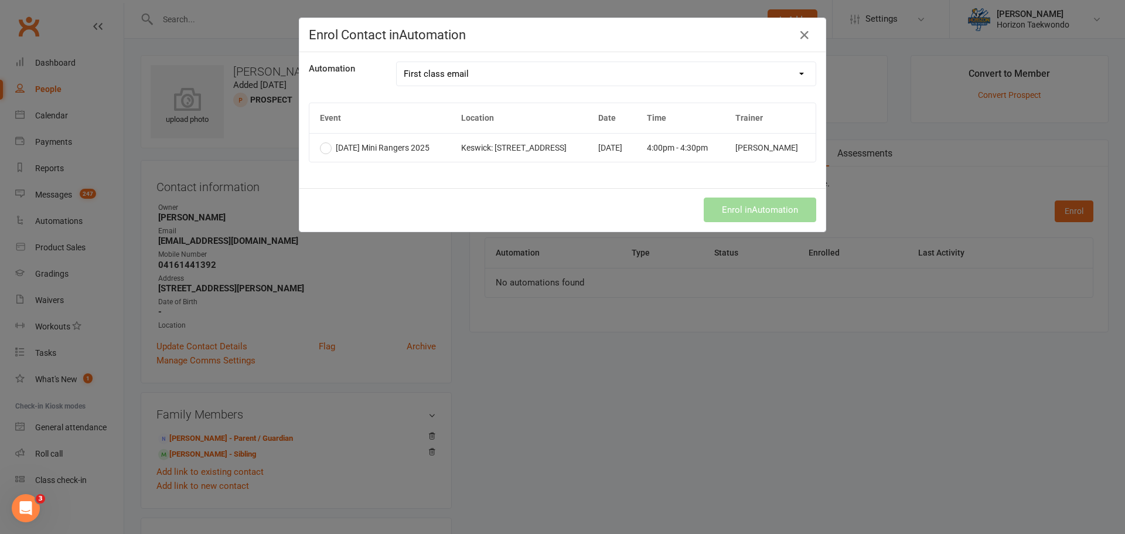
click at [325, 147] on label "[DATE] Mini Rangers 2025" at bounding box center [375, 147] width 110 height 9
click at [761, 214] on button "Enrol in Automation" at bounding box center [759, 209] width 112 height 25
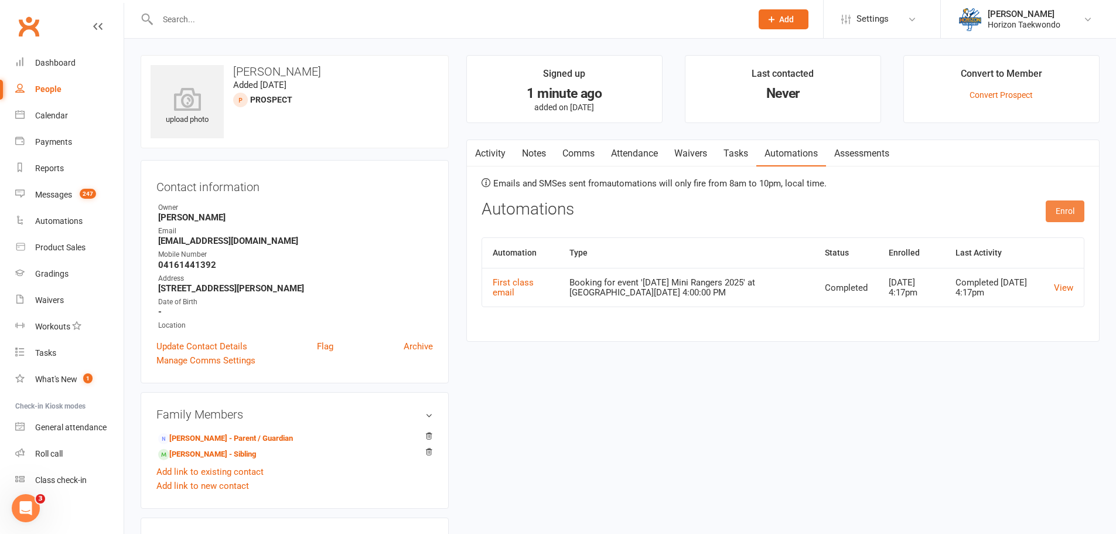
click at [1060, 213] on button "Enrol" at bounding box center [1064, 210] width 39 height 21
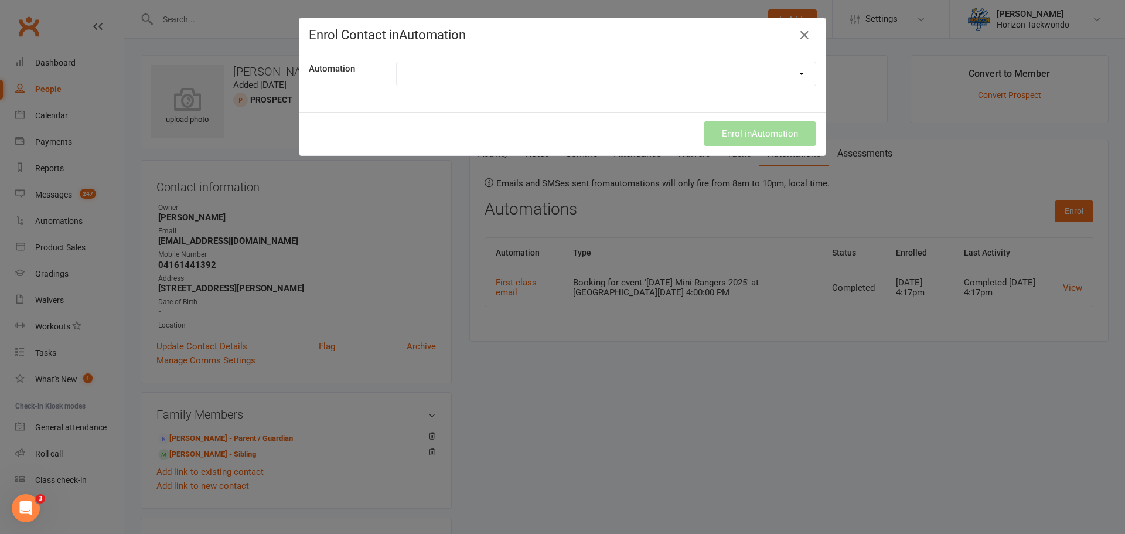
click at [688, 74] on select "First class email first class reminder" at bounding box center [606, 73] width 419 height 23
select select "4172"
click at [397, 62] on select "First class email first class reminder" at bounding box center [606, 73] width 419 height 23
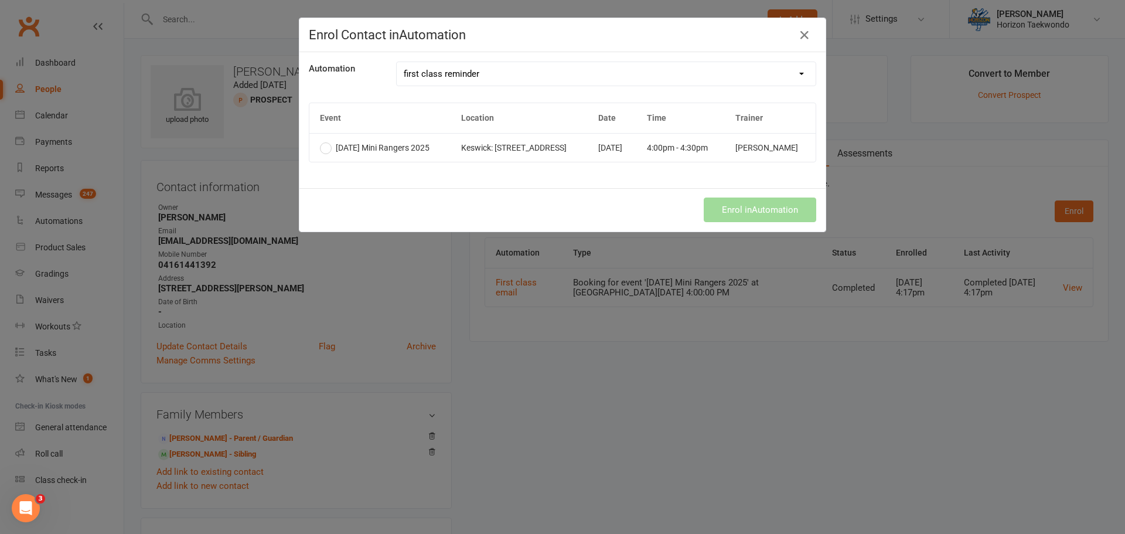
click at [339, 149] on span "[DATE] Mini Rangers 2025" at bounding box center [383, 147] width 94 height 9
click at [749, 209] on button "Enrol in Automation" at bounding box center [759, 209] width 112 height 25
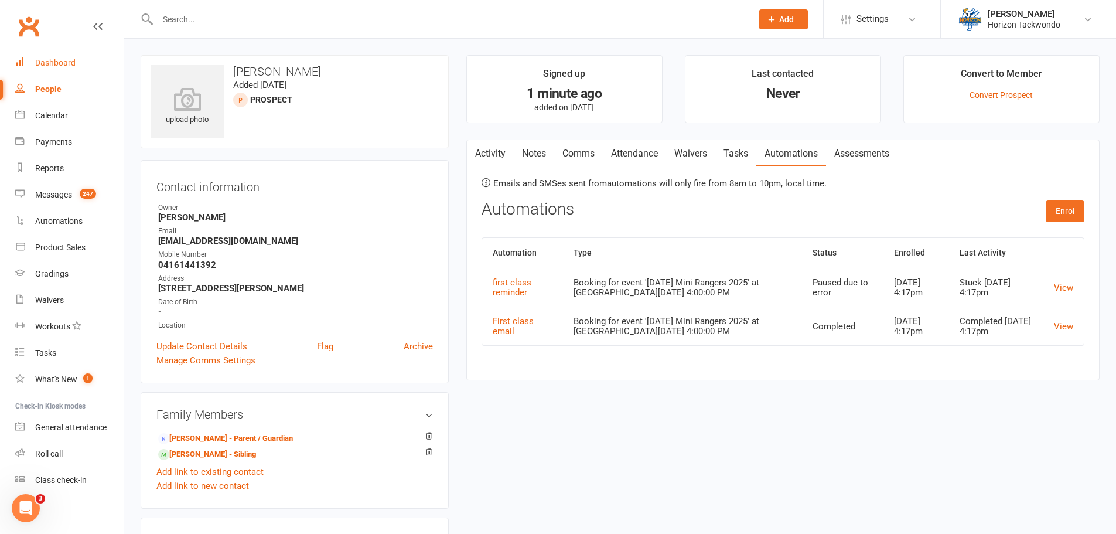
click at [69, 64] on div "Dashboard" at bounding box center [55, 62] width 40 height 9
